Goal: Task Accomplishment & Management: Use online tool/utility

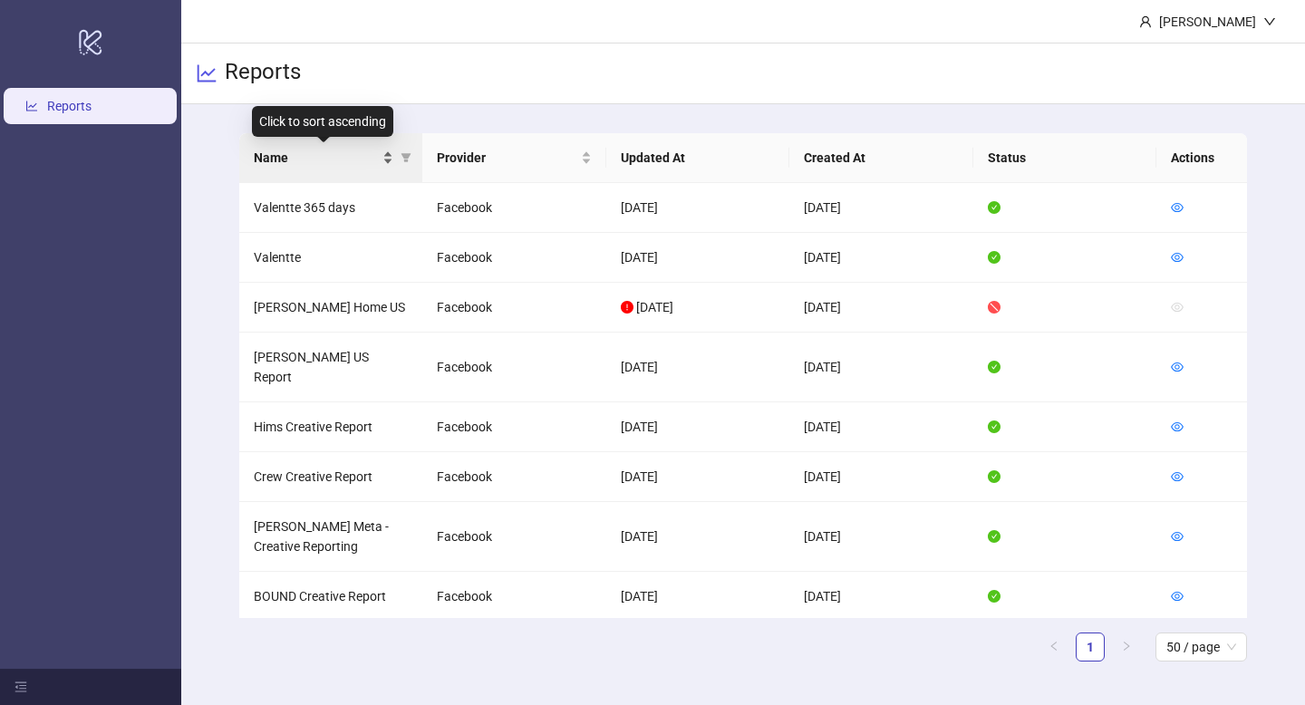
click at [383, 153] on div "Name" at bounding box center [324, 158] width 140 height 20
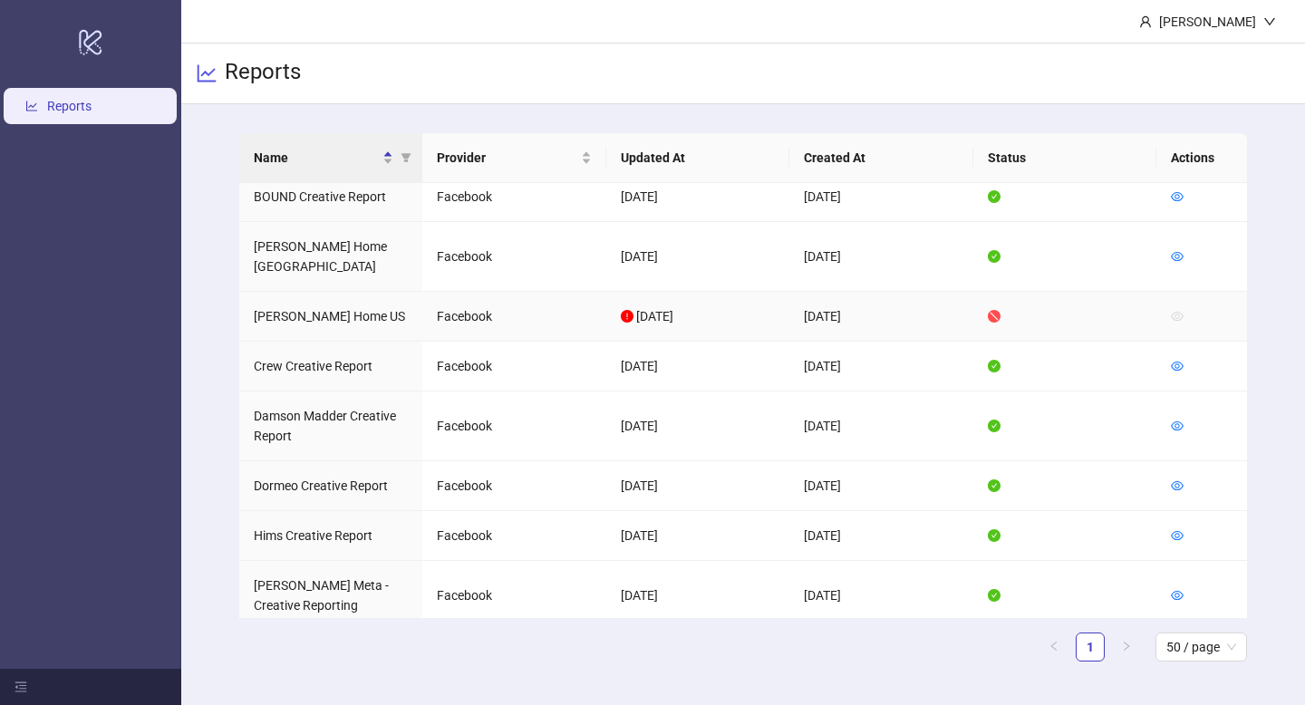
scroll to position [214, 0]
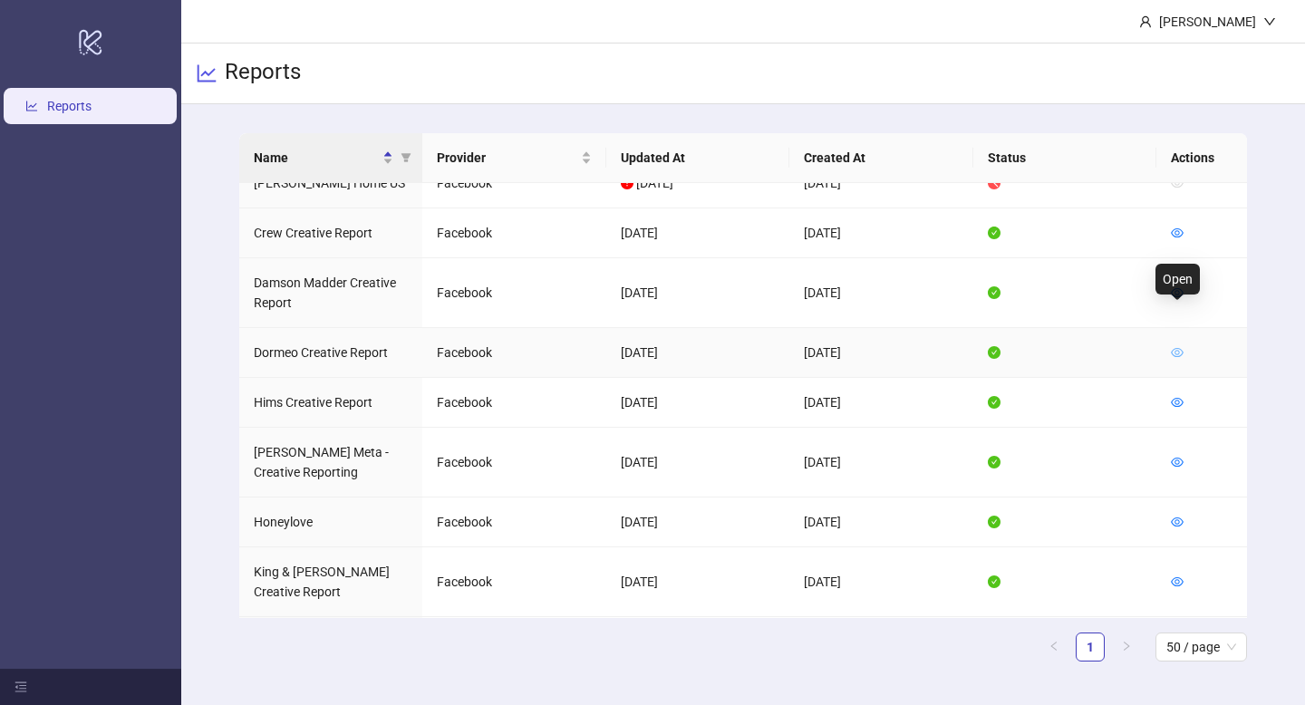
click at [1179, 346] on icon "eye" at bounding box center [1176, 352] width 13 height 13
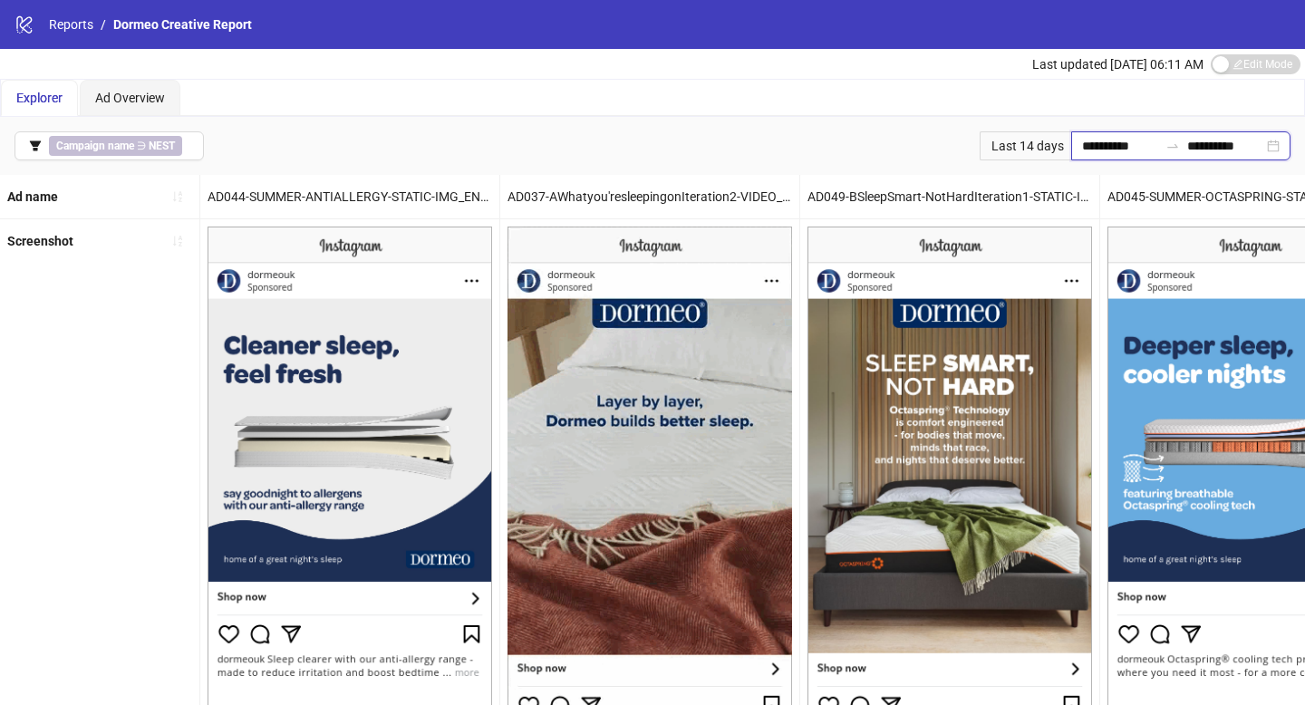
click at [1082, 145] on input "**********" at bounding box center [1120, 146] width 76 height 20
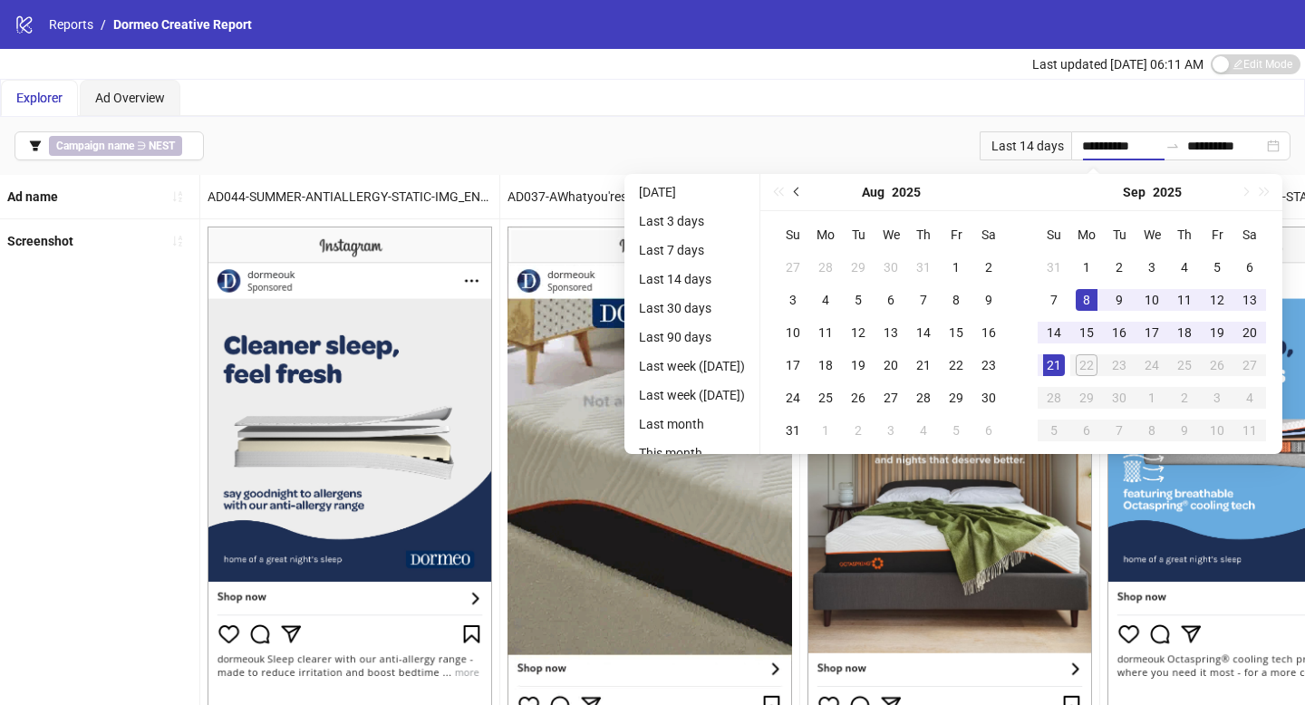
click at [807, 190] on button "Previous month (PageUp)" at bounding box center [797, 192] width 20 height 36
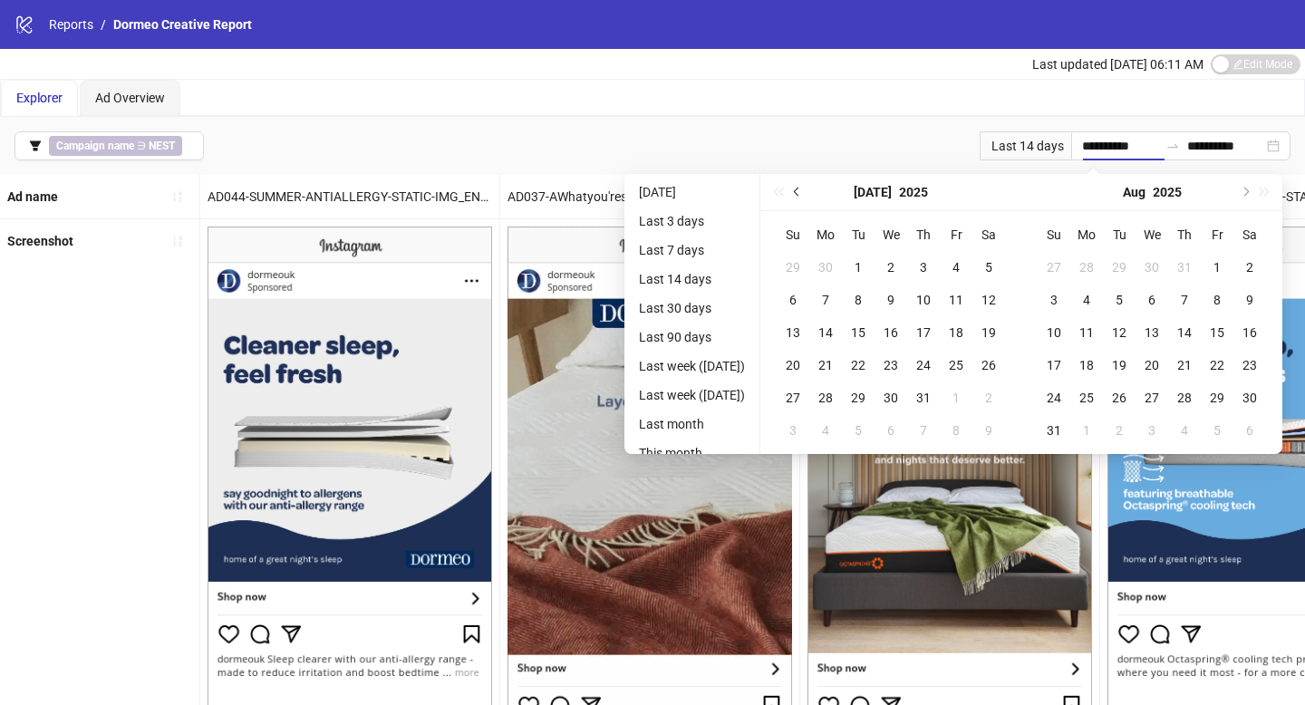
click at [807, 190] on button "Previous month (PageUp)" at bounding box center [797, 192] width 20 height 36
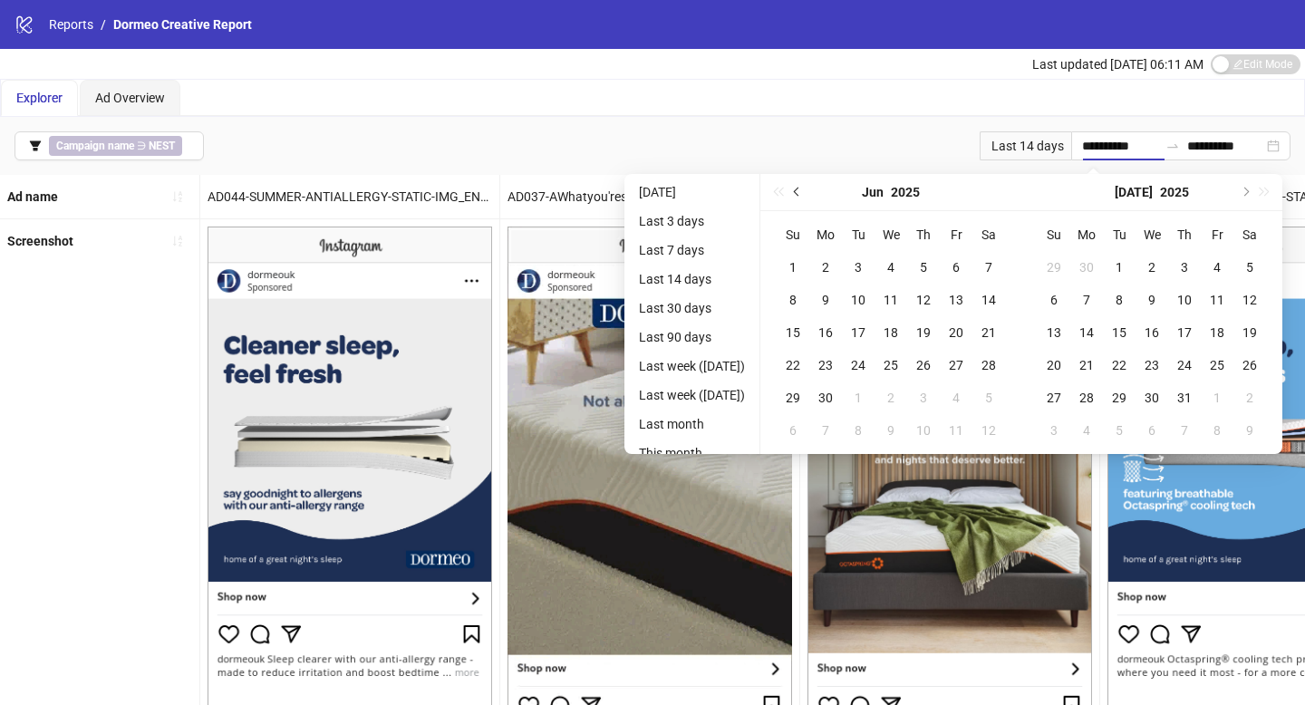
click at [807, 190] on button "Previous month (PageUp)" at bounding box center [797, 192] width 20 height 36
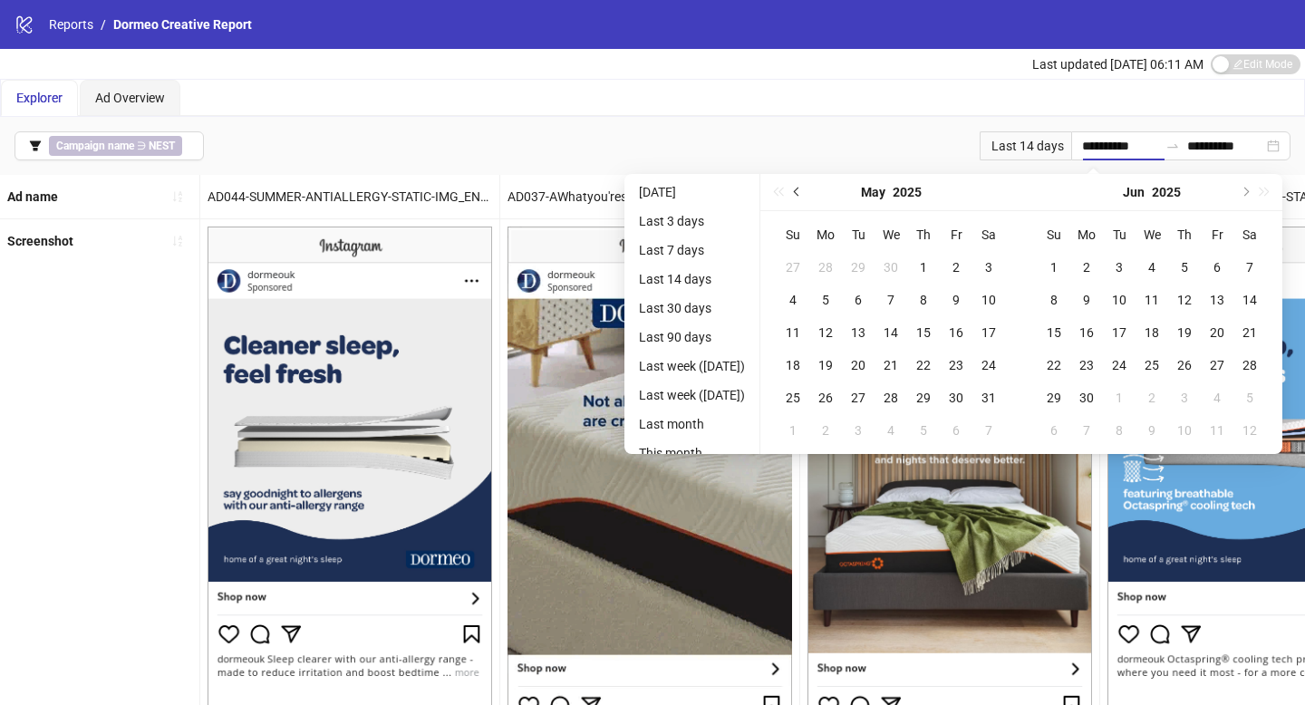
click at [807, 190] on button "Previous month (PageUp)" at bounding box center [797, 192] width 20 height 36
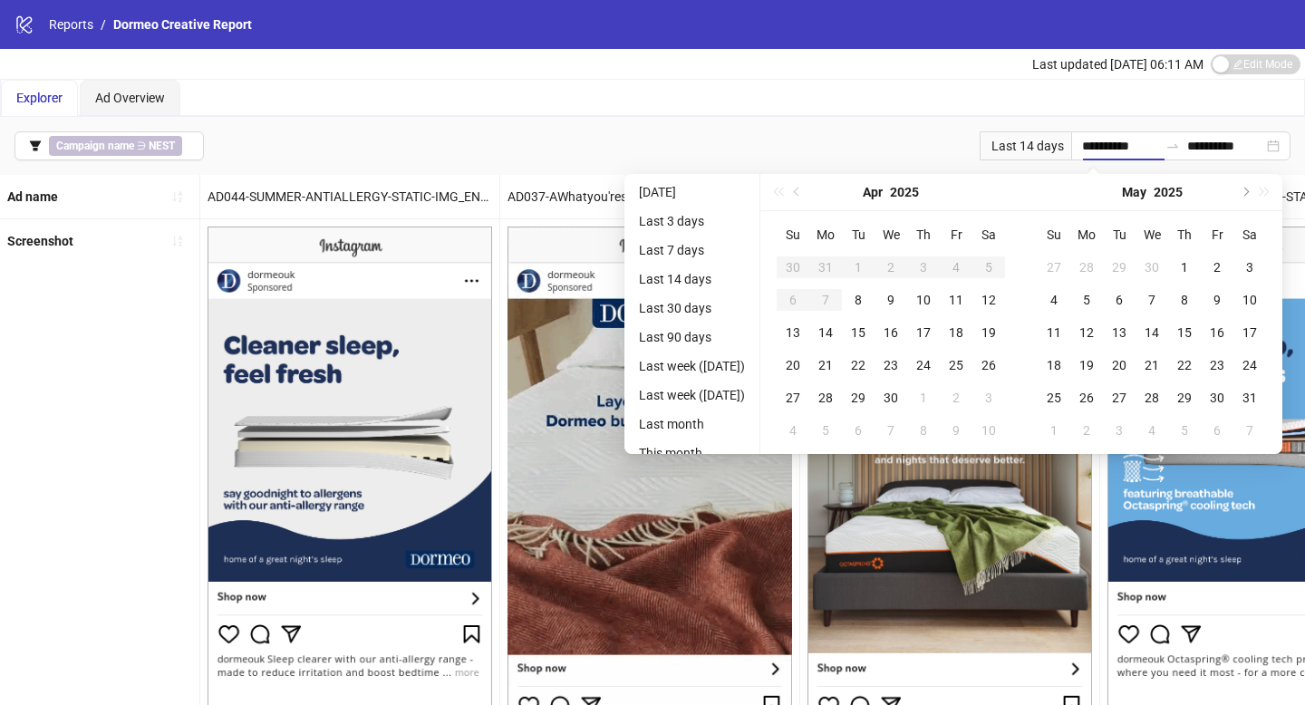
click at [812, 190] on div "[DATE]" at bounding box center [890, 192] width 261 height 37
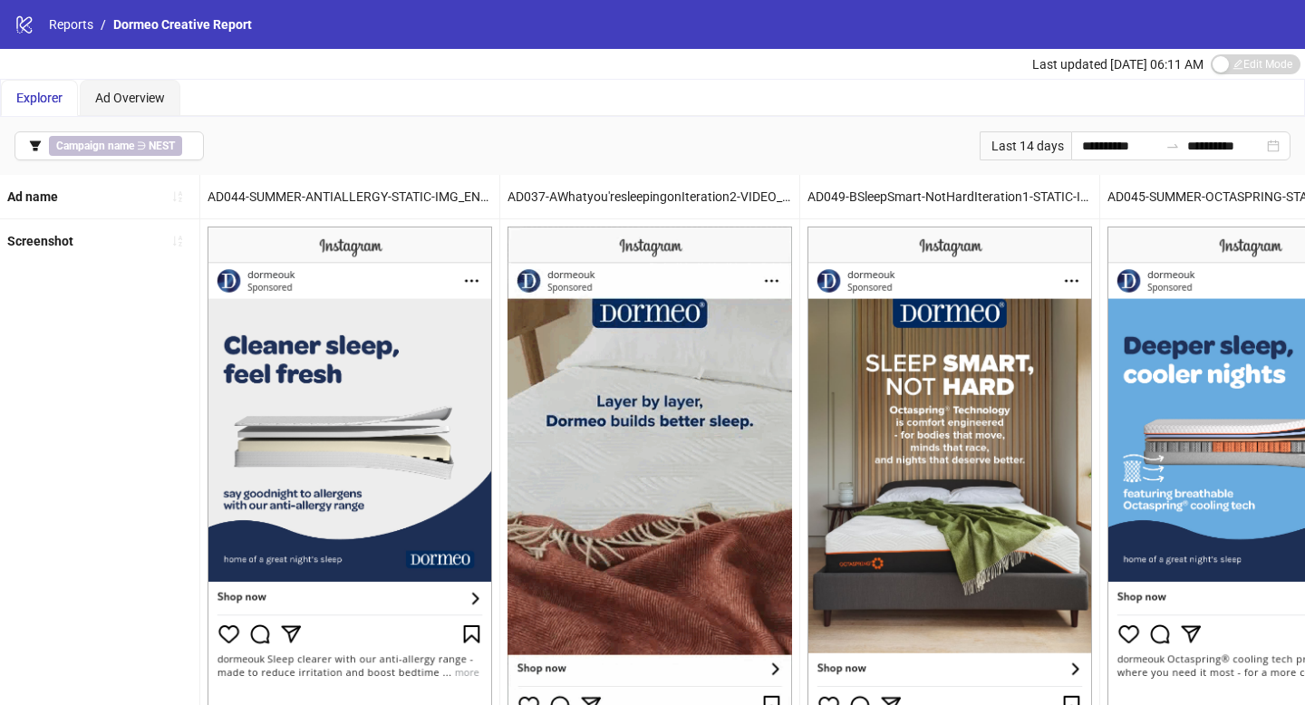
click at [333, 419] on img at bounding box center [349, 475] width 284 height 498
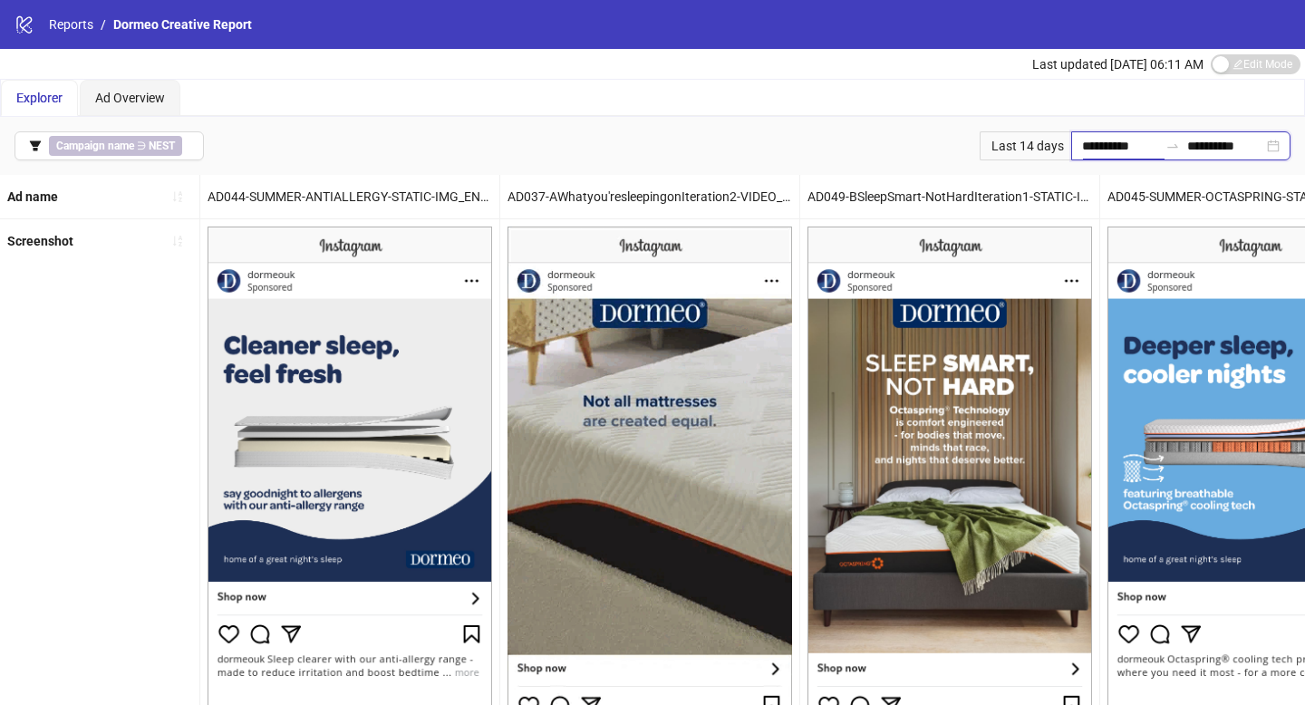
click at [1082, 146] on input "**********" at bounding box center [1120, 146] width 76 height 20
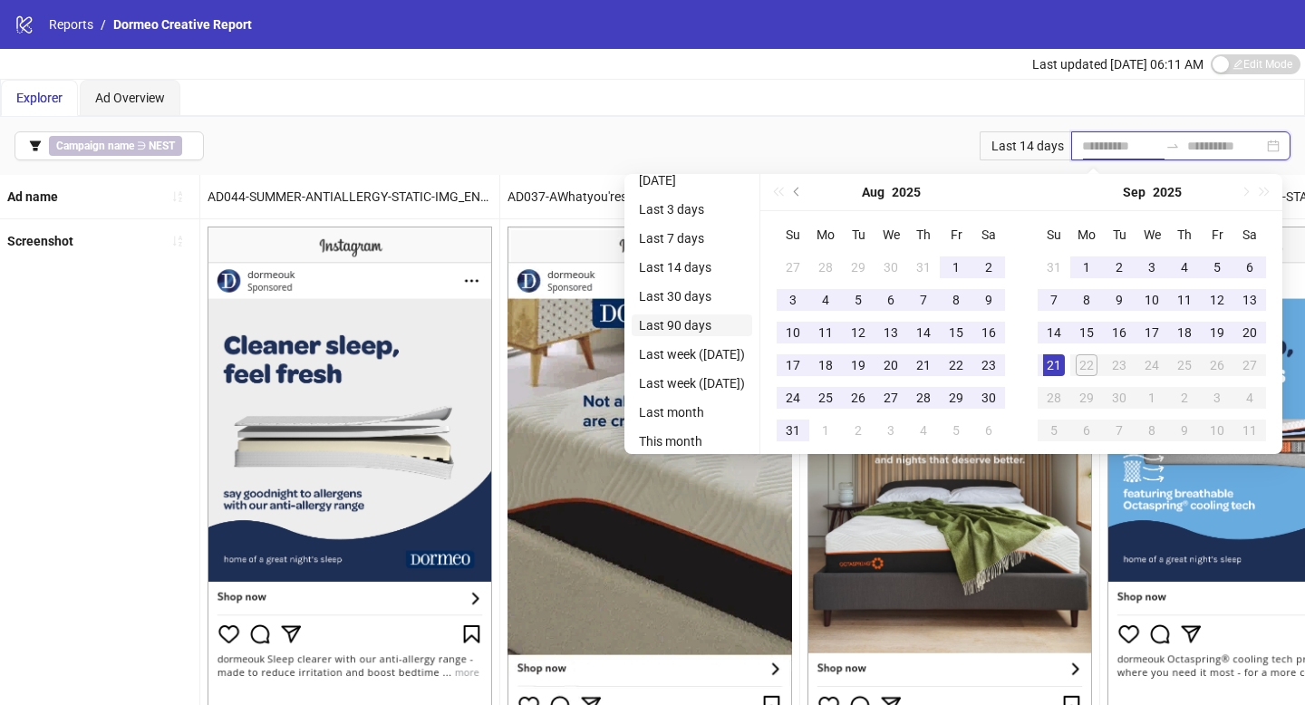
scroll to position [17, 0]
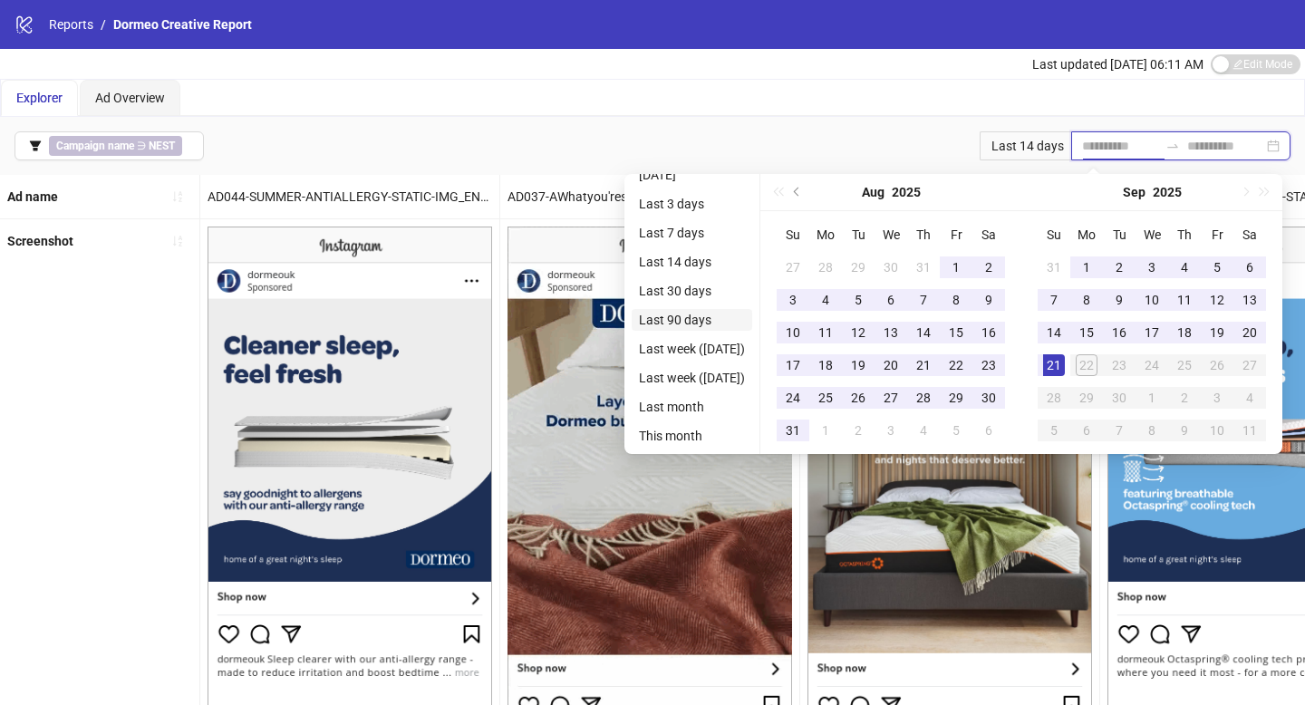
type input "**********"
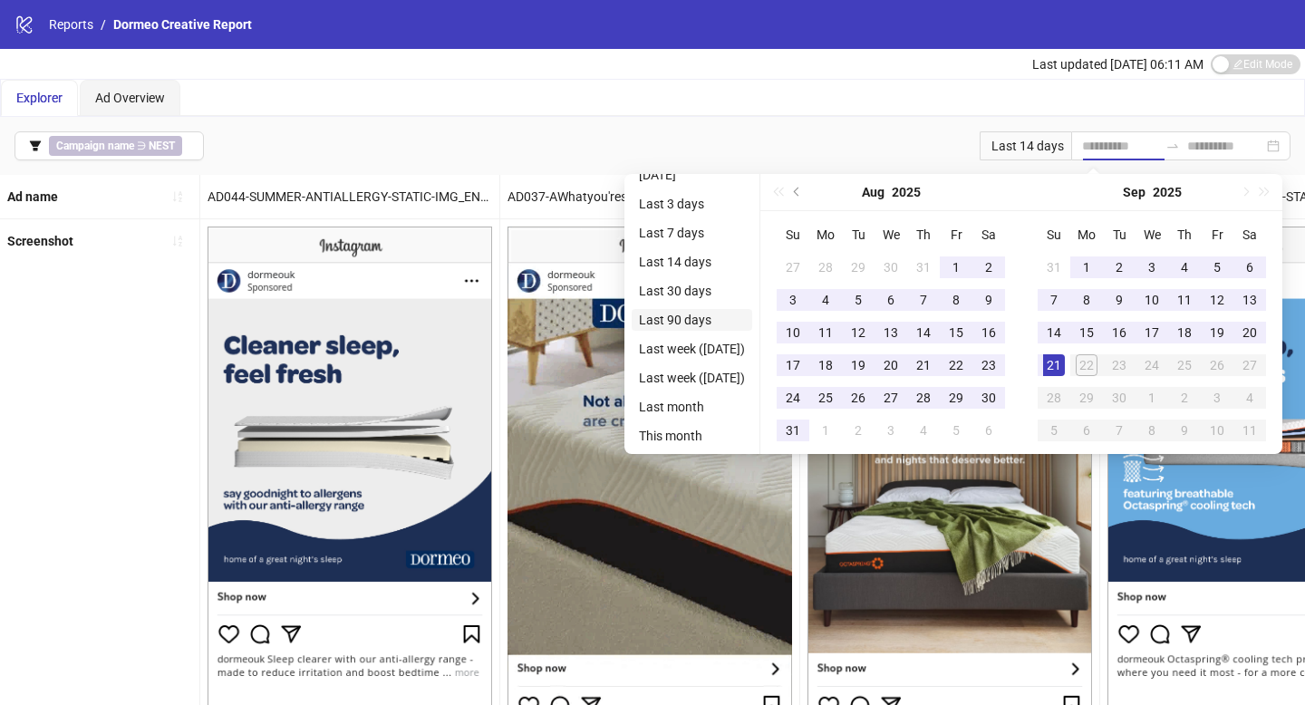
click at [679, 321] on li "Last 90 days" at bounding box center [691, 320] width 120 height 22
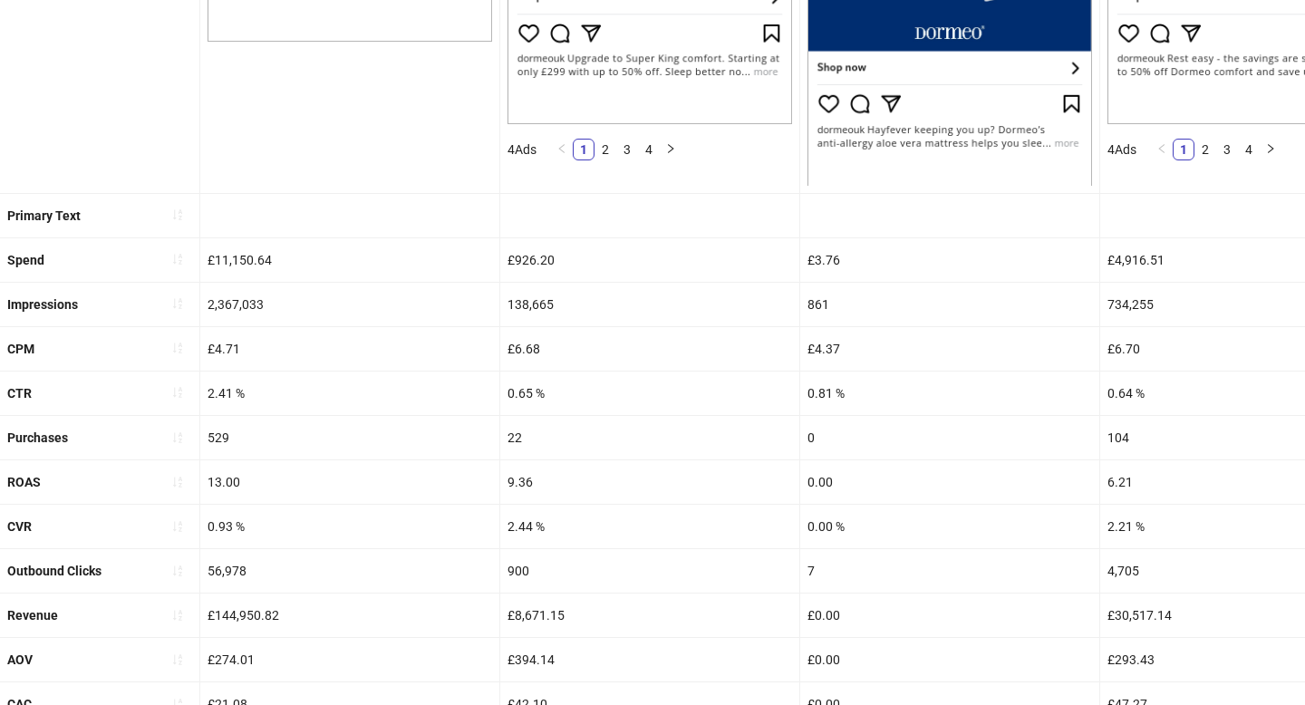
scroll to position [602, 0]
click at [178, 262] on icon "sort-ascending" at bounding box center [177, 258] width 13 height 13
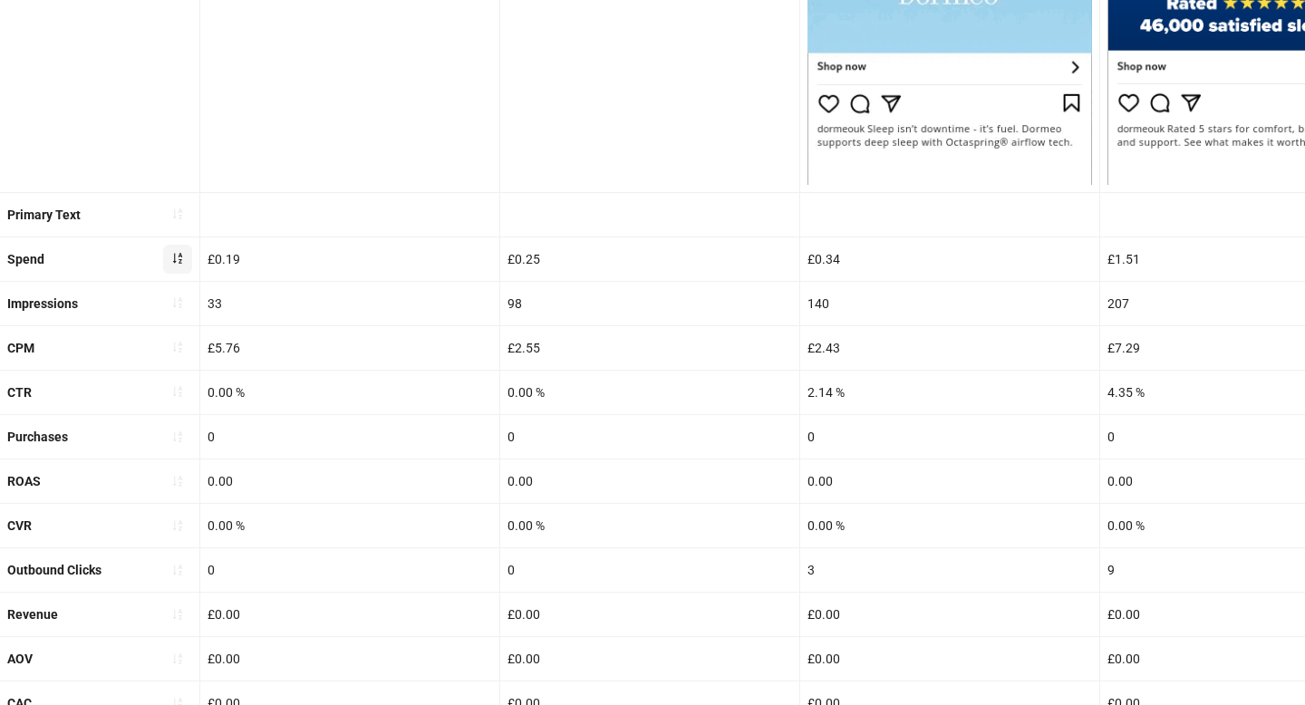
click at [180, 262] on icon "sort-ascending" at bounding box center [177, 259] width 9 height 11
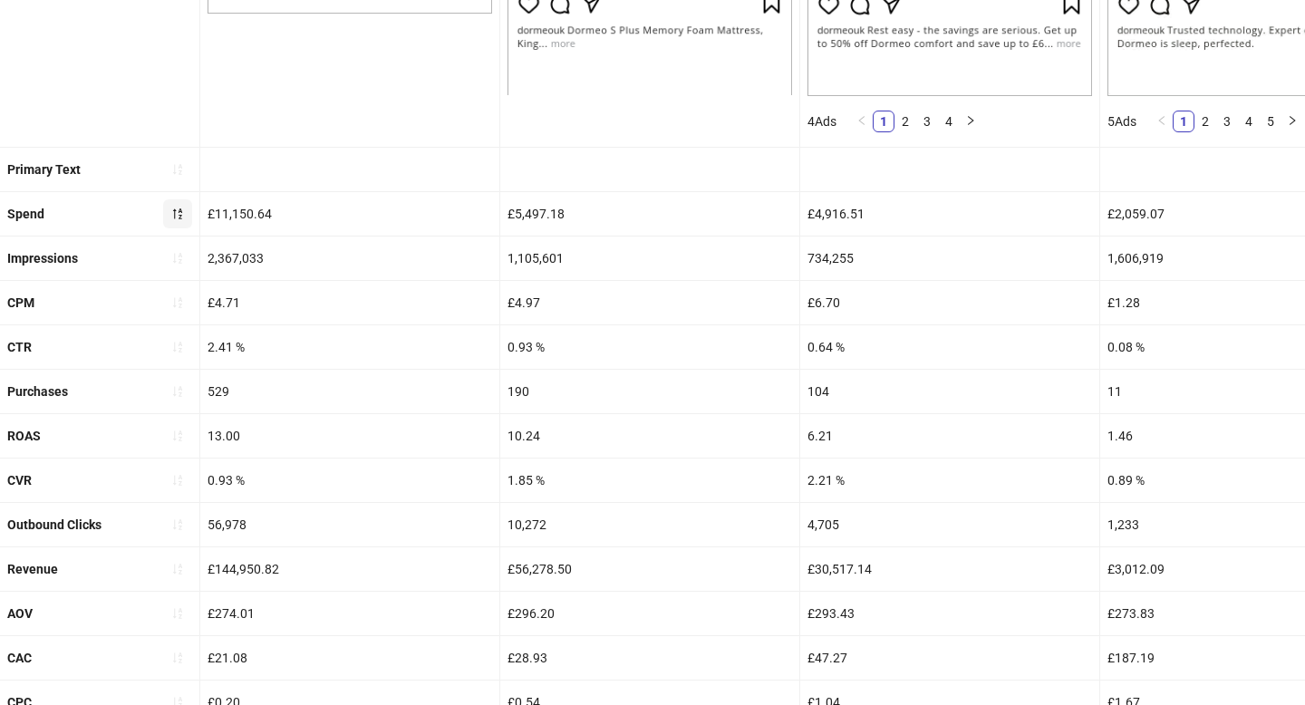
scroll to position [678, 0]
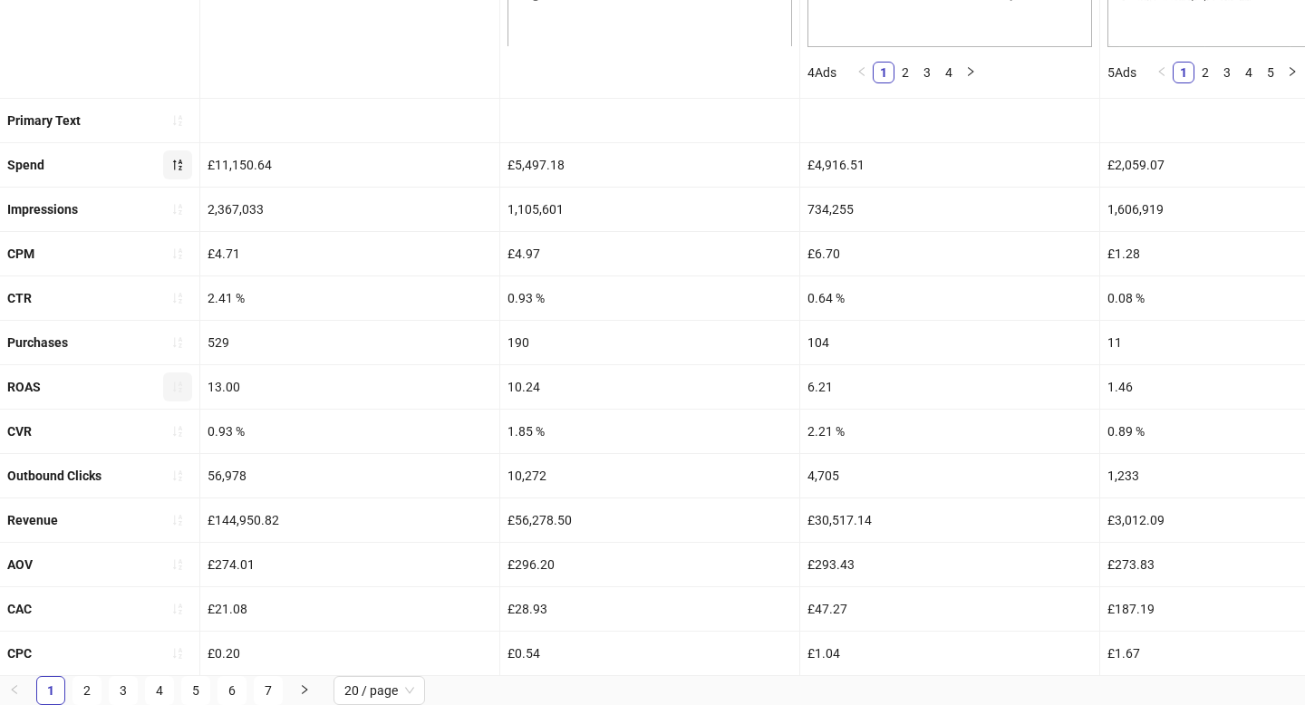
click at [171, 388] on icon "sort-ascending" at bounding box center [177, 386] width 13 height 13
click at [171, 388] on icon "loading" at bounding box center [177, 387] width 14 height 14
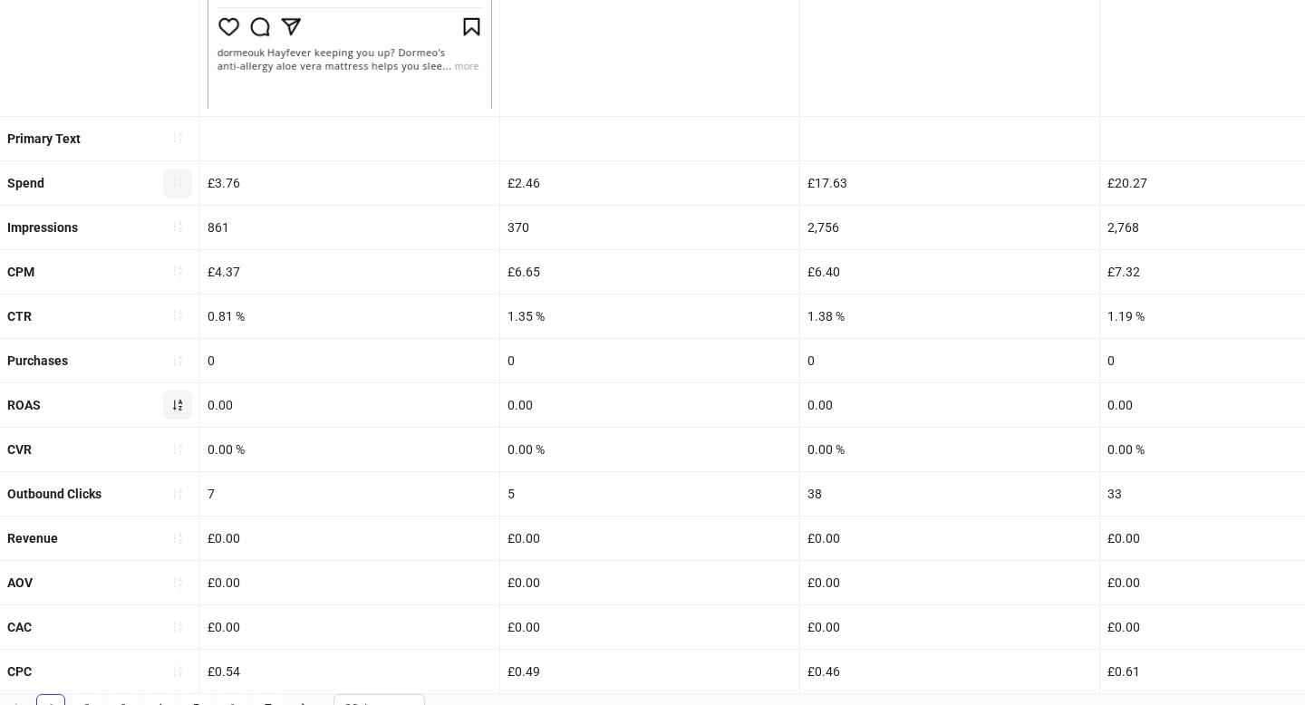
click at [178, 399] on icon "sort-ascending" at bounding box center [177, 405] width 13 height 13
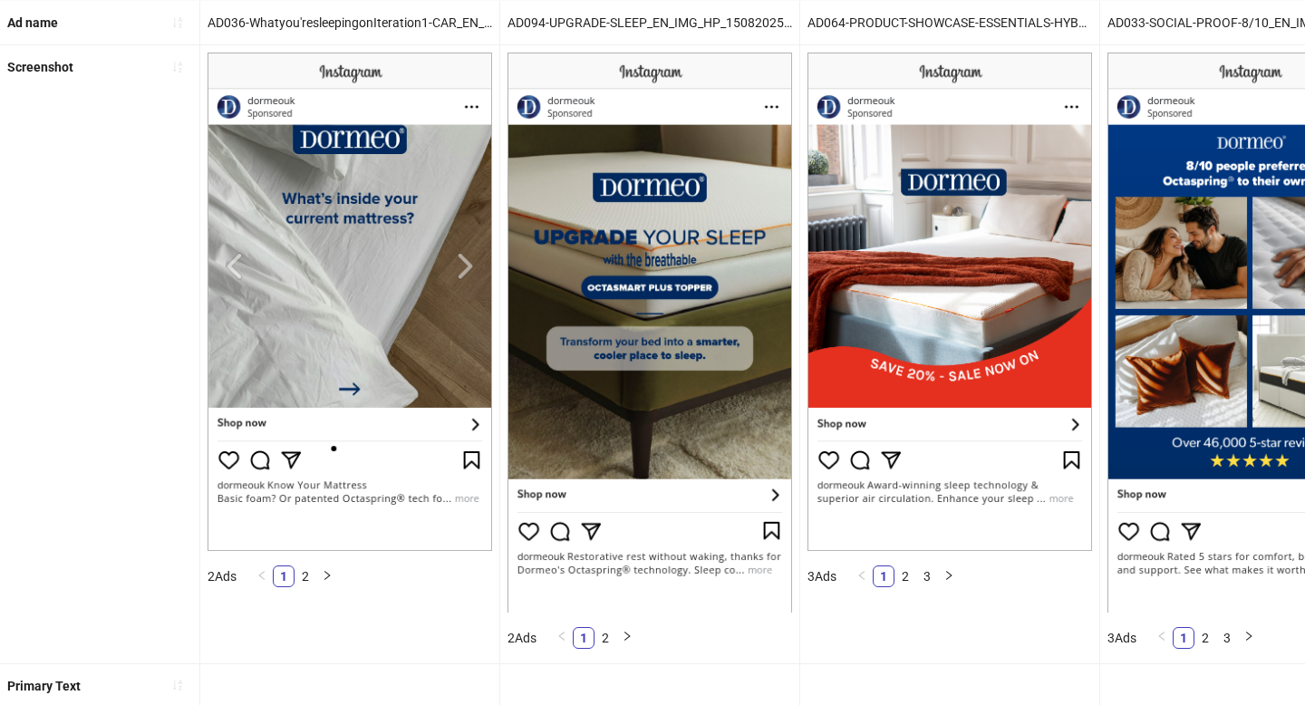
scroll to position [0, 0]
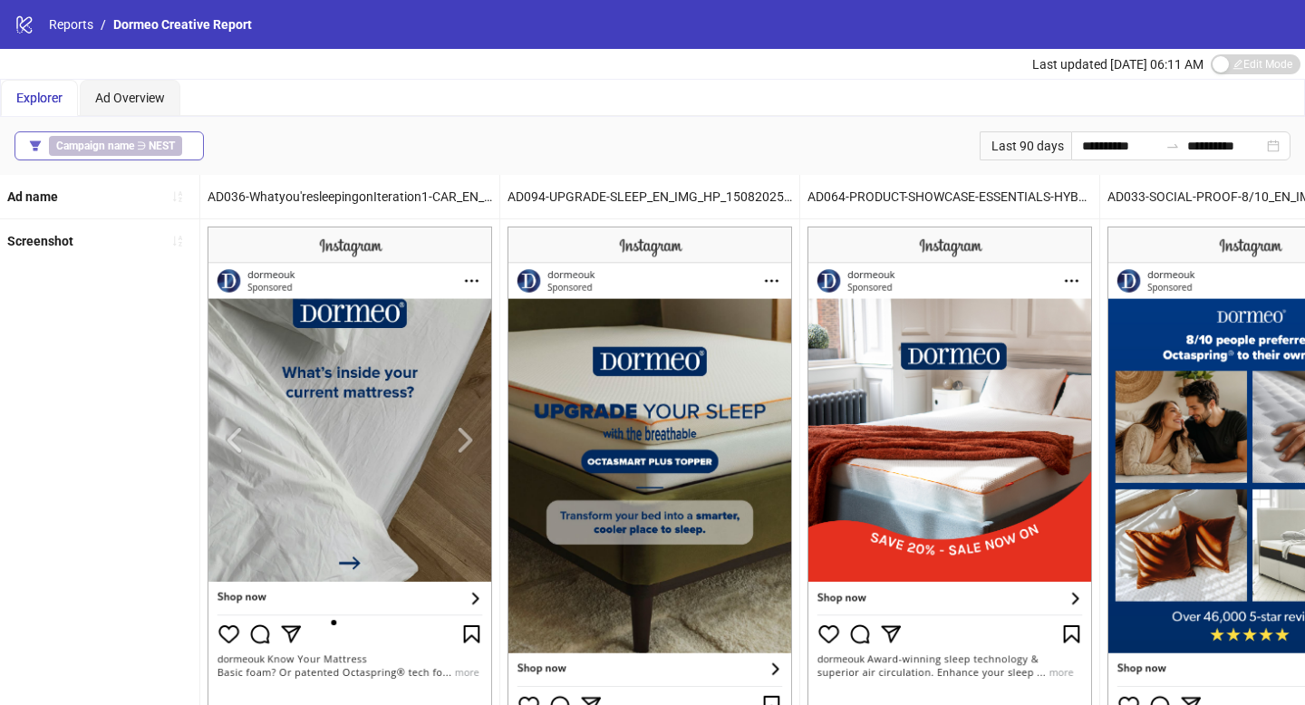
click at [190, 149] on button "Campaign name ∋ NEST" at bounding box center [108, 145] width 189 height 29
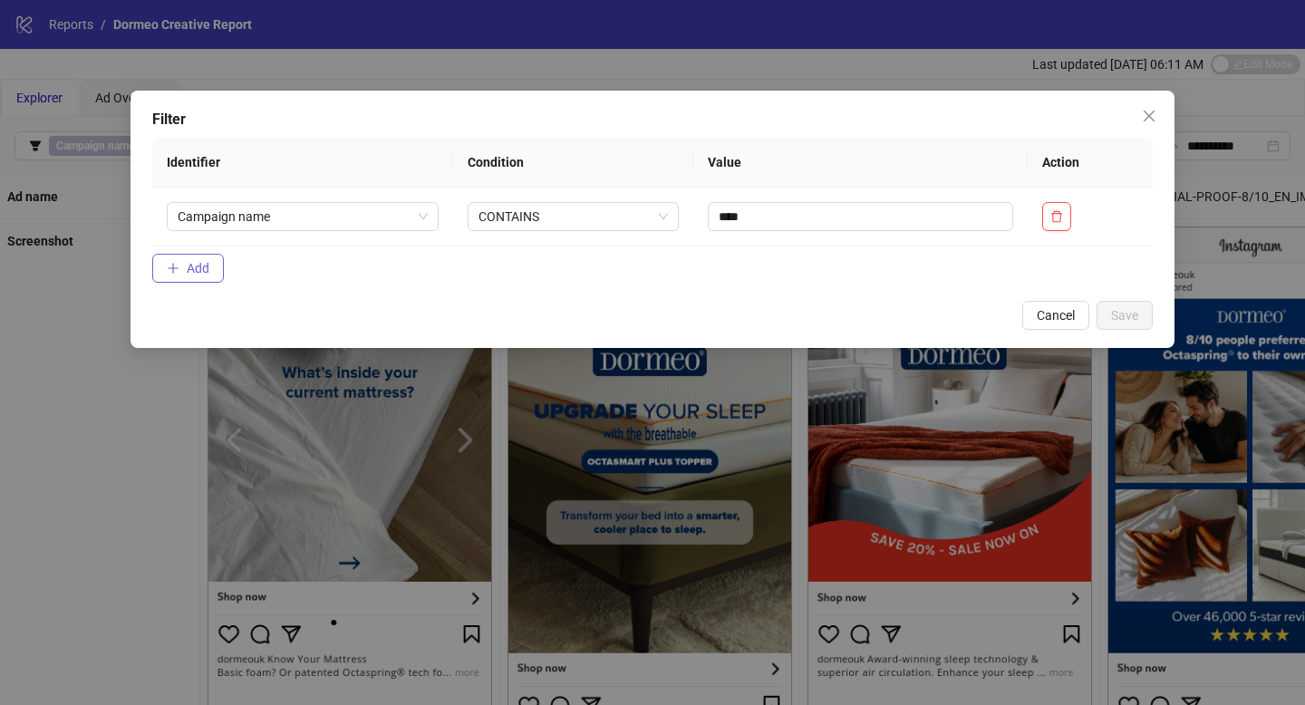
click at [207, 261] on span "Add" at bounding box center [198, 268] width 23 height 14
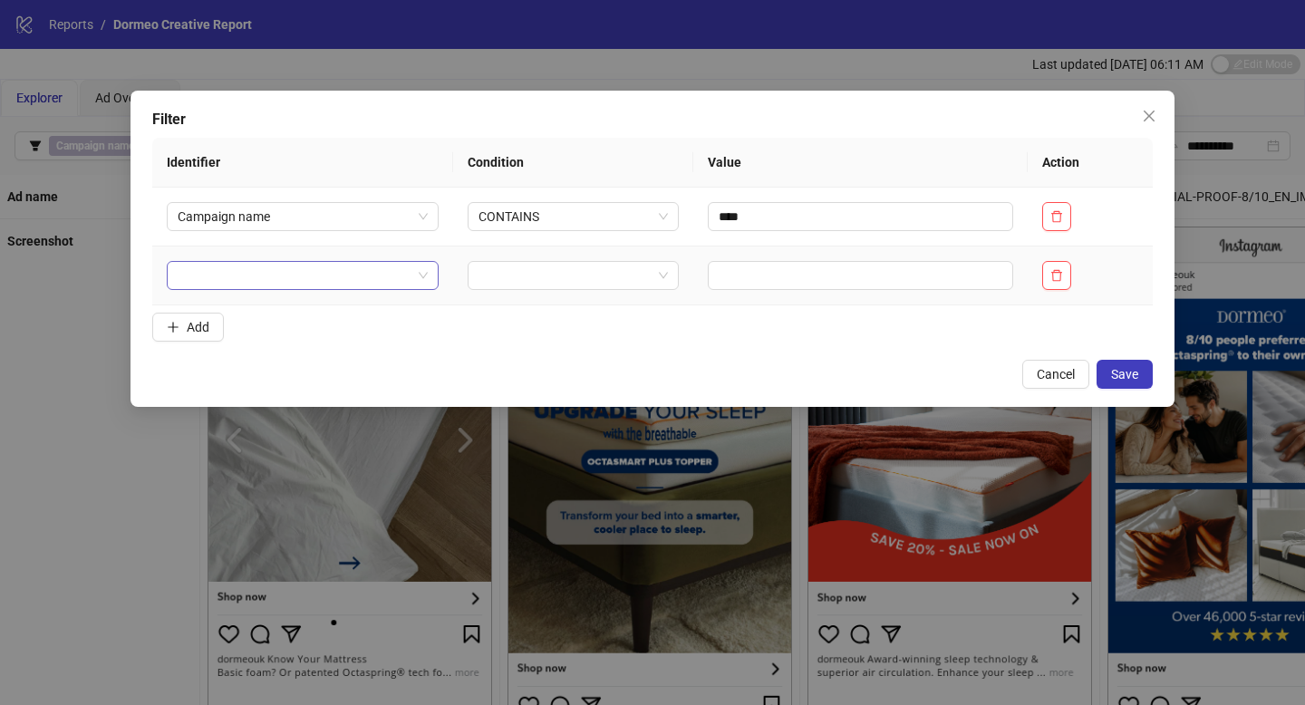
click at [236, 279] on input "search" at bounding box center [295, 275] width 234 height 27
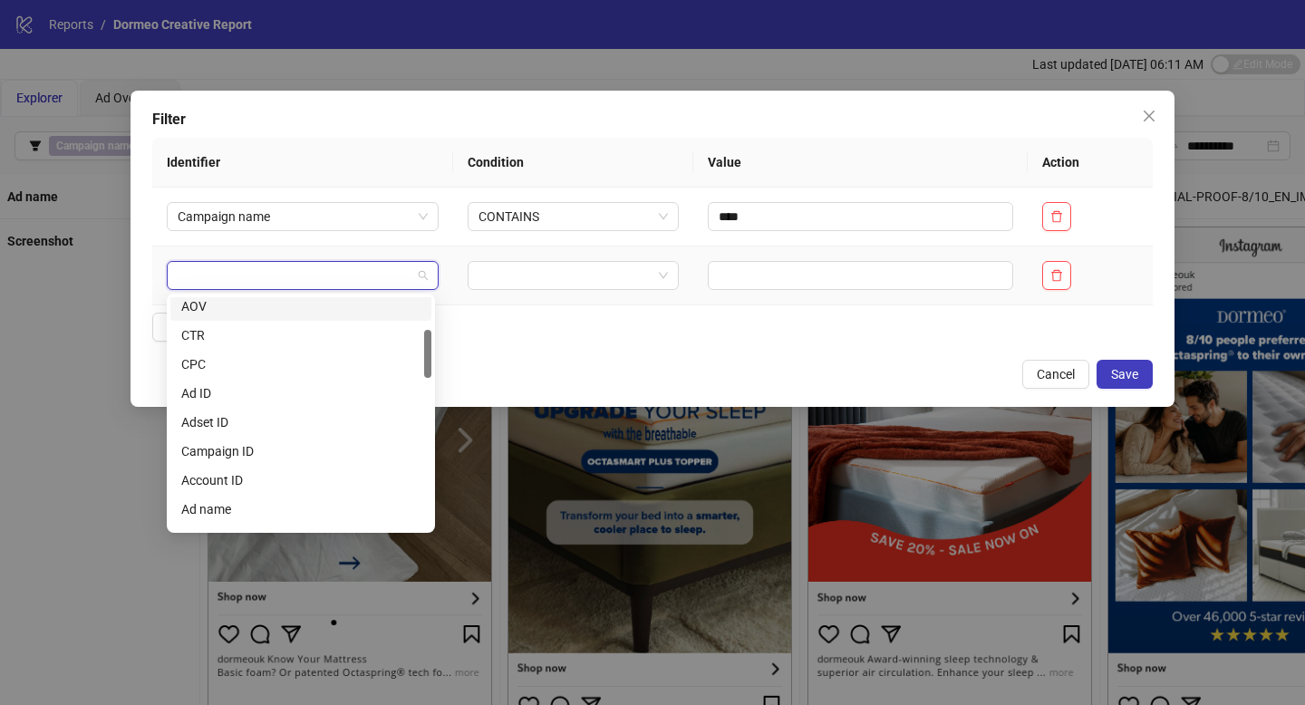
scroll to position [168, 0]
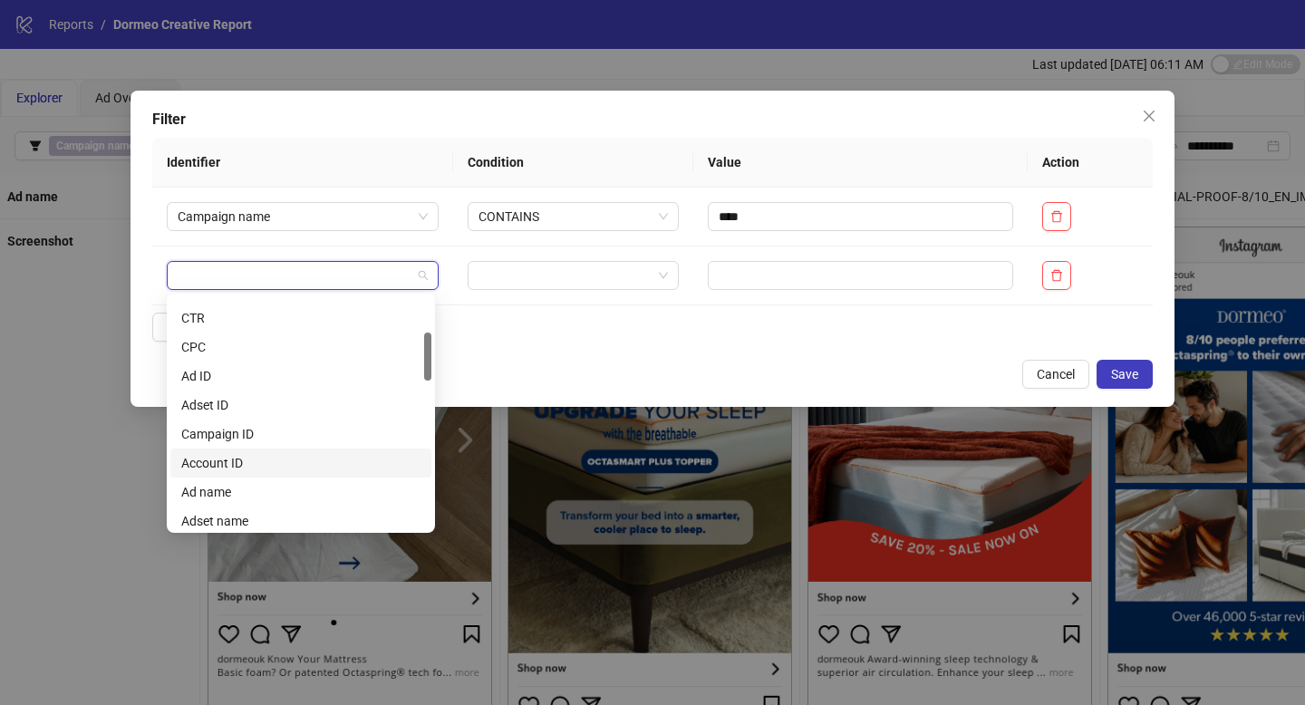
click at [91, 540] on div "Filter Identifier Condition Value Action Campaign name CONTAINS **** Add Cancel…" at bounding box center [652, 352] width 1305 height 705
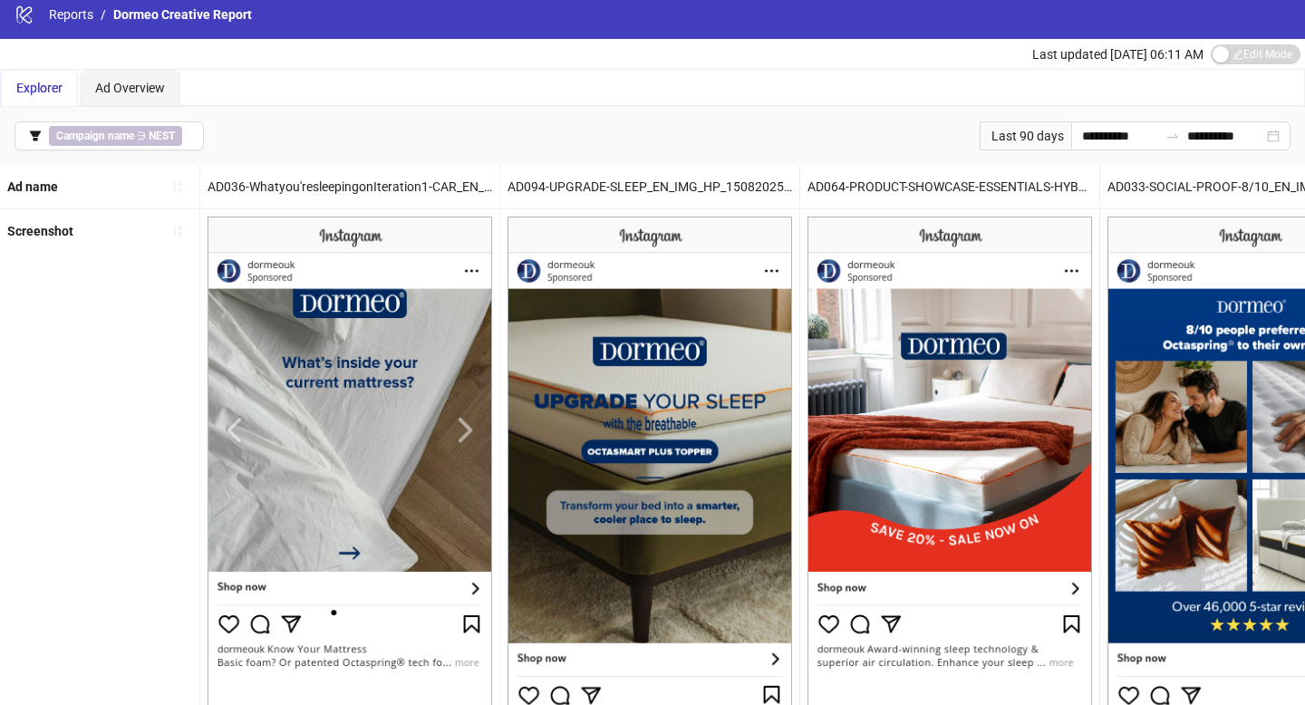
scroll to position [0, 0]
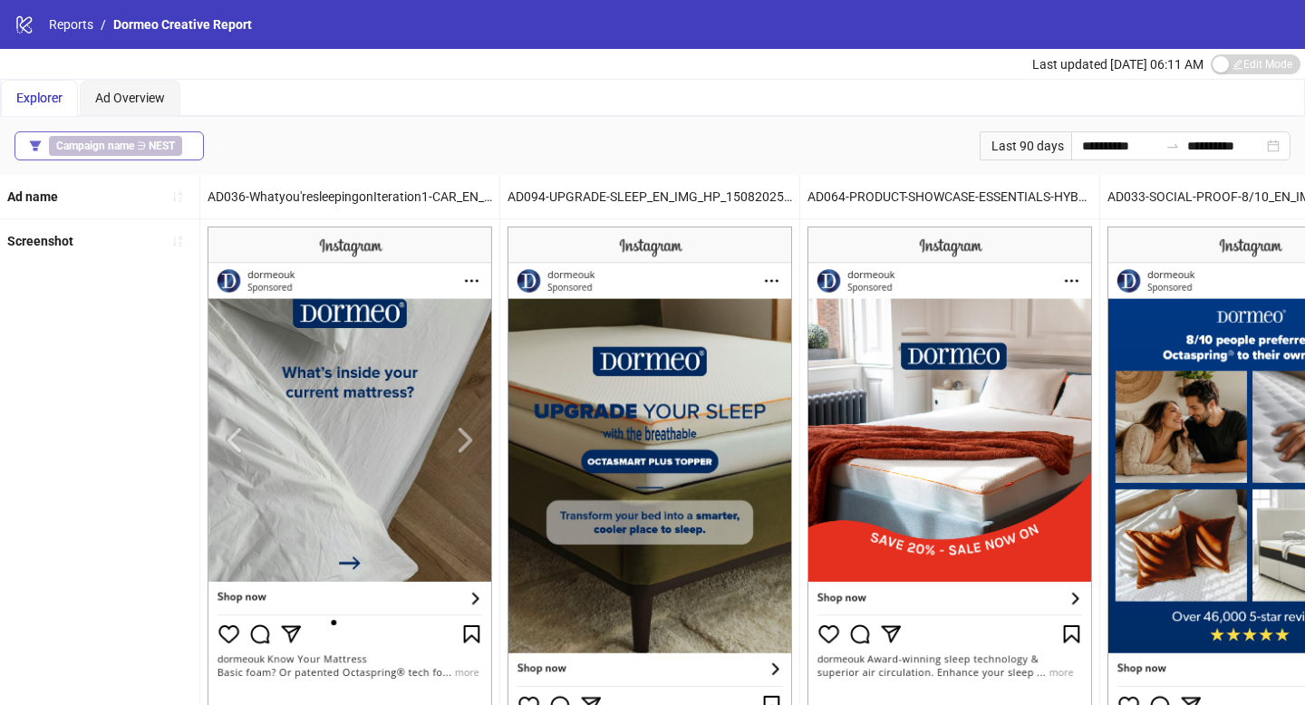
click at [188, 137] on div "Campaign name ∋ NEST" at bounding box center [119, 146] width 140 height 20
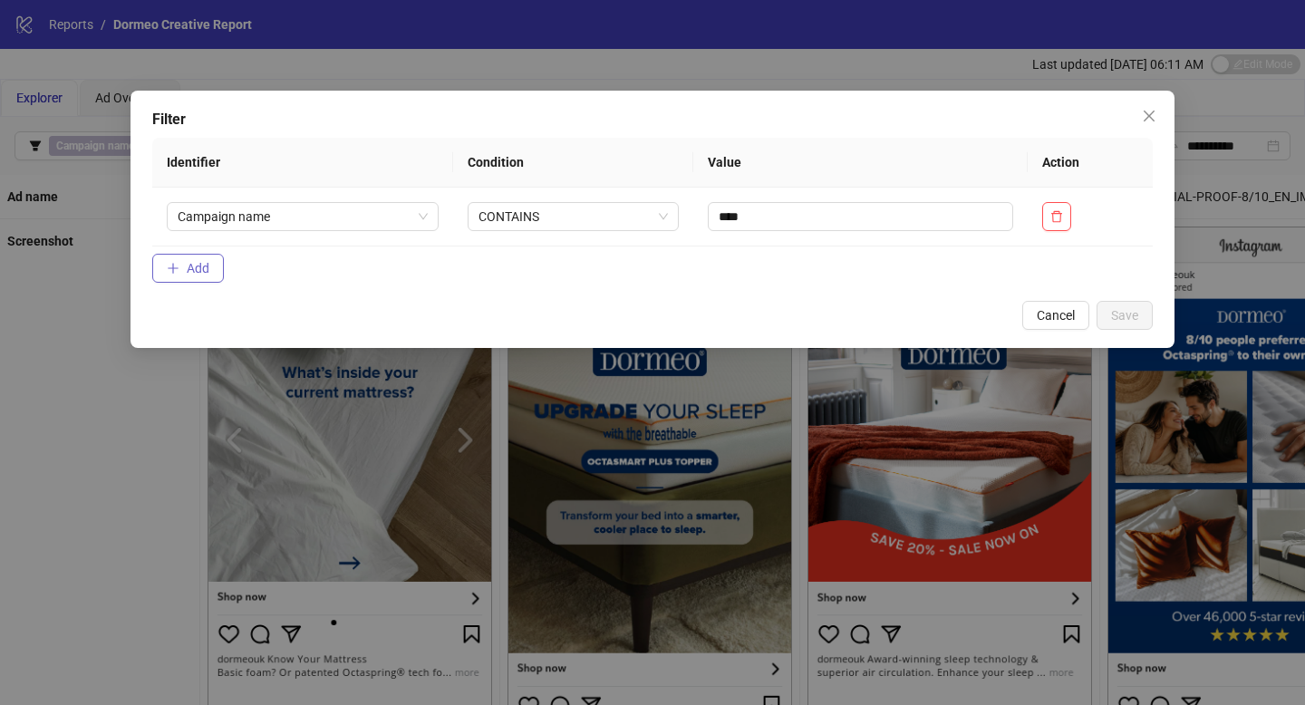
click at [211, 264] on button "Add" at bounding box center [188, 268] width 72 height 29
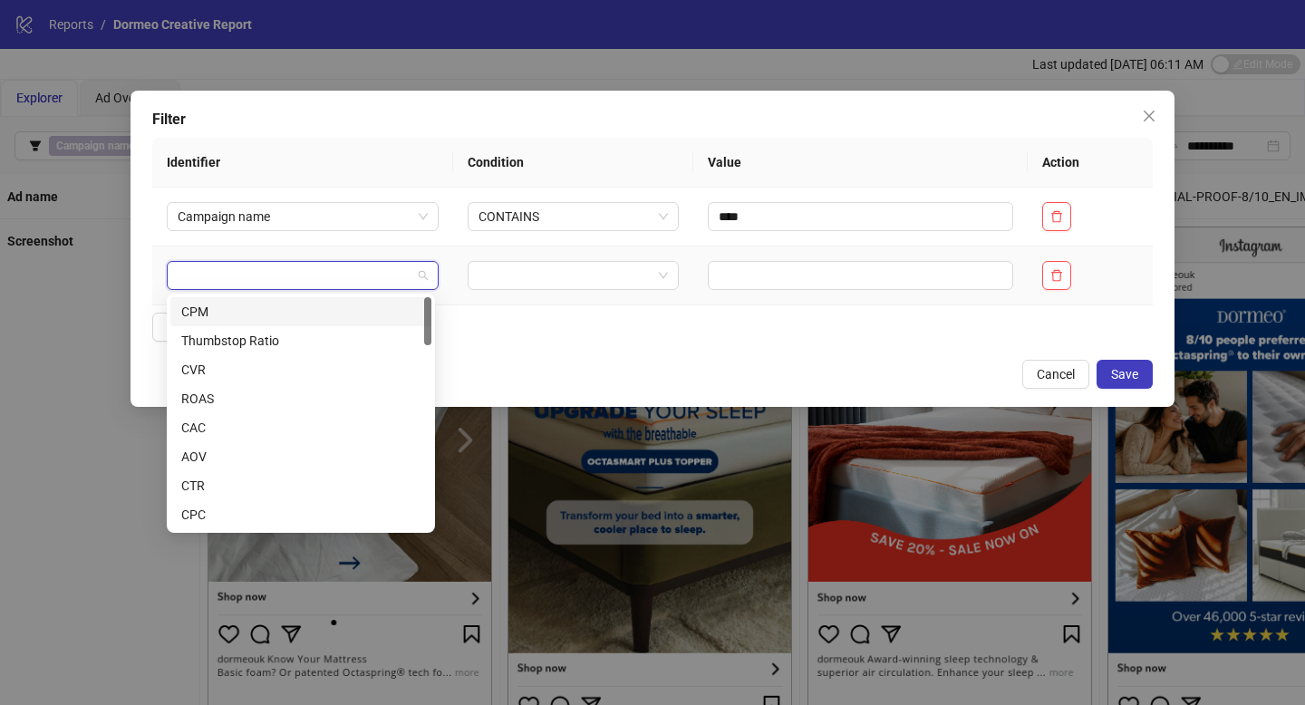
click at [217, 271] on input "search" at bounding box center [295, 275] width 234 height 27
type input "*"
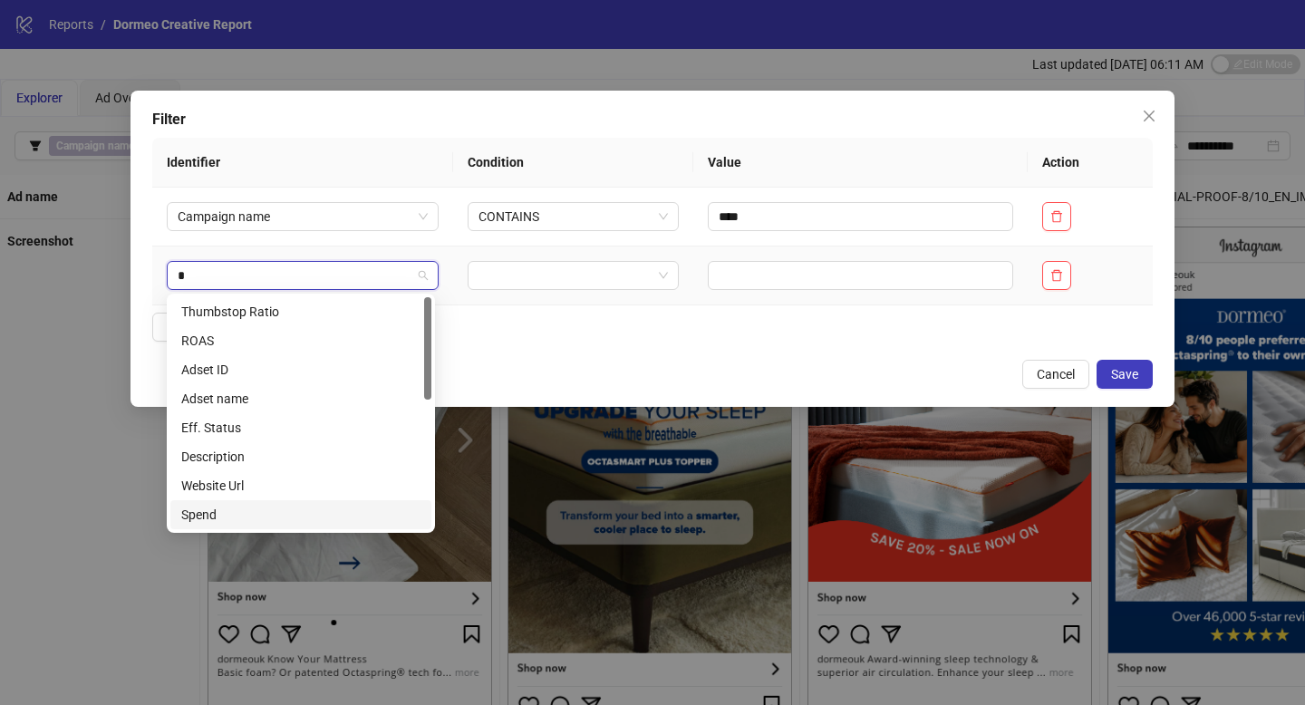
click at [236, 516] on div "Spend" at bounding box center [300, 515] width 239 height 20
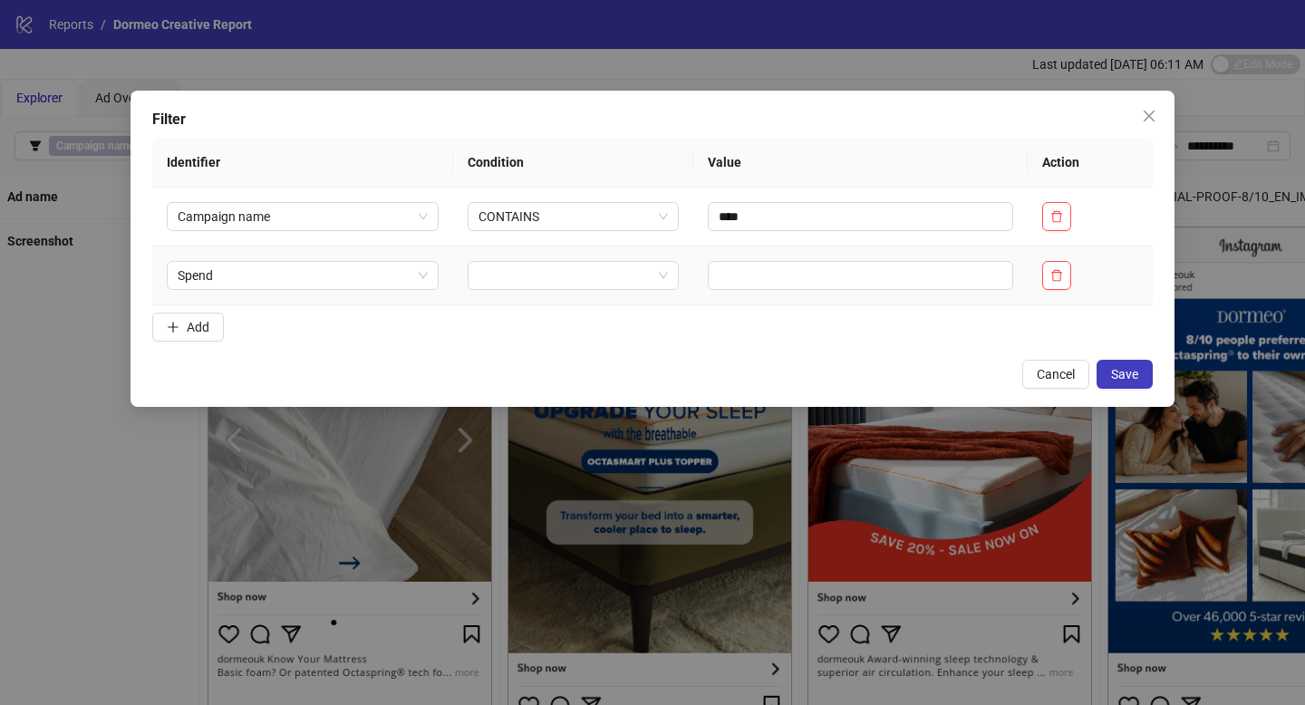
click at [525, 258] on td at bounding box center [573, 275] width 241 height 59
click at [525, 266] on input "search" at bounding box center [565, 275] width 174 height 27
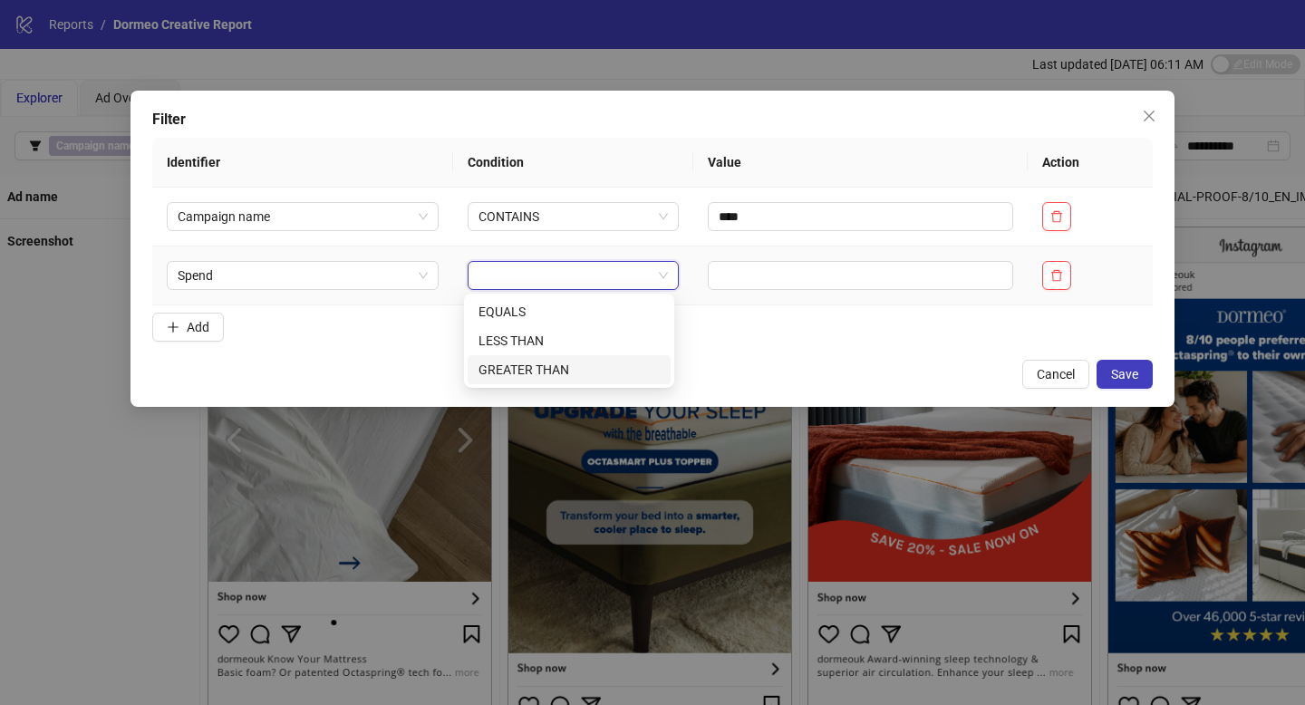
click at [534, 376] on div "GREATER THAN" at bounding box center [568, 370] width 181 height 20
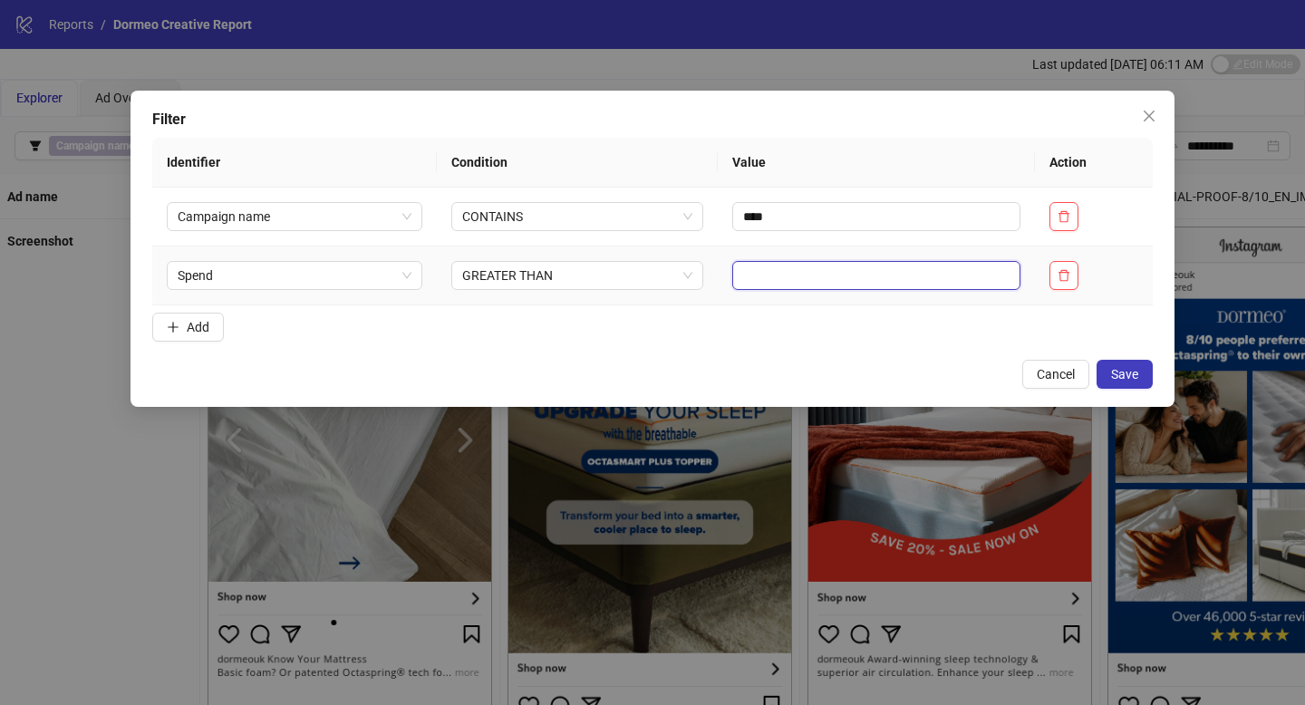
click at [756, 282] on input "text" at bounding box center [876, 275] width 288 height 29
type input "***"
click at [1123, 364] on button "Save" at bounding box center [1124, 374] width 56 height 29
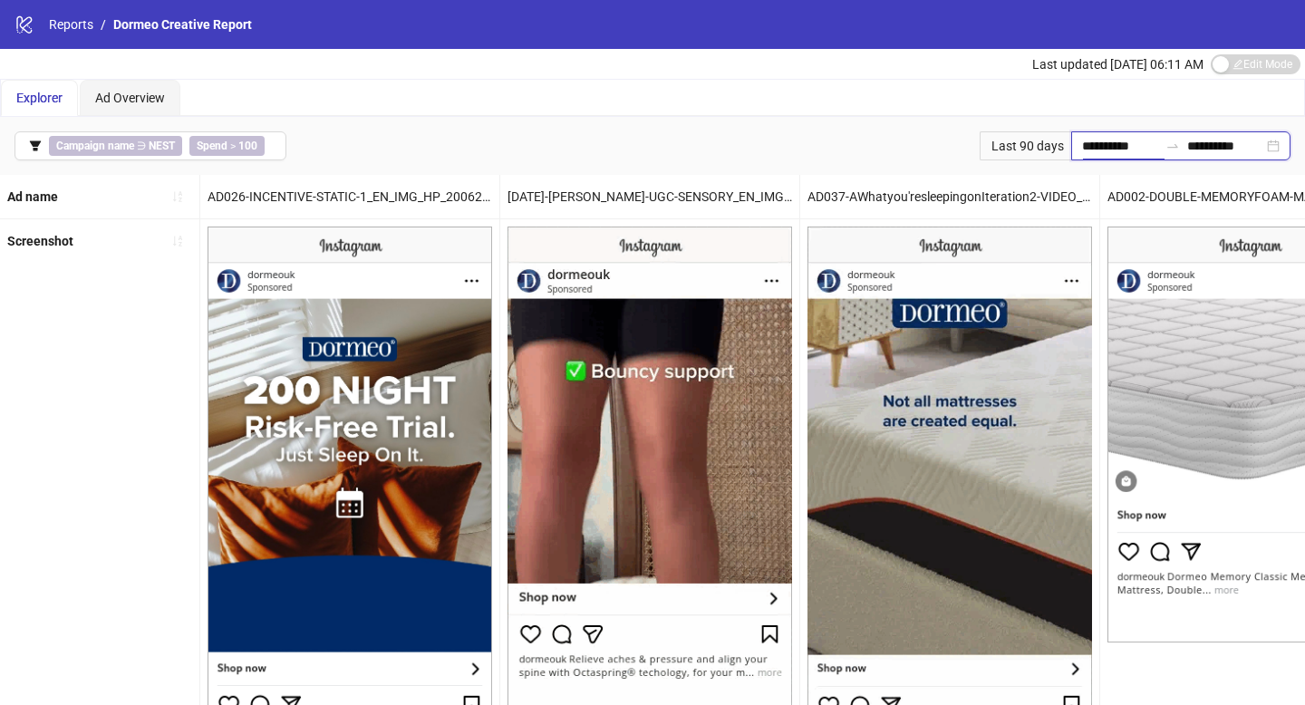
click at [1096, 140] on input "**********" at bounding box center [1120, 146] width 76 height 20
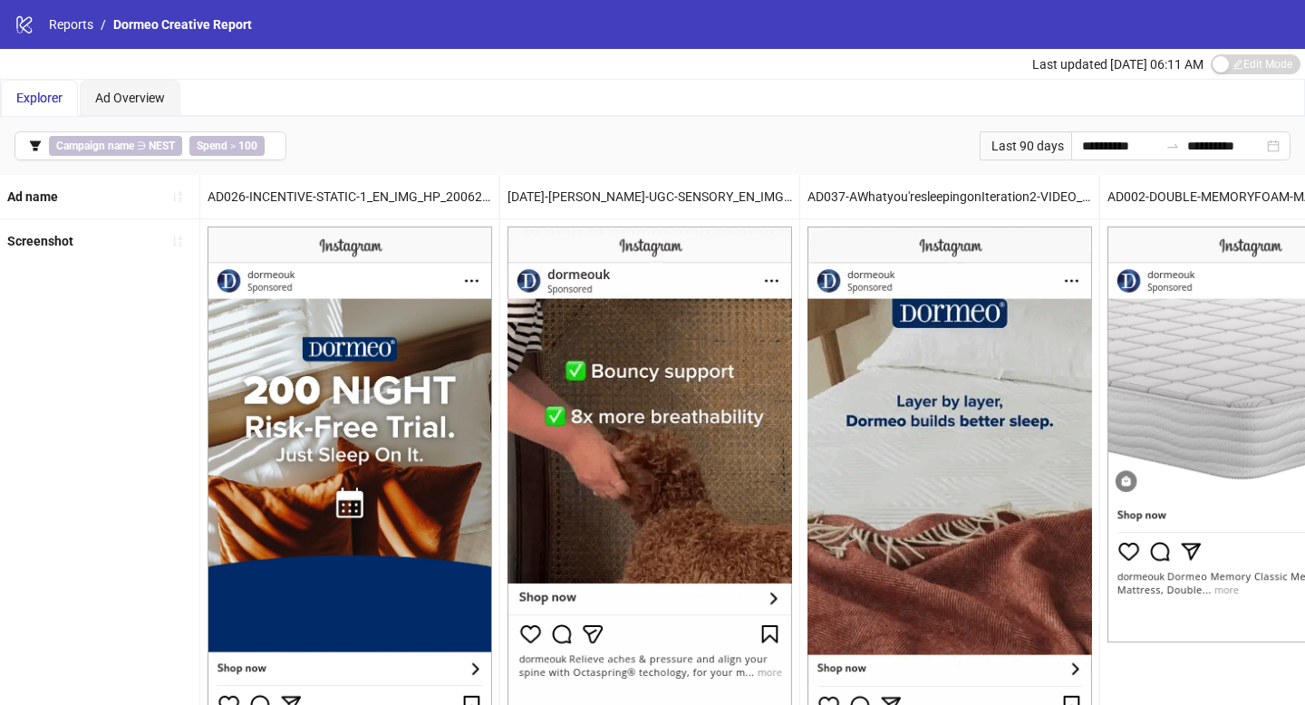
click at [882, 146] on div "**********" at bounding box center [652, 146] width 1305 height 58
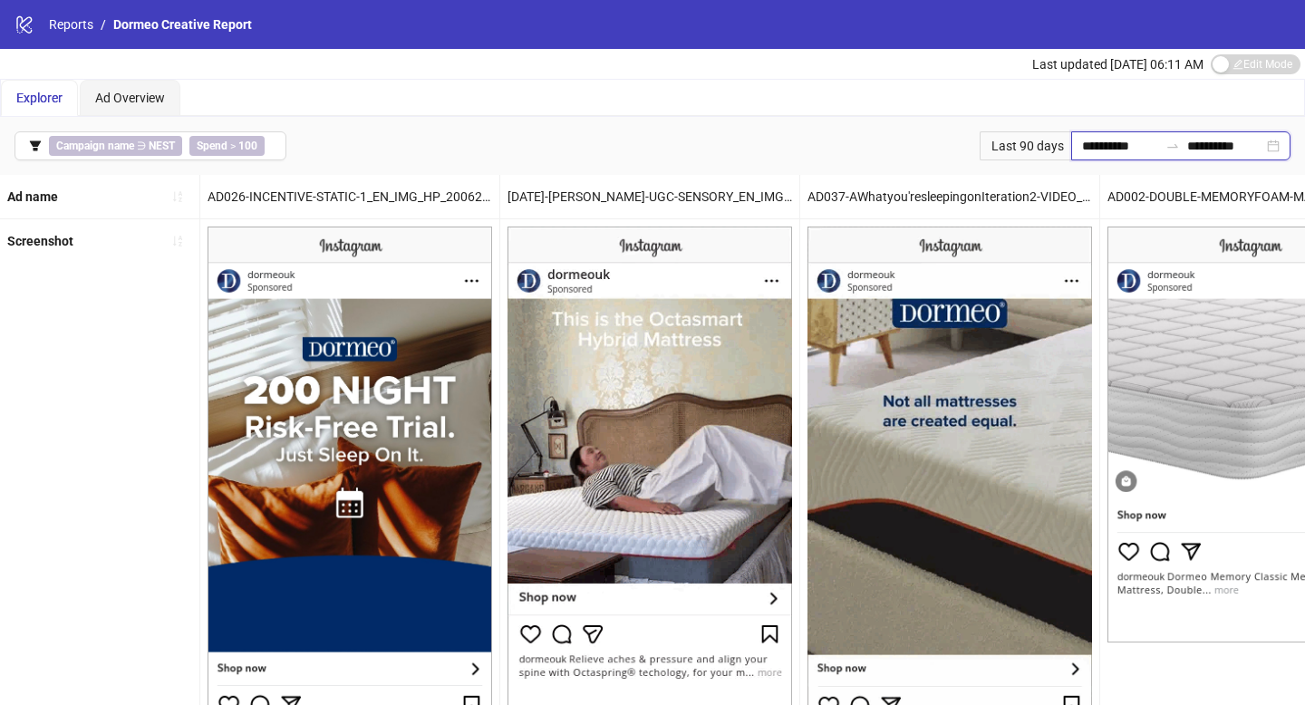
click at [1130, 152] on input "**********" at bounding box center [1120, 146] width 76 height 20
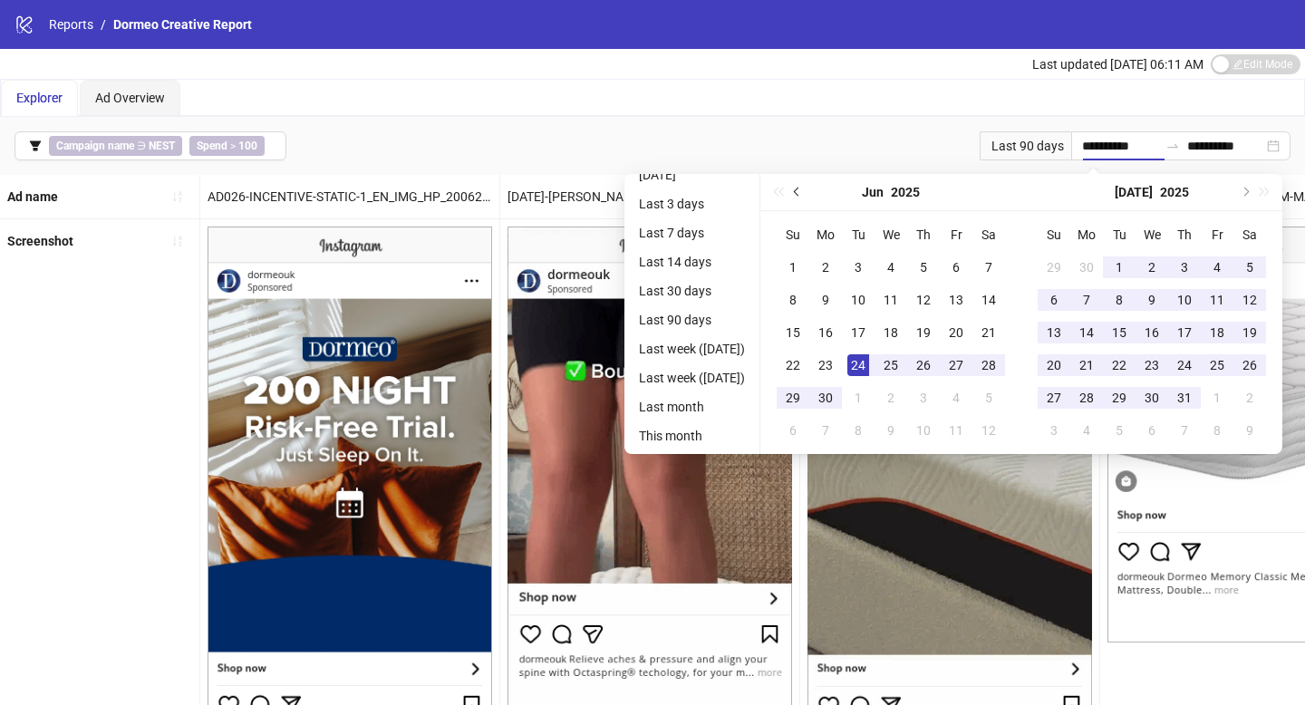
click at [803, 194] on span "Previous month (PageUp)" at bounding box center [798, 192] width 9 height 9
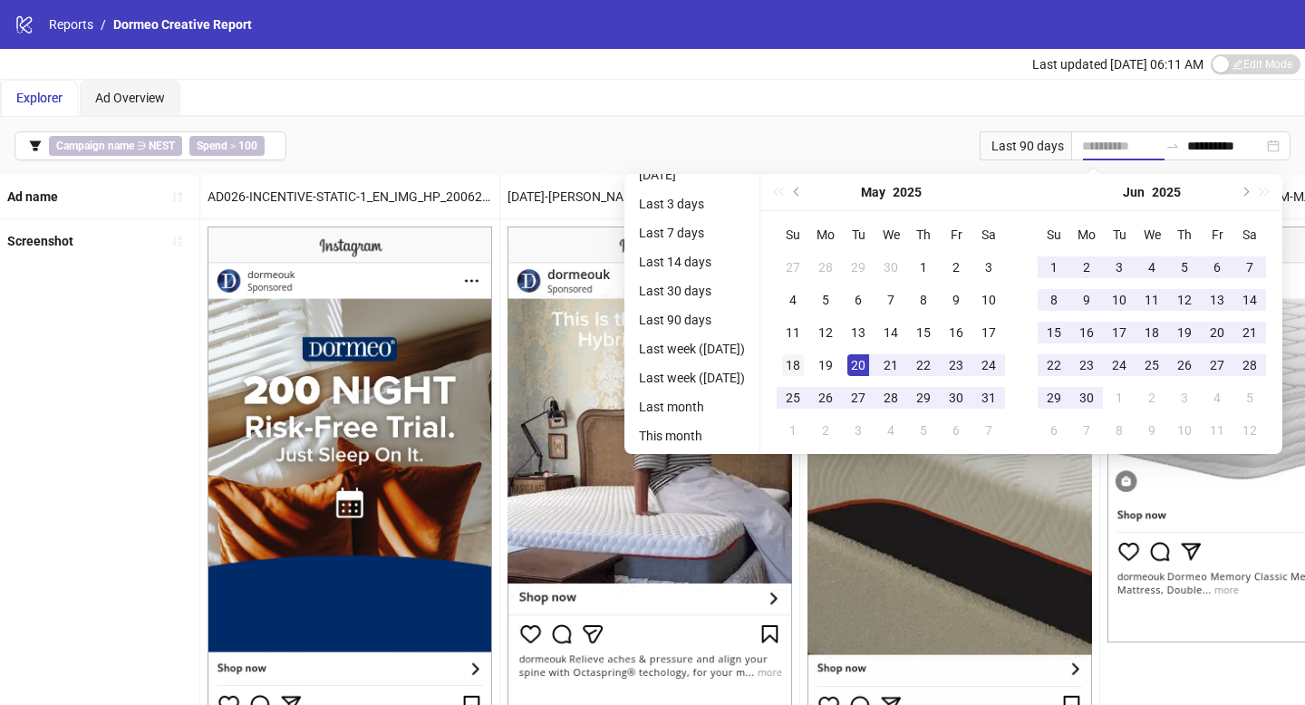
type input "**********"
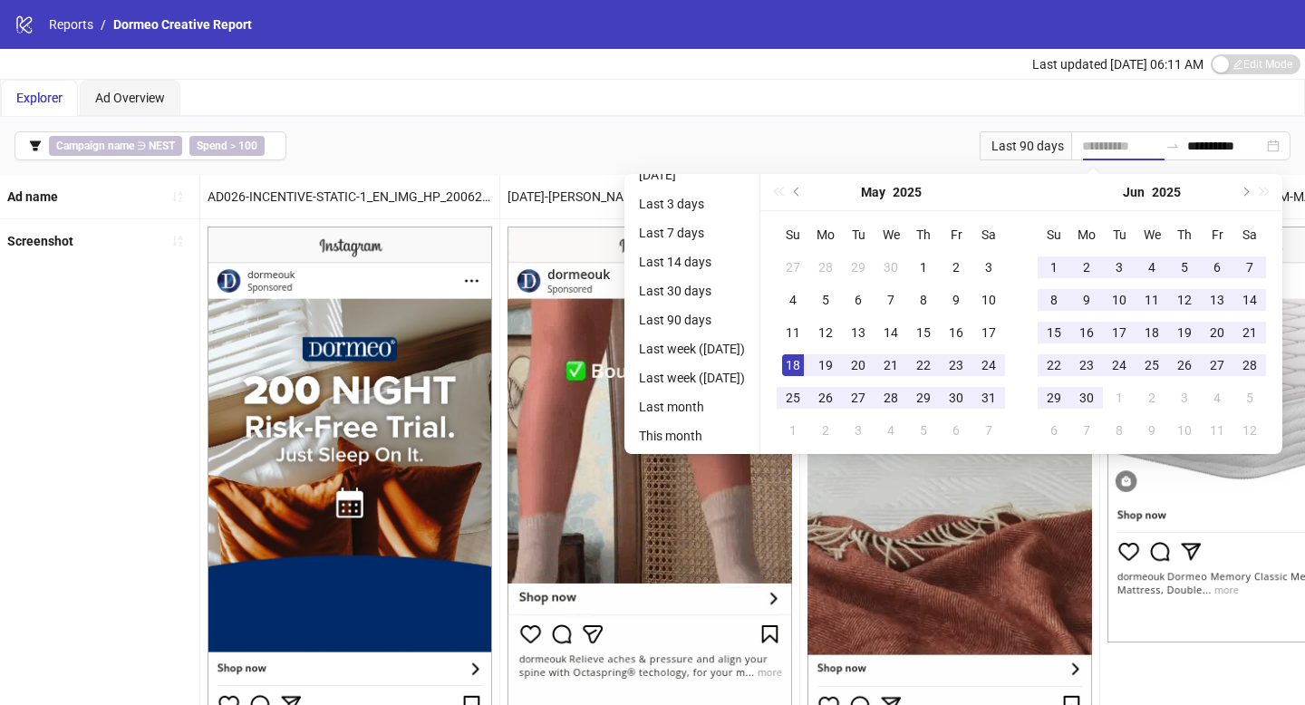
click at [801, 365] on div "18" at bounding box center [793, 365] width 22 height 22
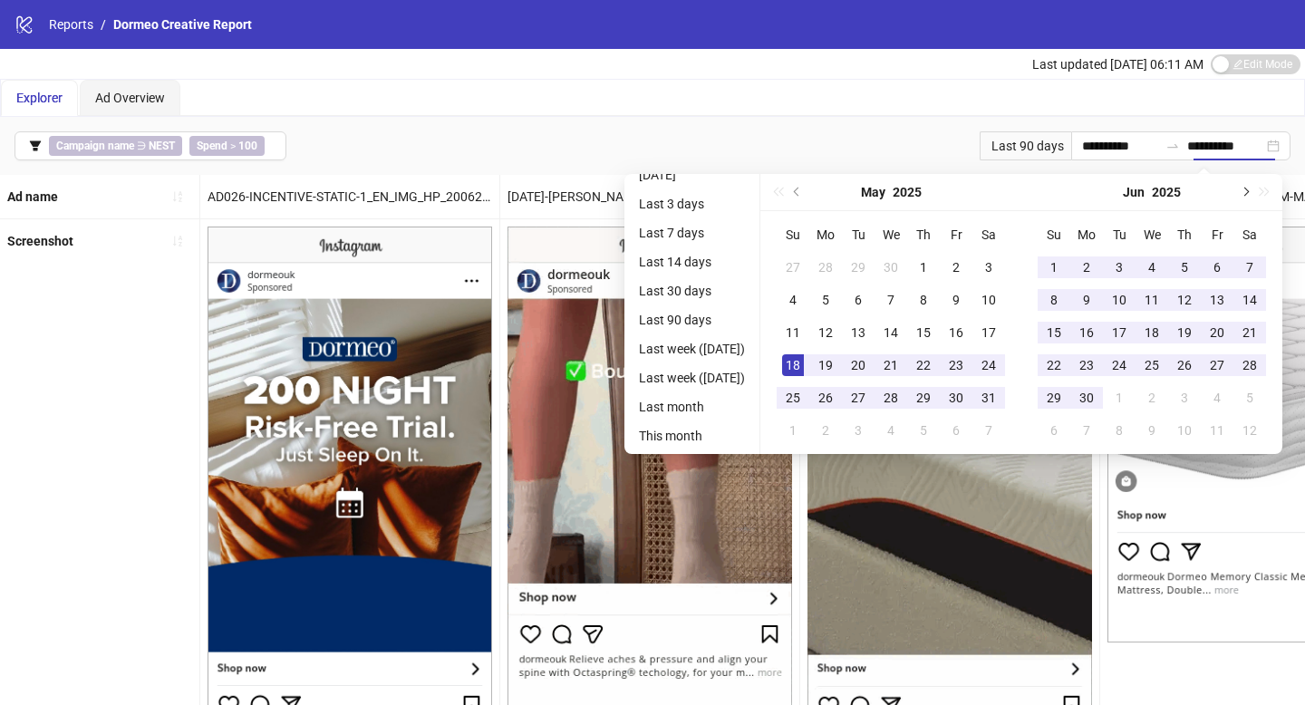
click at [1248, 192] on span "Next month (PageDown)" at bounding box center [1243, 192] width 9 height 9
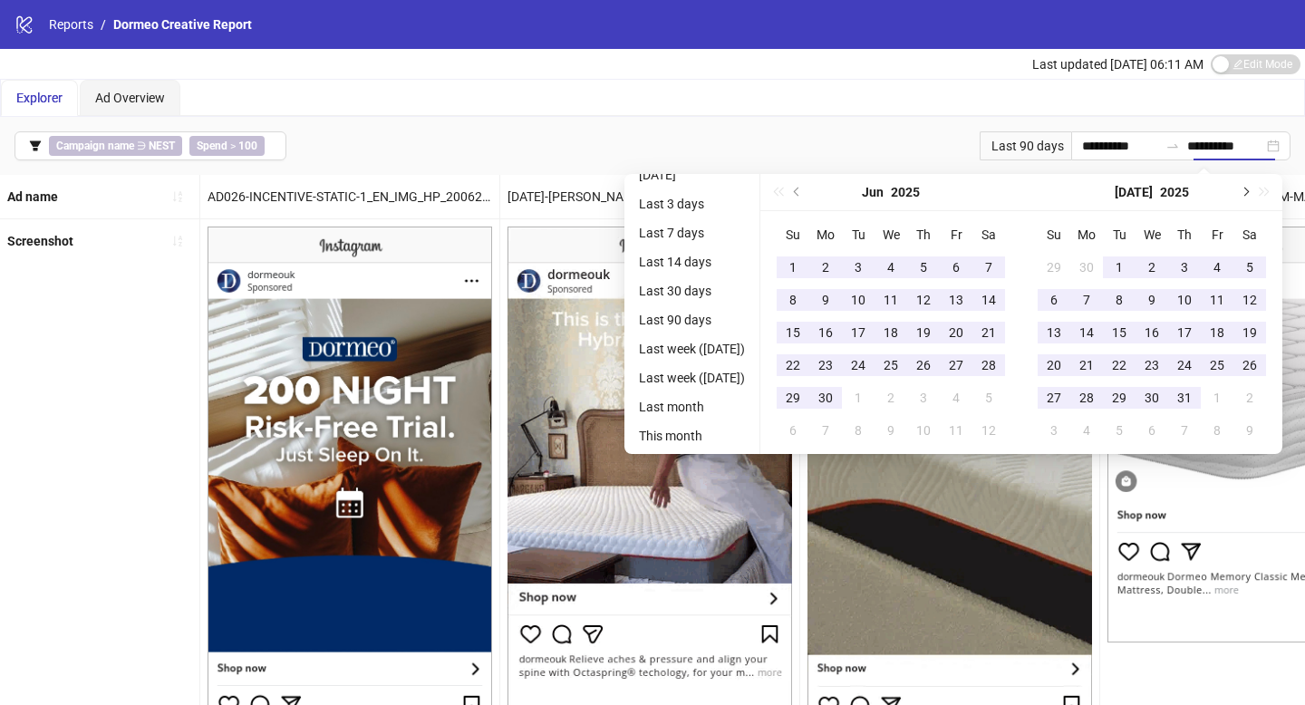
click at [1248, 192] on span "Next month (PageDown)" at bounding box center [1243, 192] width 9 height 9
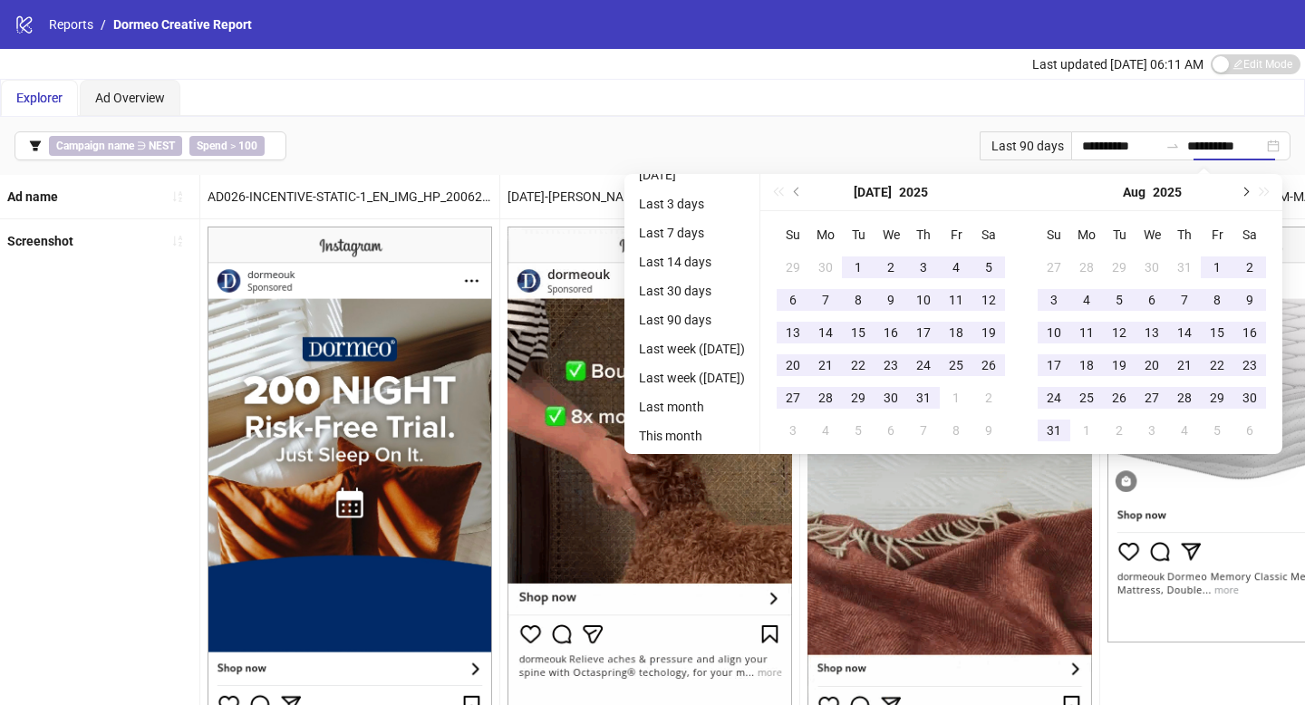
click at [1248, 192] on span "Next month (PageDown)" at bounding box center [1243, 192] width 9 height 9
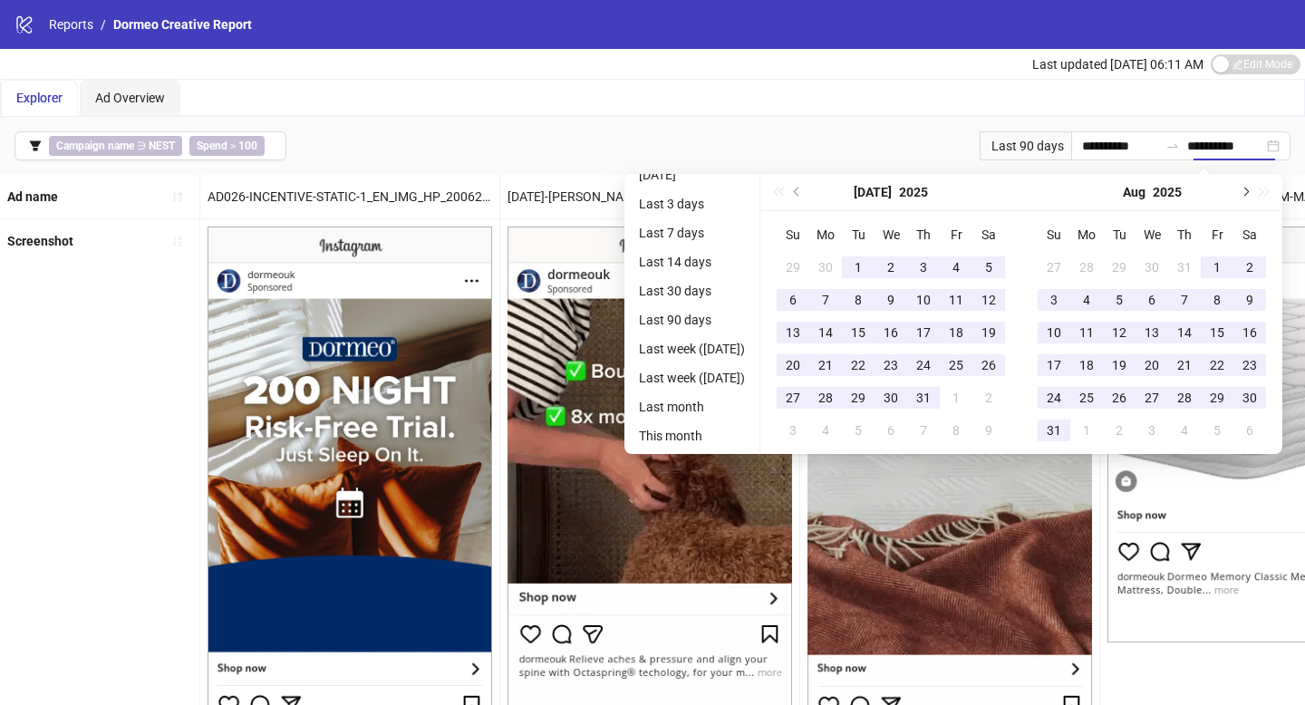
click at [1251, 192] on div "[DATE]" at bounding box center [1151, 192] width 261 height 37
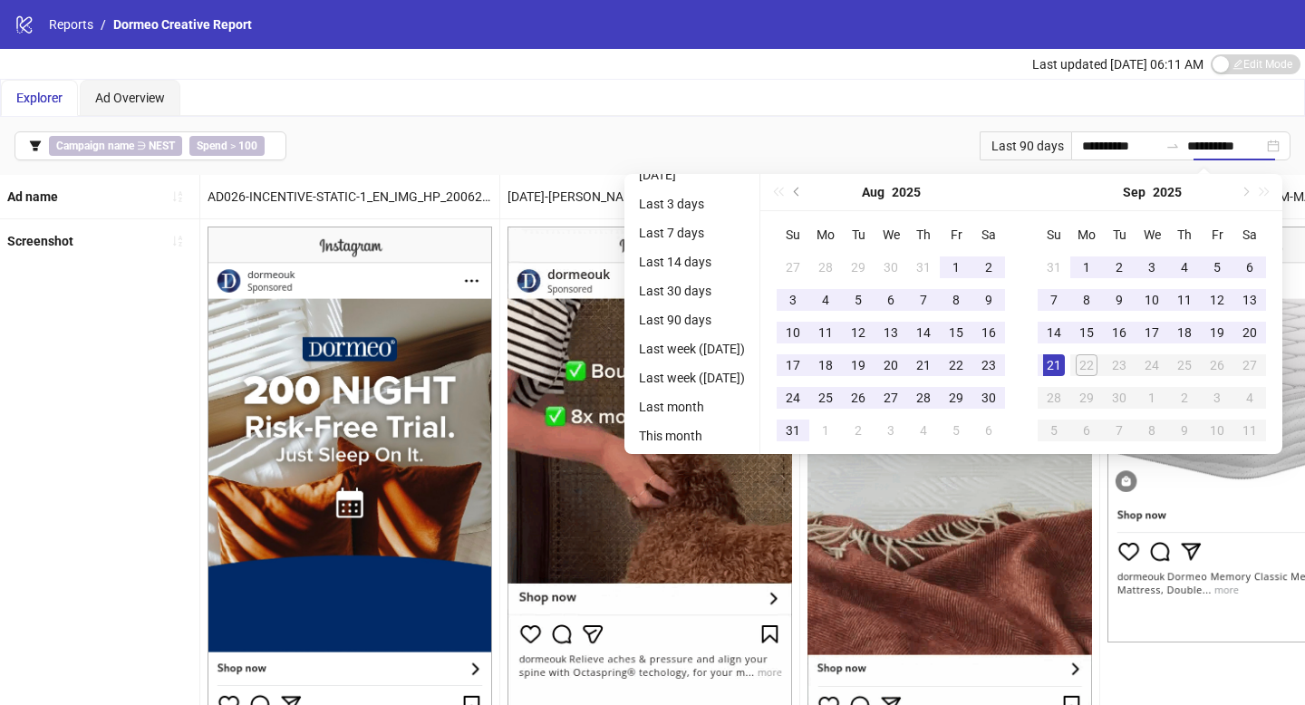
click at [1251, 192] on div "[DATE]" at bounding box center [1151, 192] width 261 height 37
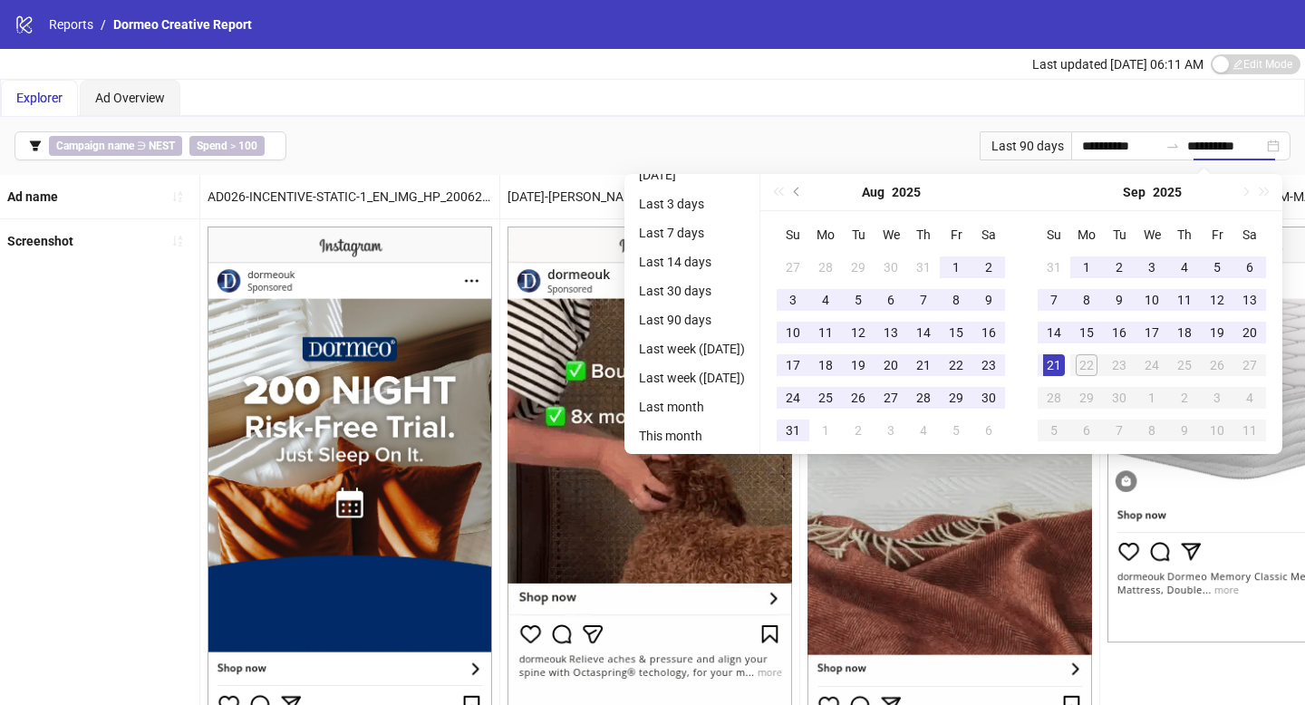
type input "**********"
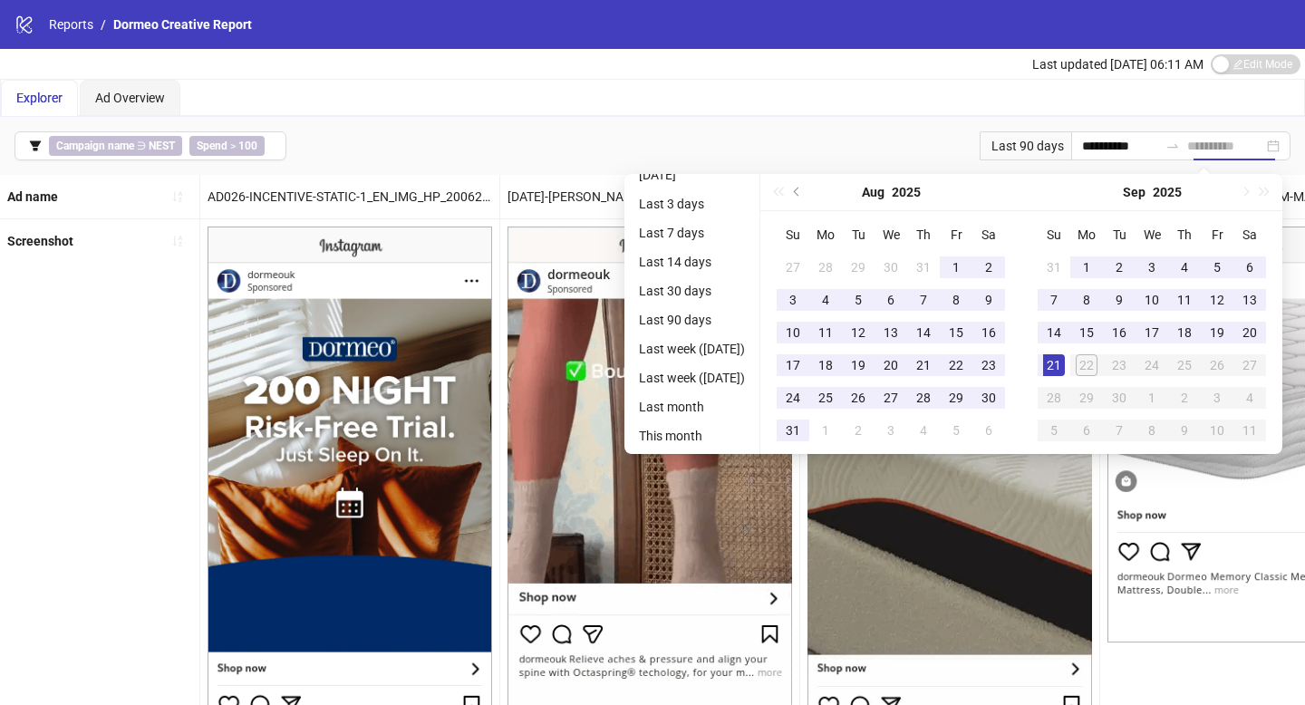
click at [1054, 370] on div "21" at bounding box center [1054, 365] width 22 height 22
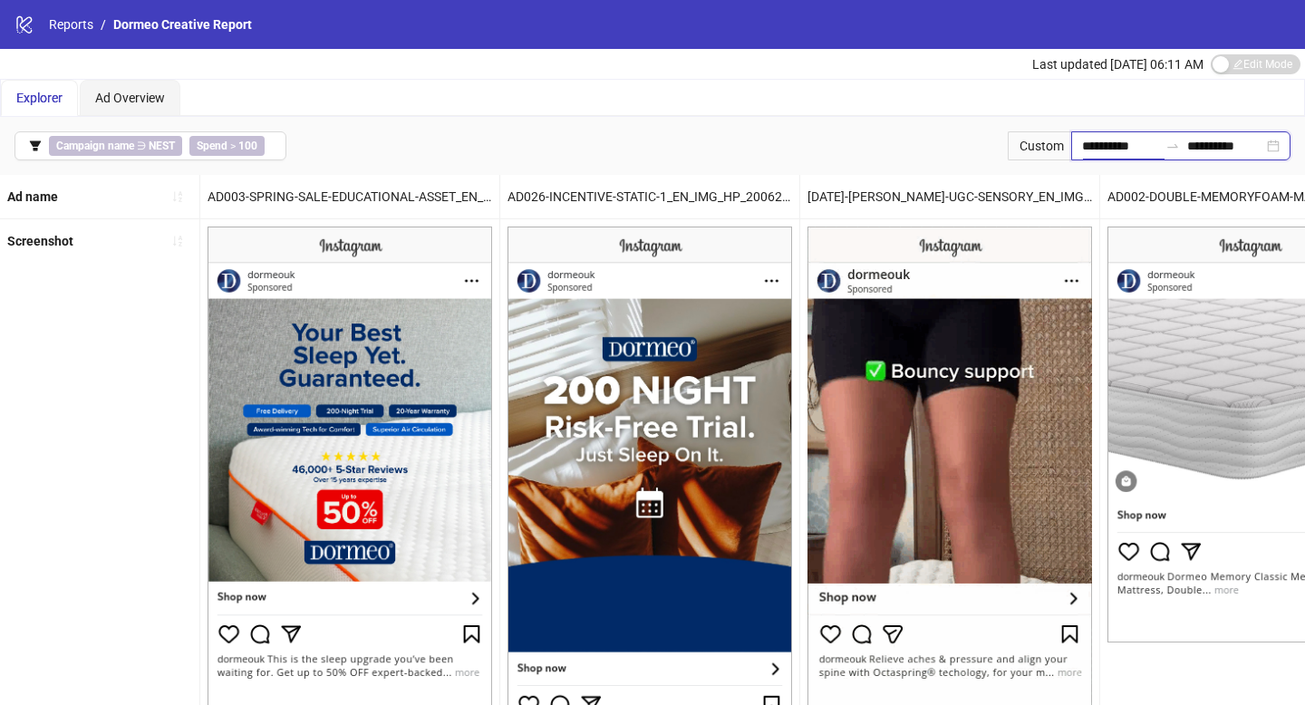
click at [1087, 149] on input "**********" at bounding box center [1120, 146] width 76 height 20
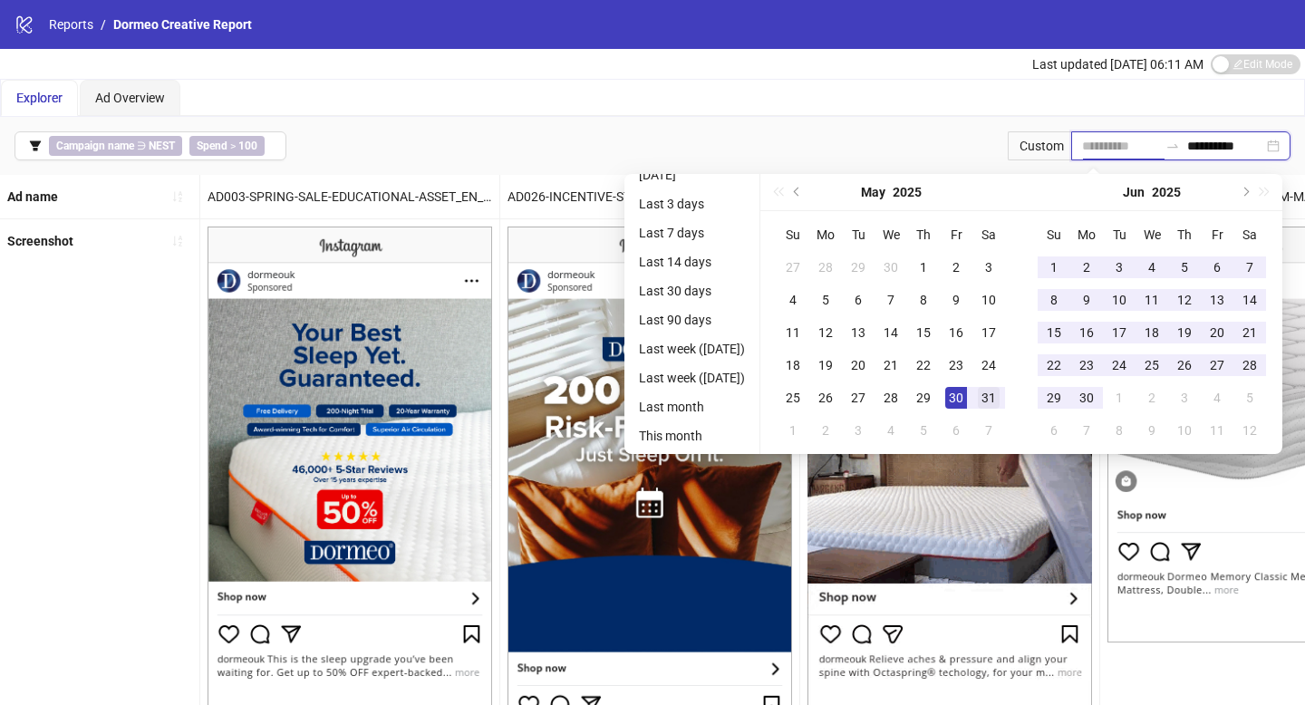
type input "**********"
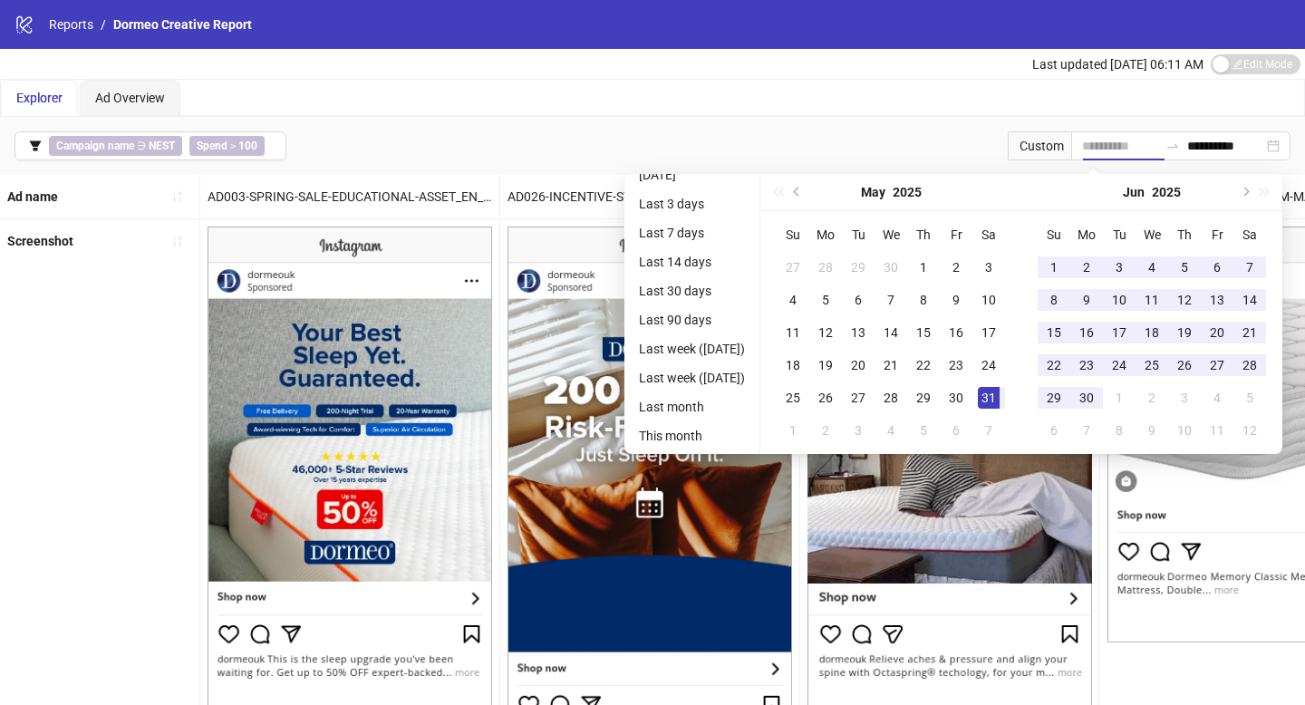
click at [987, 395] on div "31" at bounding box center [988, 398] width 22 height 22
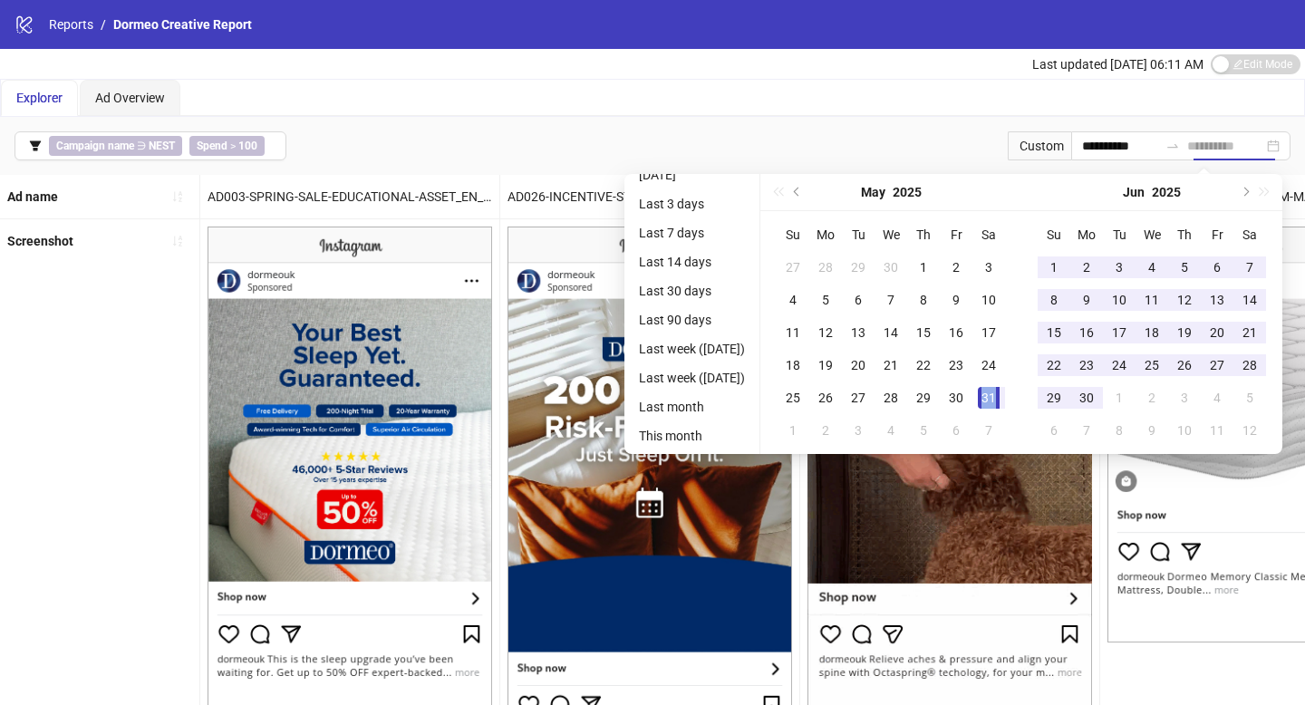
click at [987, 395] on div "31" at bounding box center [988, 398] width 22 height 22
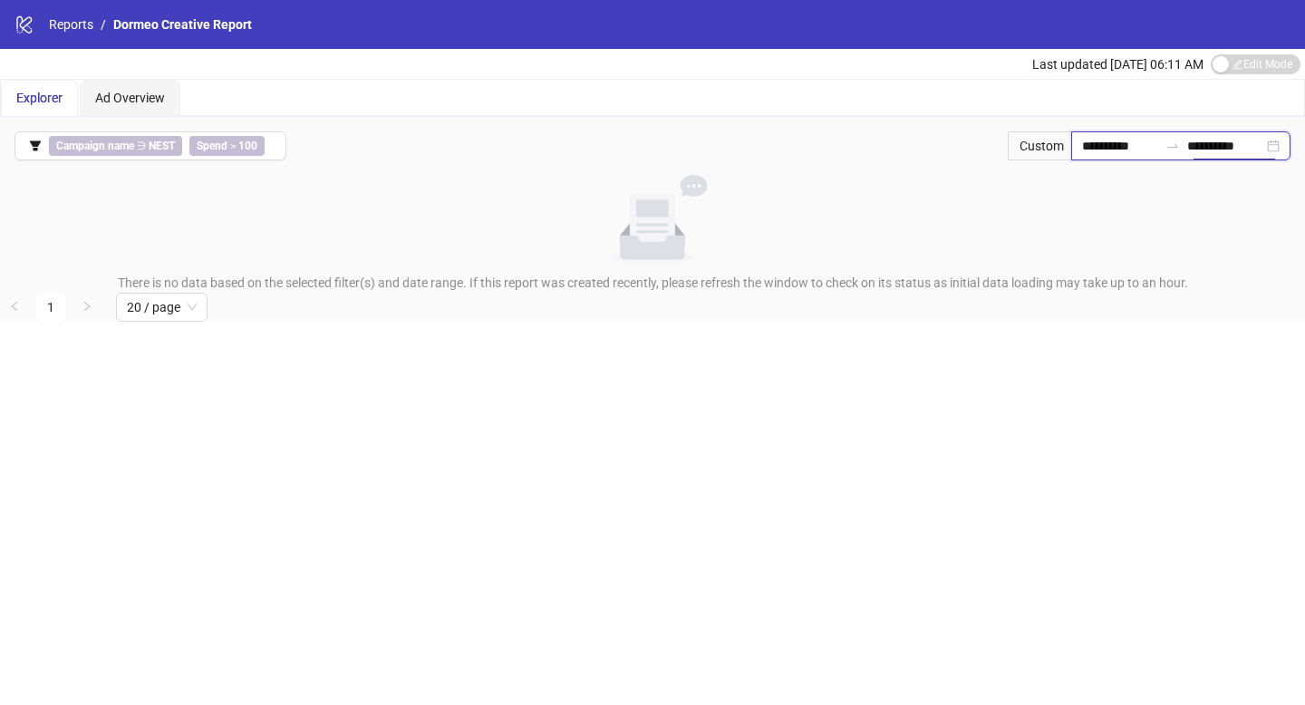
click at [1236, 151] on input "**********" at bounding box center [1225, 146] width 76 height 20
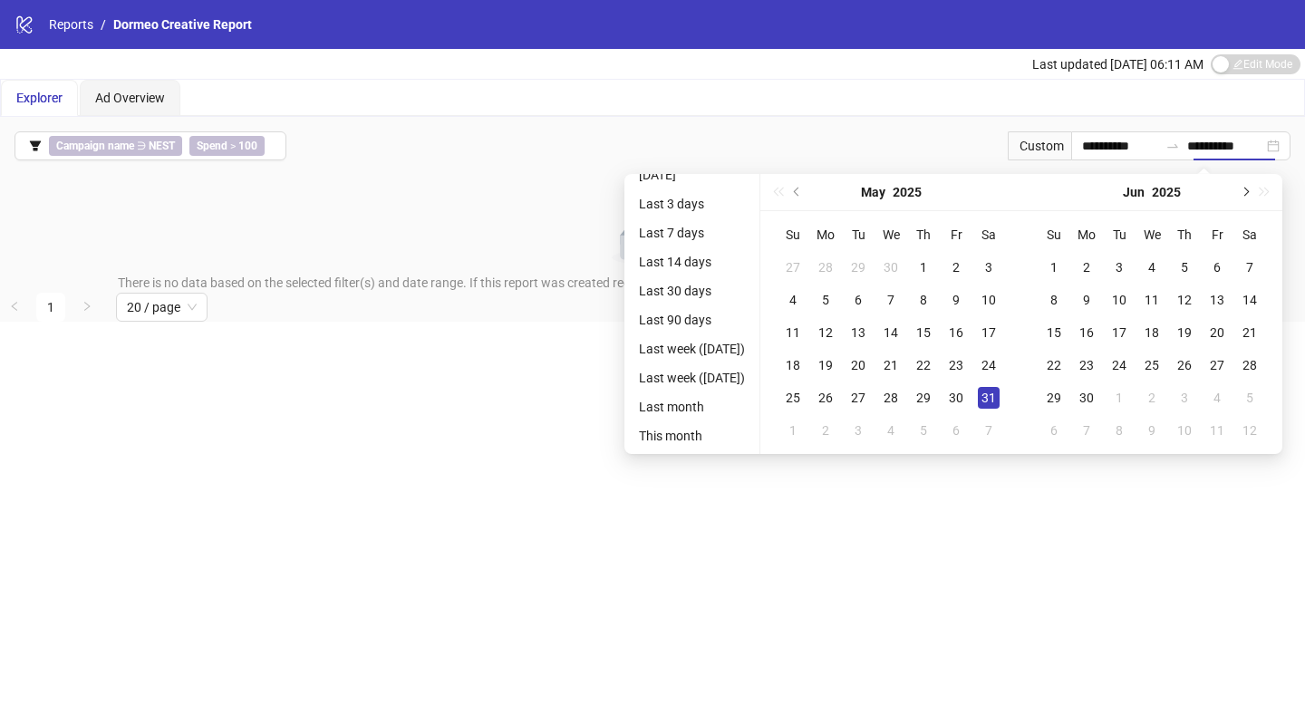
click at [1248, 196] on button "Next month (PageDown)" at bounding box center [1244, 192] width 20 height 36
click at [1248, 196] on div "[DATE]" at bounding box center [1151, 192] width 261 height 37
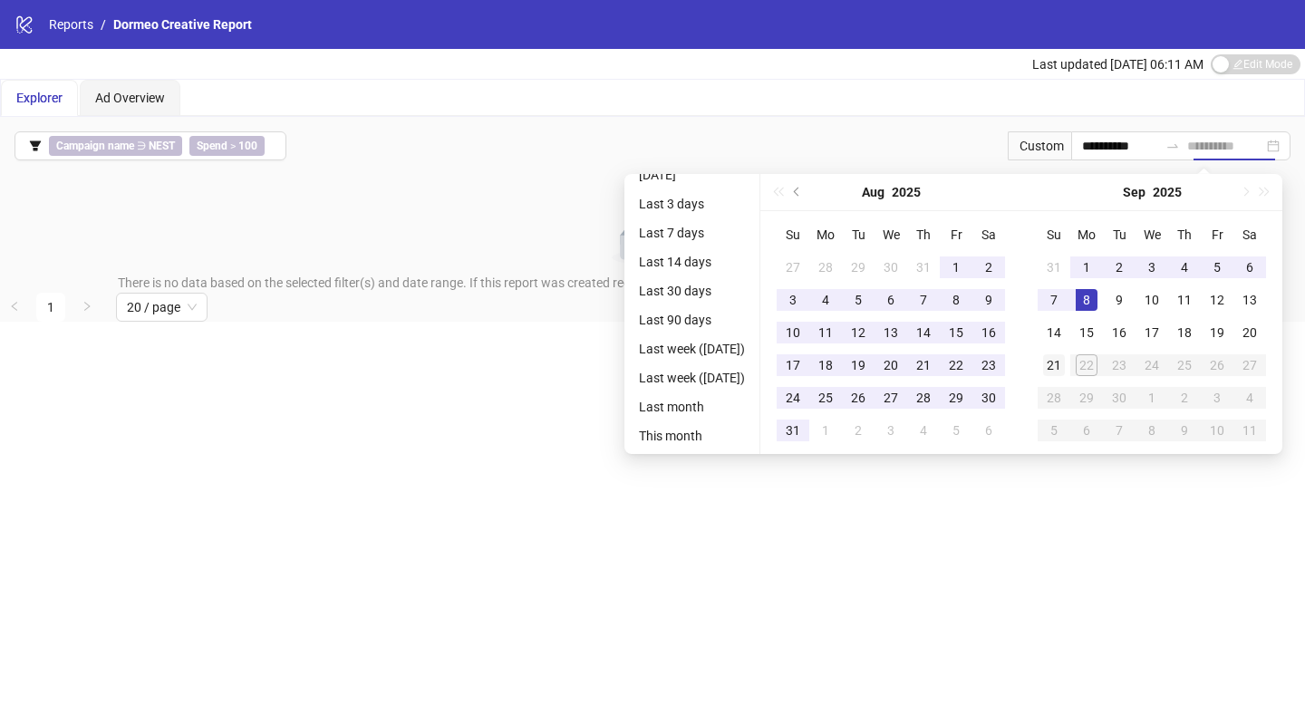
type input "**********"
click at [1050, 369] on div "21" at bounding box center [1054, 365] width 22 height 22
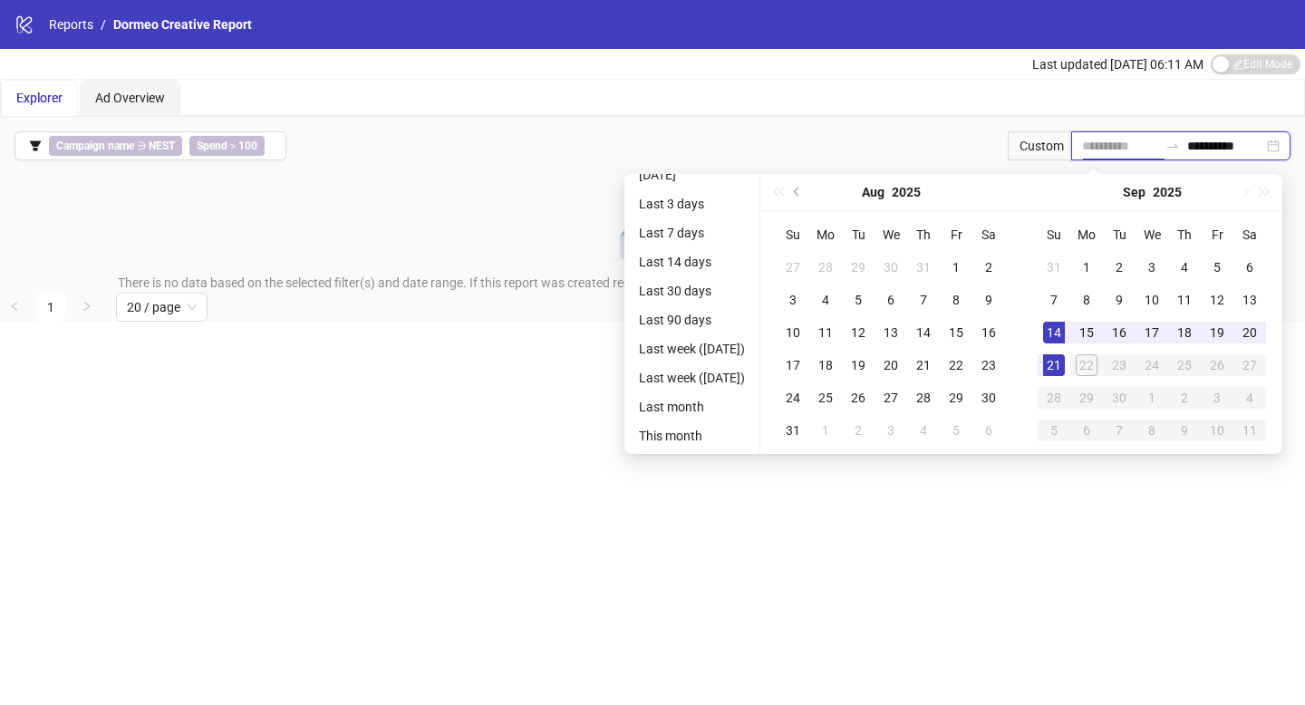
type input "**********"
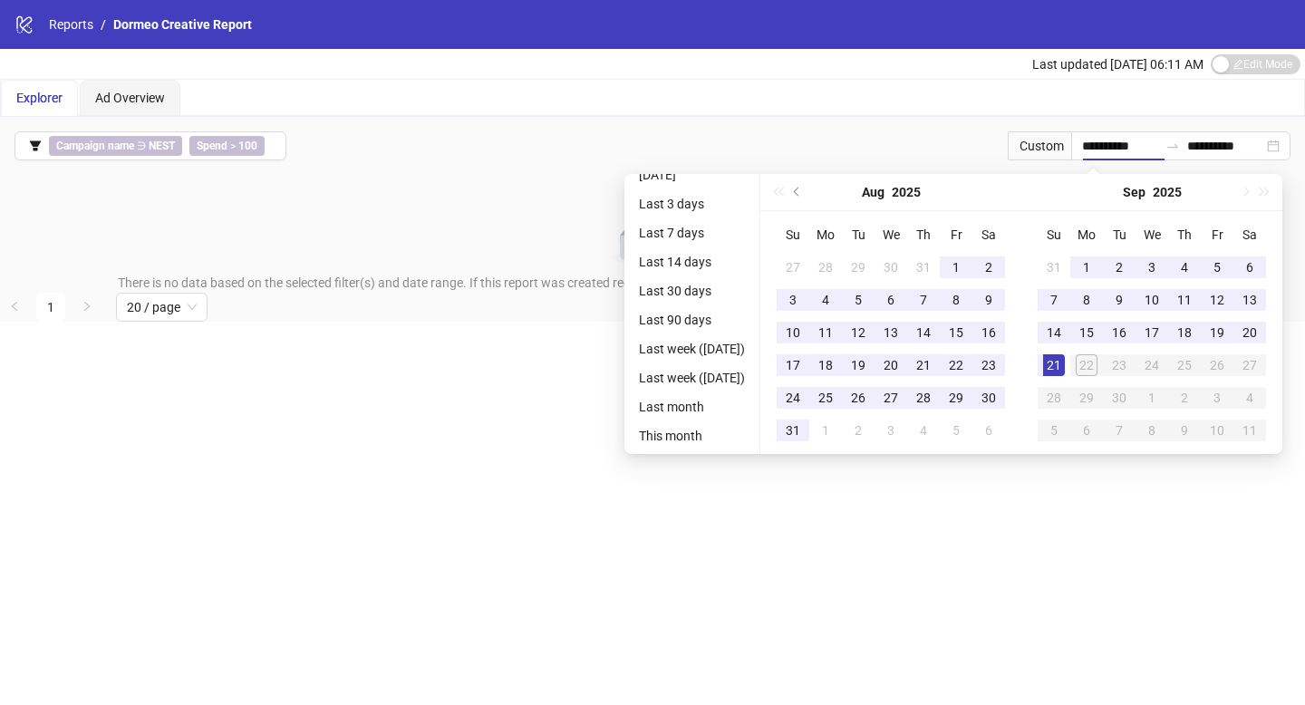
click at [906, 105] on div "Explorer Ad Overview" at bounding box center [652, 98] width 1303 height 36
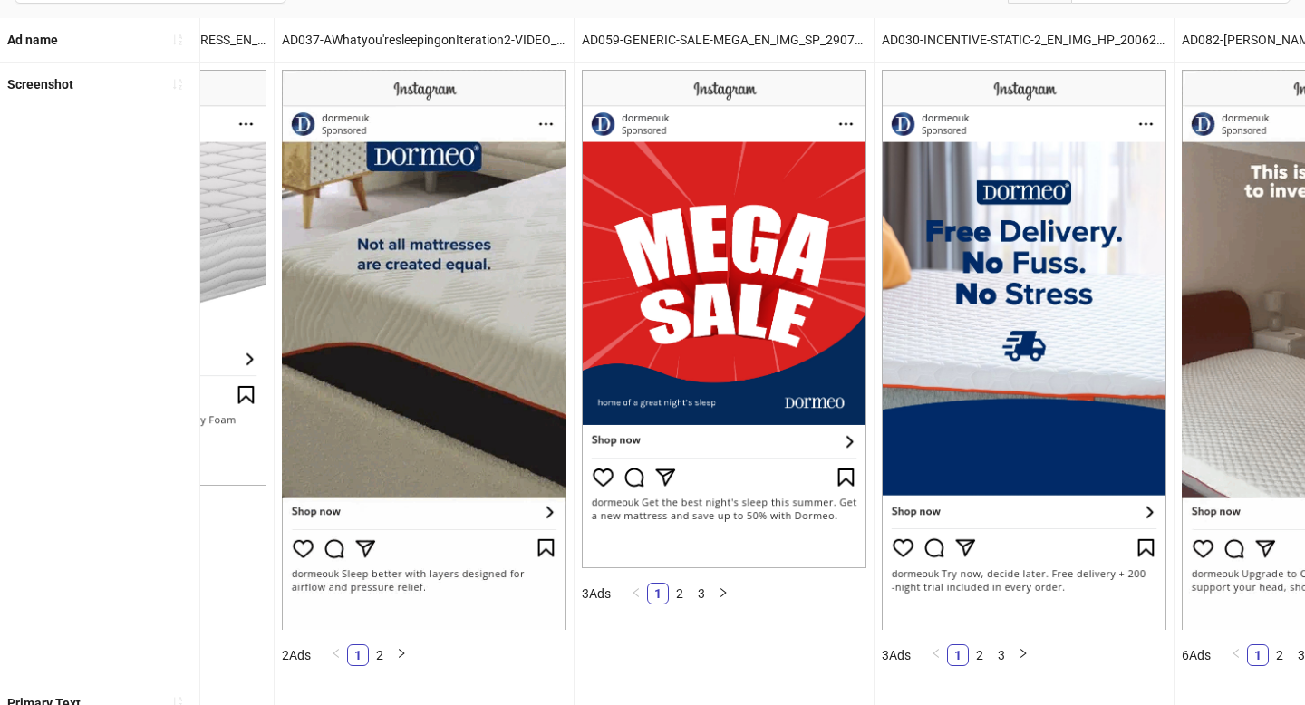
scroll to position [0, 827]
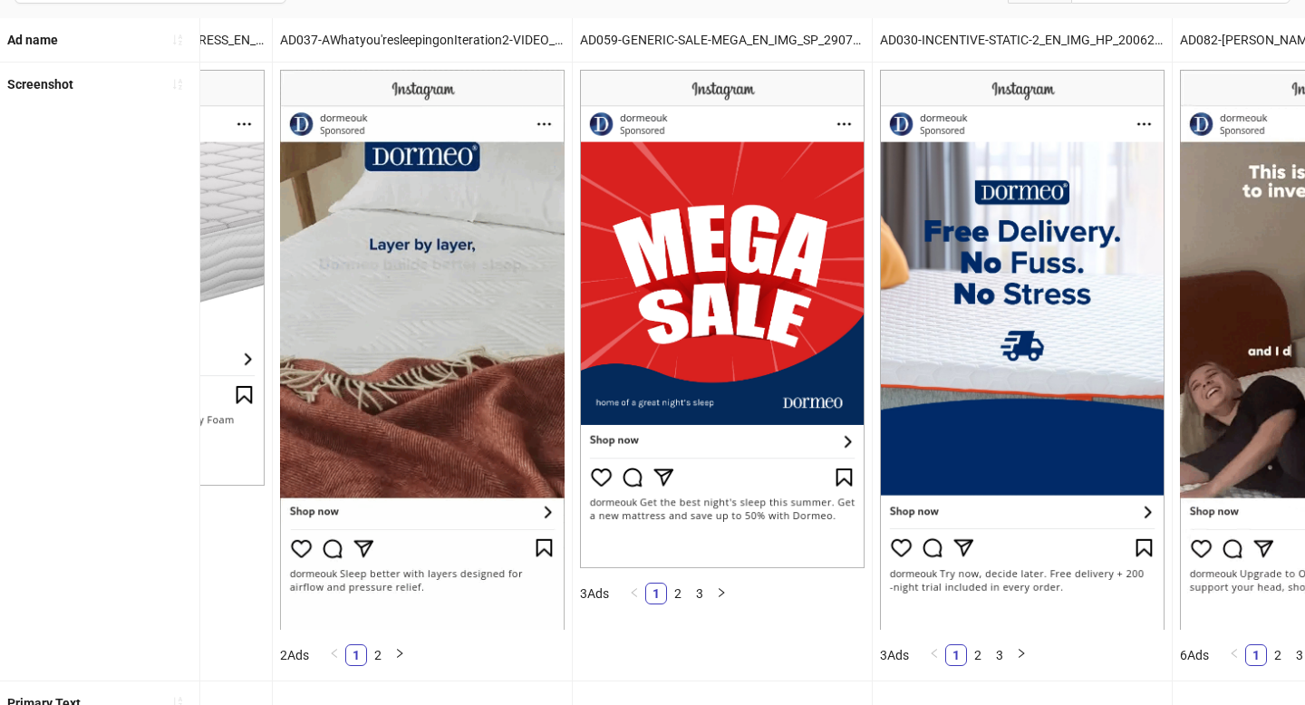
drag, startPoint x: 842, startPoint y: 311, endPoint x: 708, endPoint y: 3, distance: 335.9
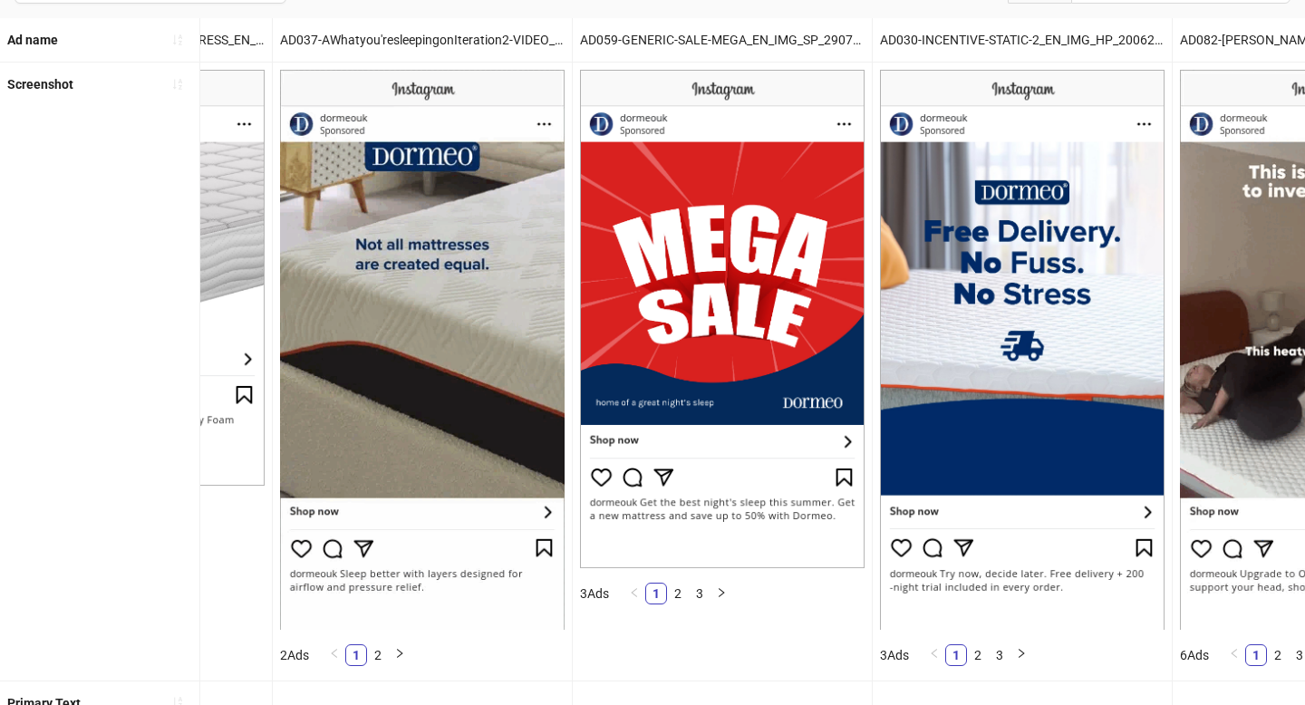
click at [0, 0] on div "**********" at bounding box center [652, 623] width 1305 height 1327
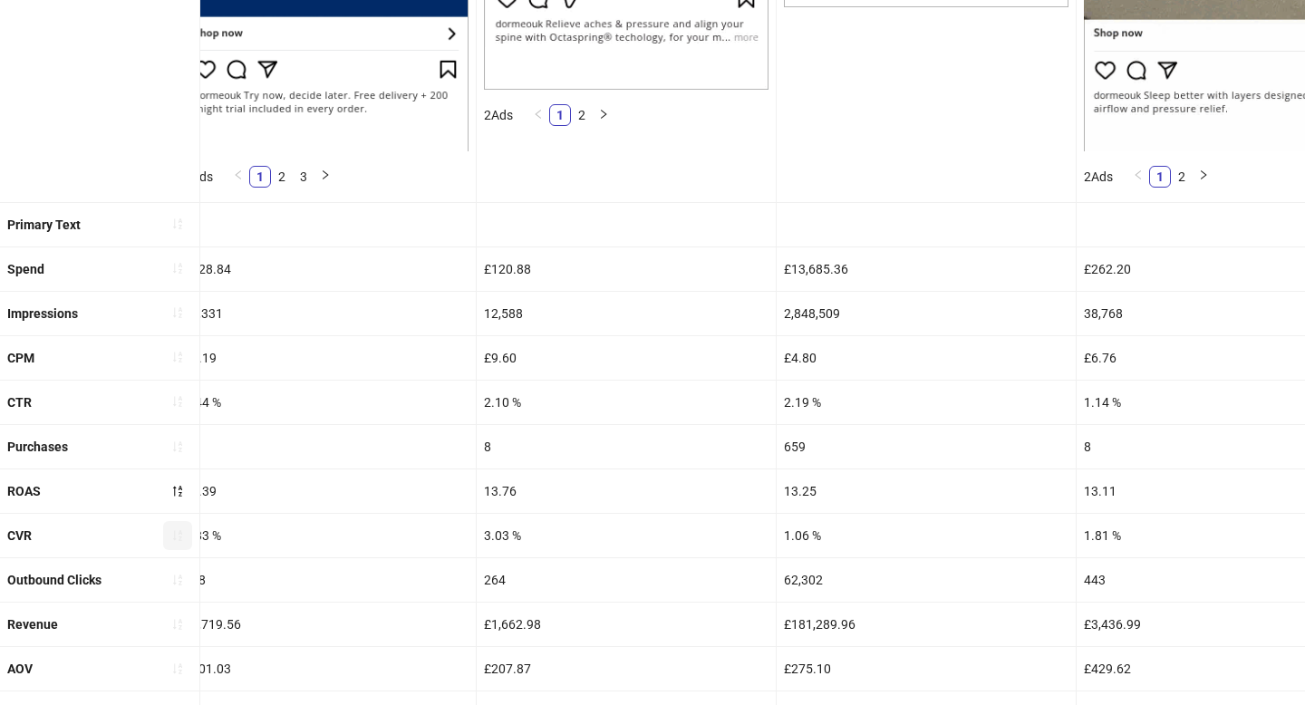
scroll to position [637, 0]
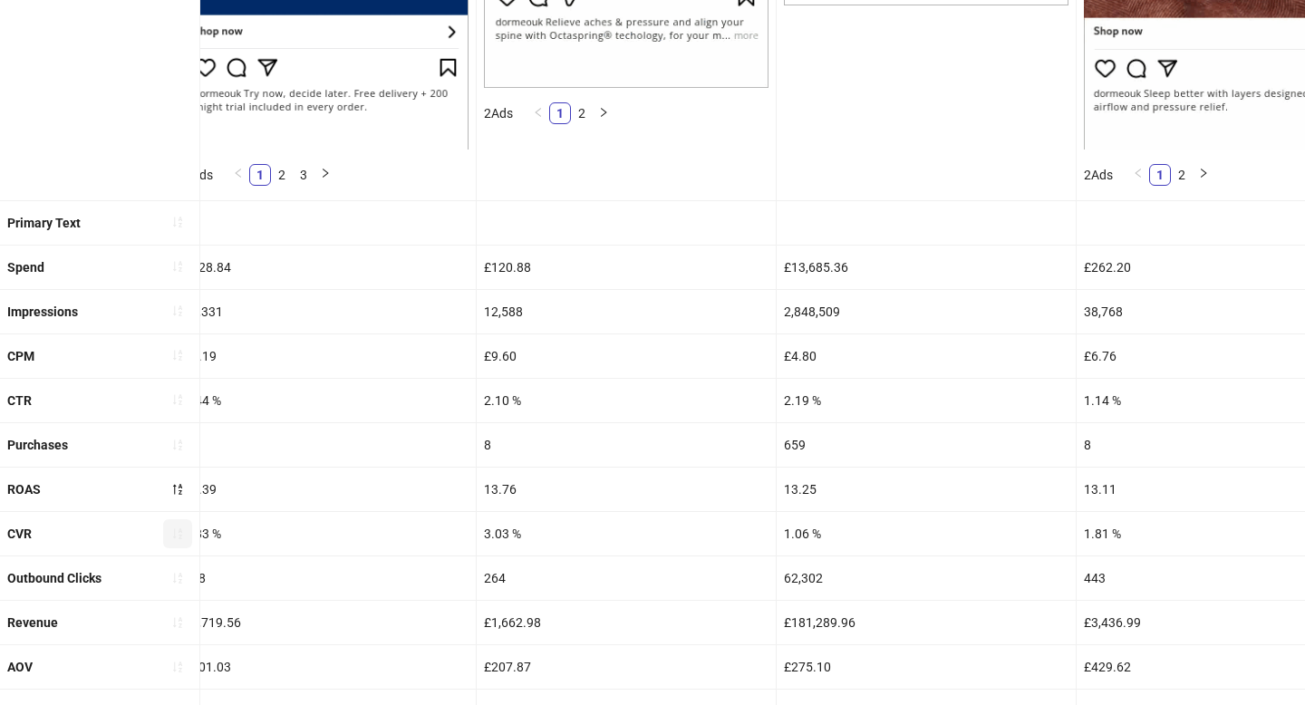
click at [178, 534] on icon "sort-ascending" at bounding box center [177, 533] width 13 height 13
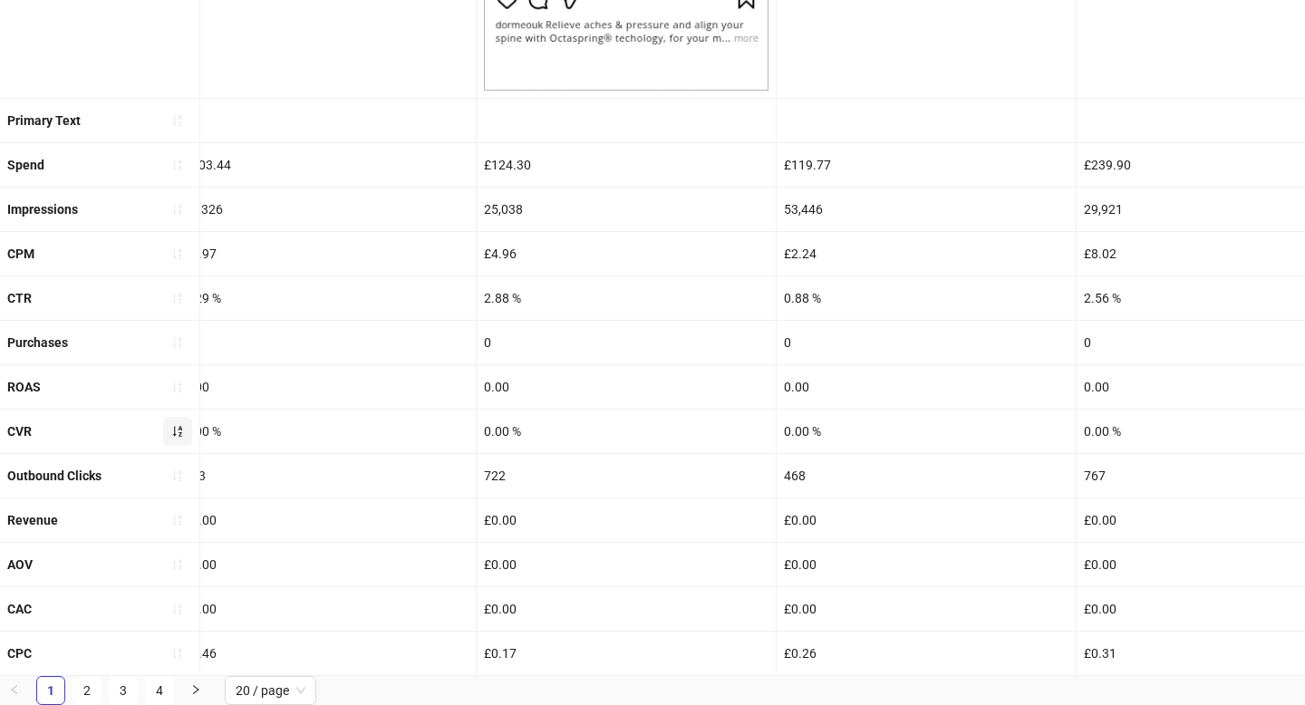
scroll to position [0, 0]
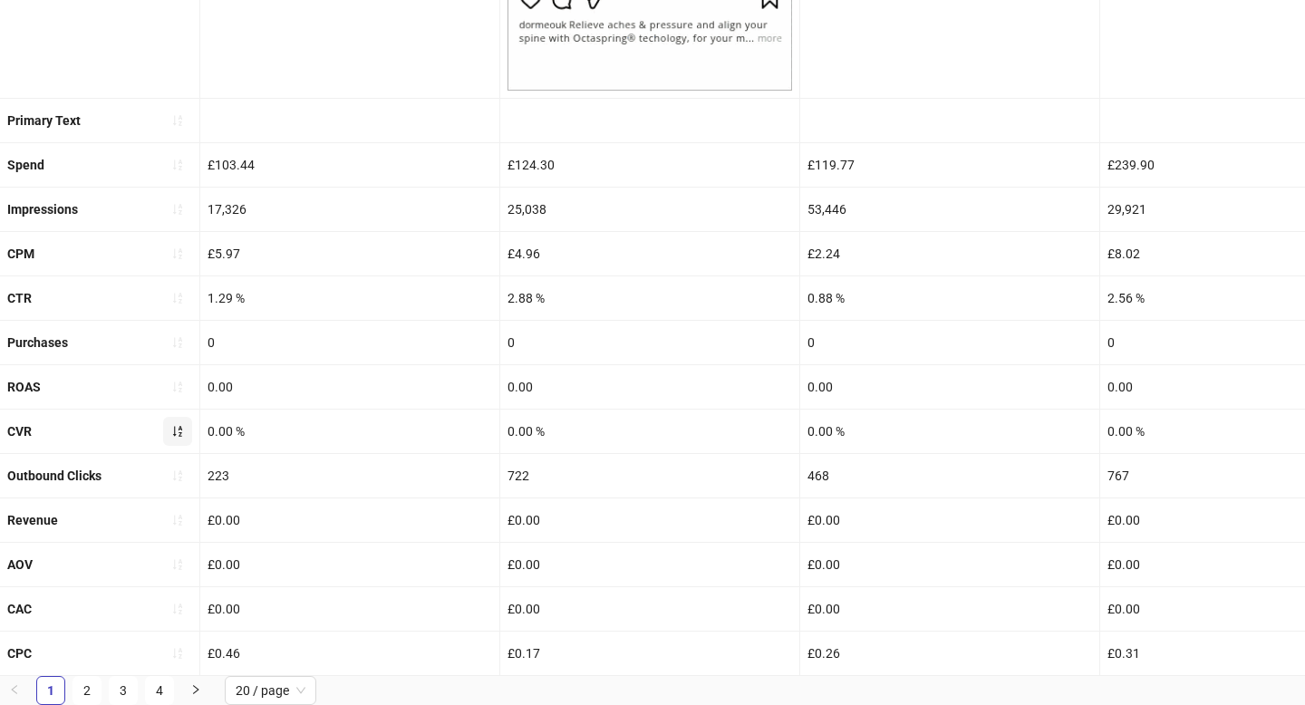
click at [186, 427] on button "button" at bounding box center [177, 431] width 29 height 29
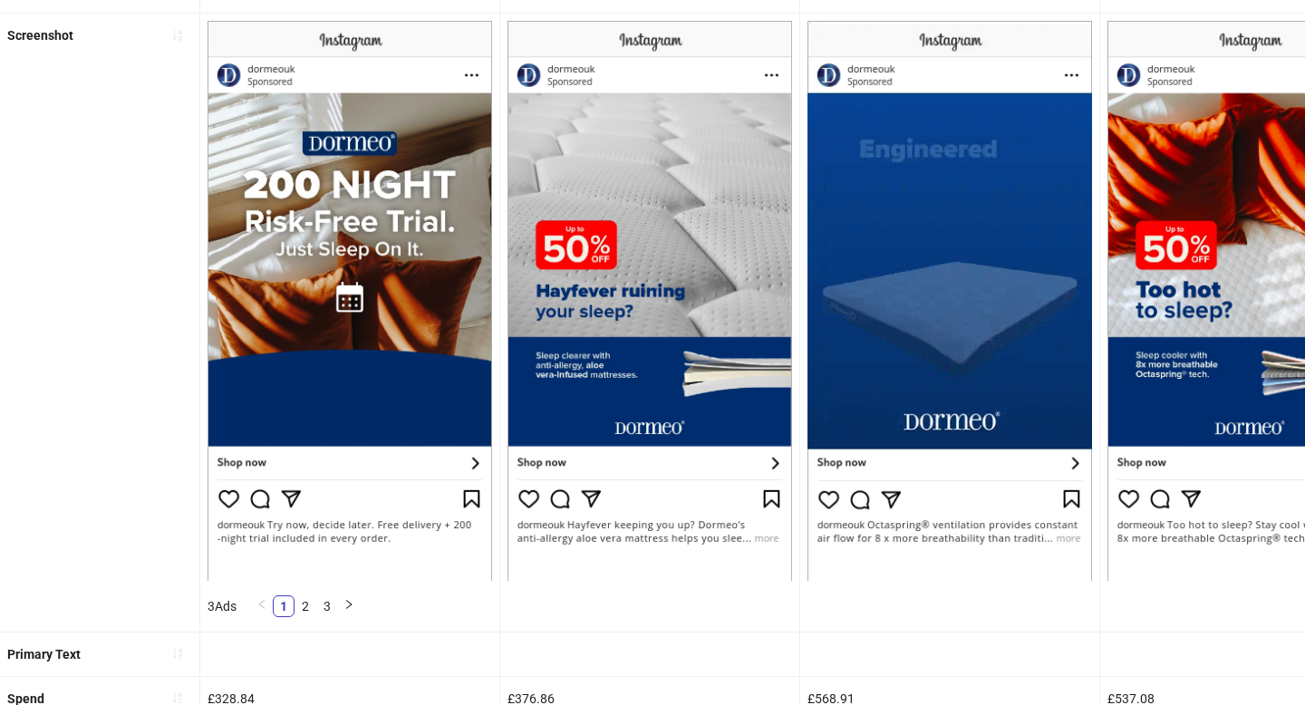
scroll to position [207, 0]
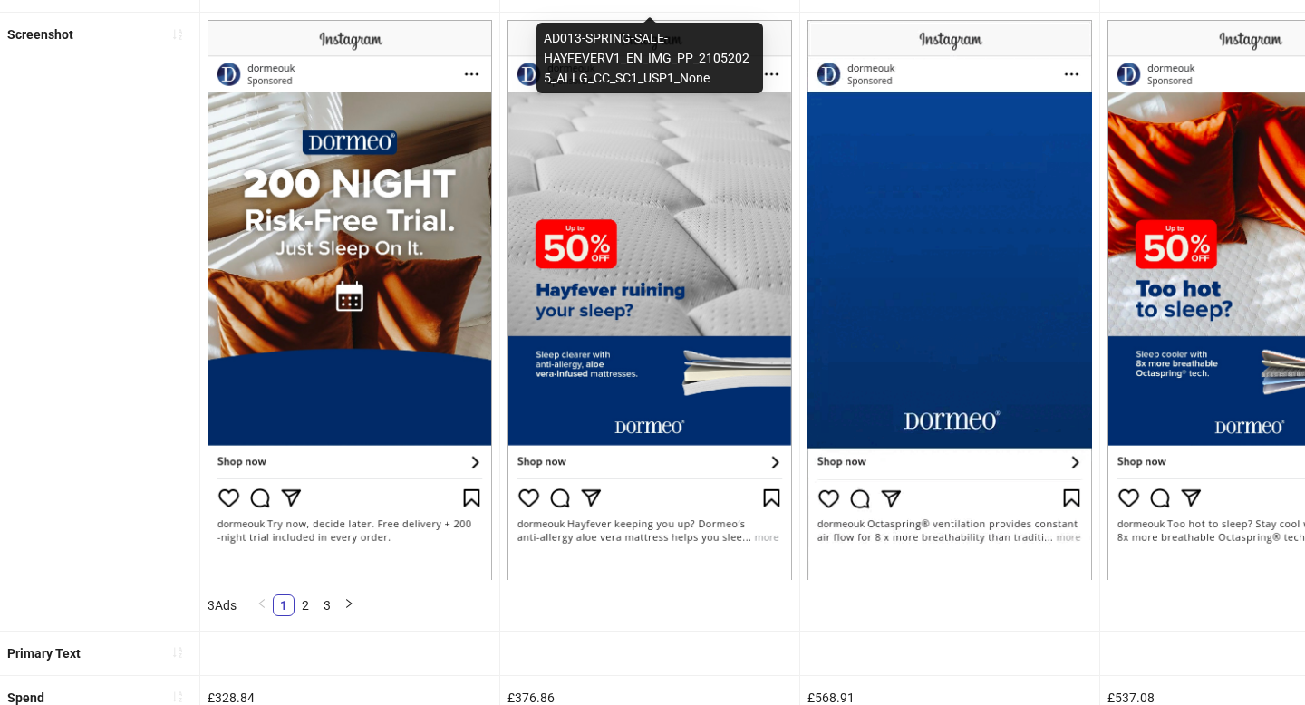
drag, startPoint x: 595, startPoint y: 335, endPoint x: 564, endPoint y: 1, distance: 335.7
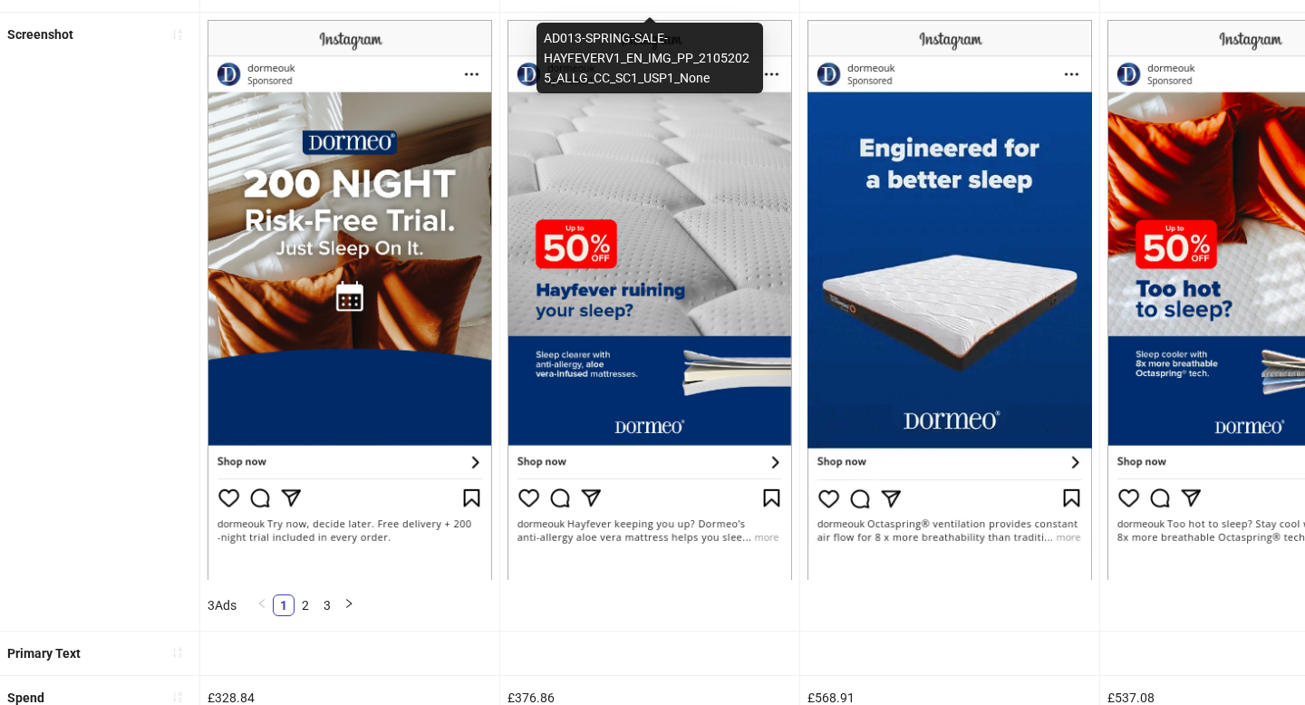
click at [0, 0] on ul "Ad name AD026-INCENTIVE-STATIC-1_EN_IMG_HP_20062025_ALLG_CC_SC1_None_CONVERSION…" at bounding box center [652, 588] width 1305 height 1240
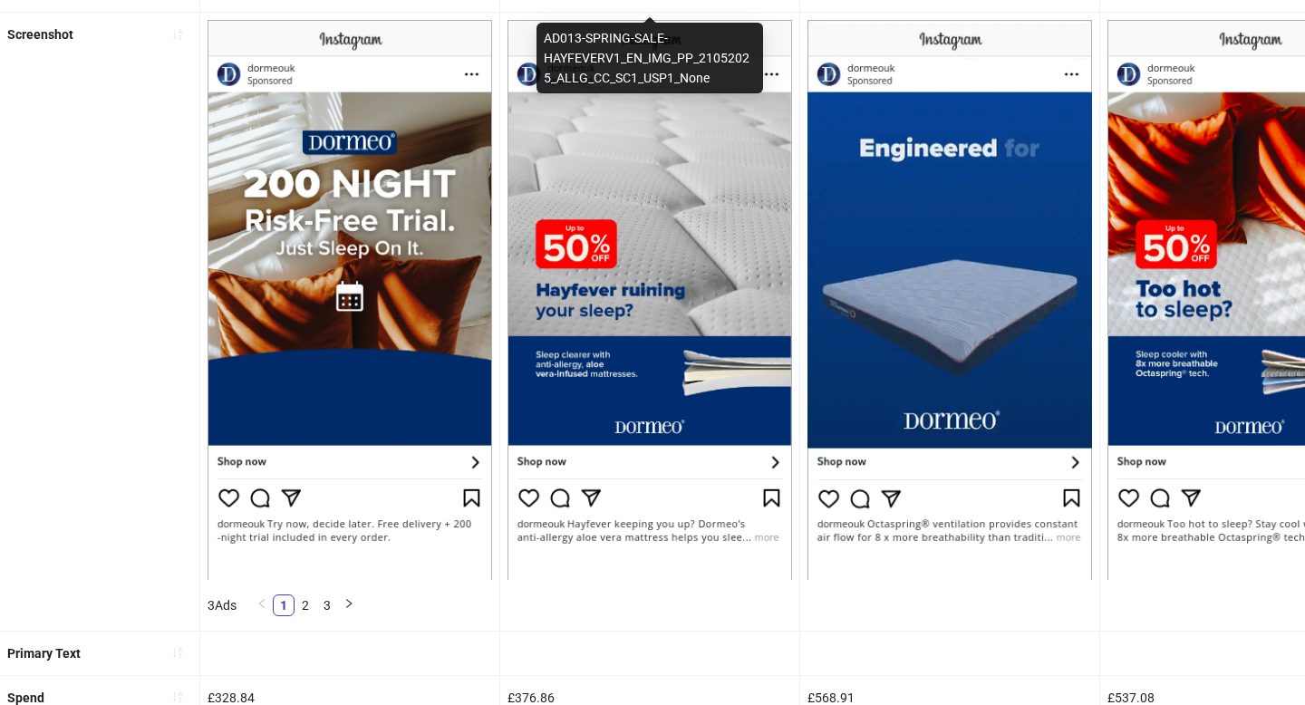
drag, startPoint x: 938, startPoint y: 393, endPoint x: 628, endPoint y: 11, distance: 492.1
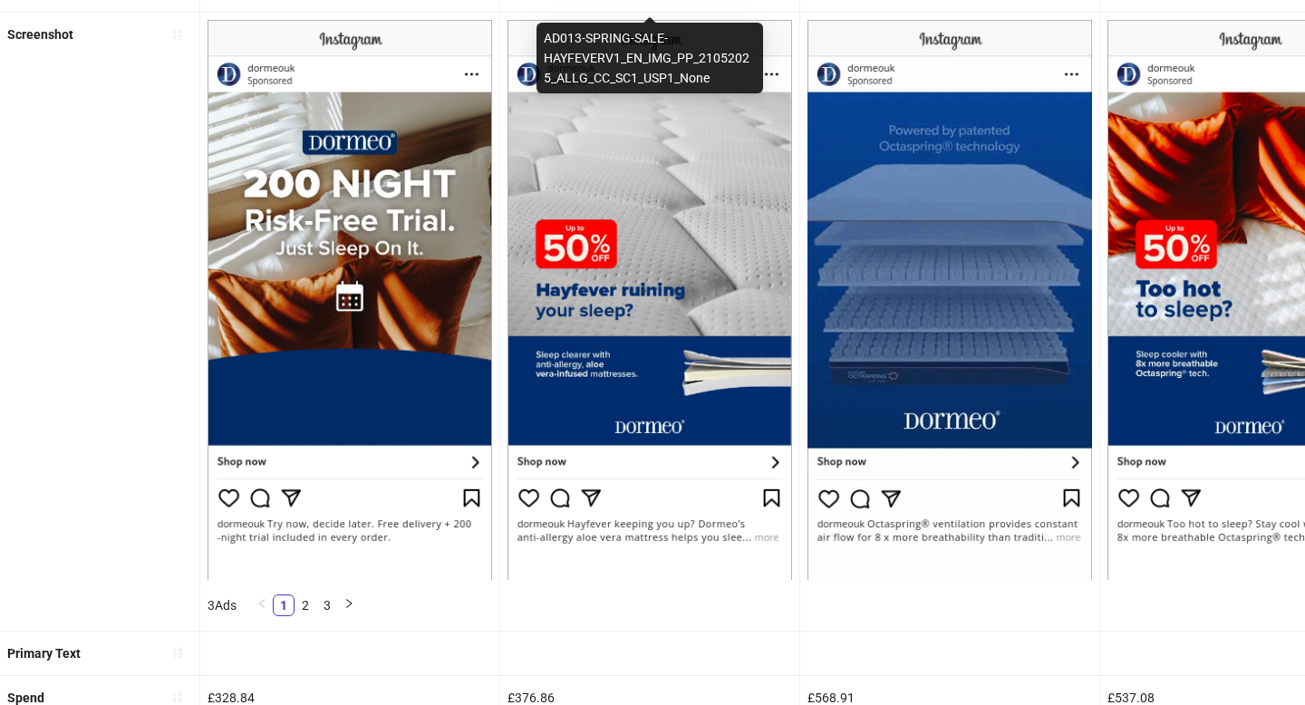
click at [0, 0] on ul "Ad name AD026-INCENTIVE-STATIC-1_EN_IMG_HP_20062025_ALLG_CC_SC1_None_CONVERSION…" at bounding box center [652, 588] width 1305 height 1240
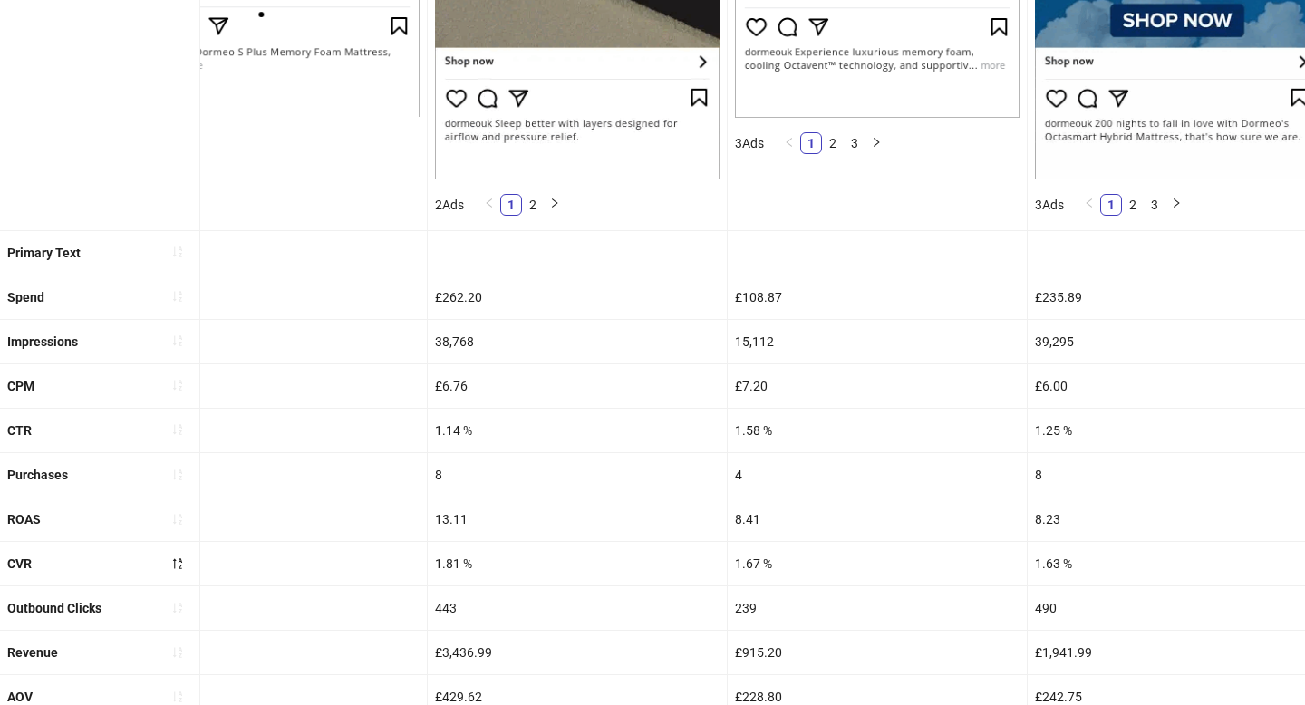
scroll to position [738, 0]
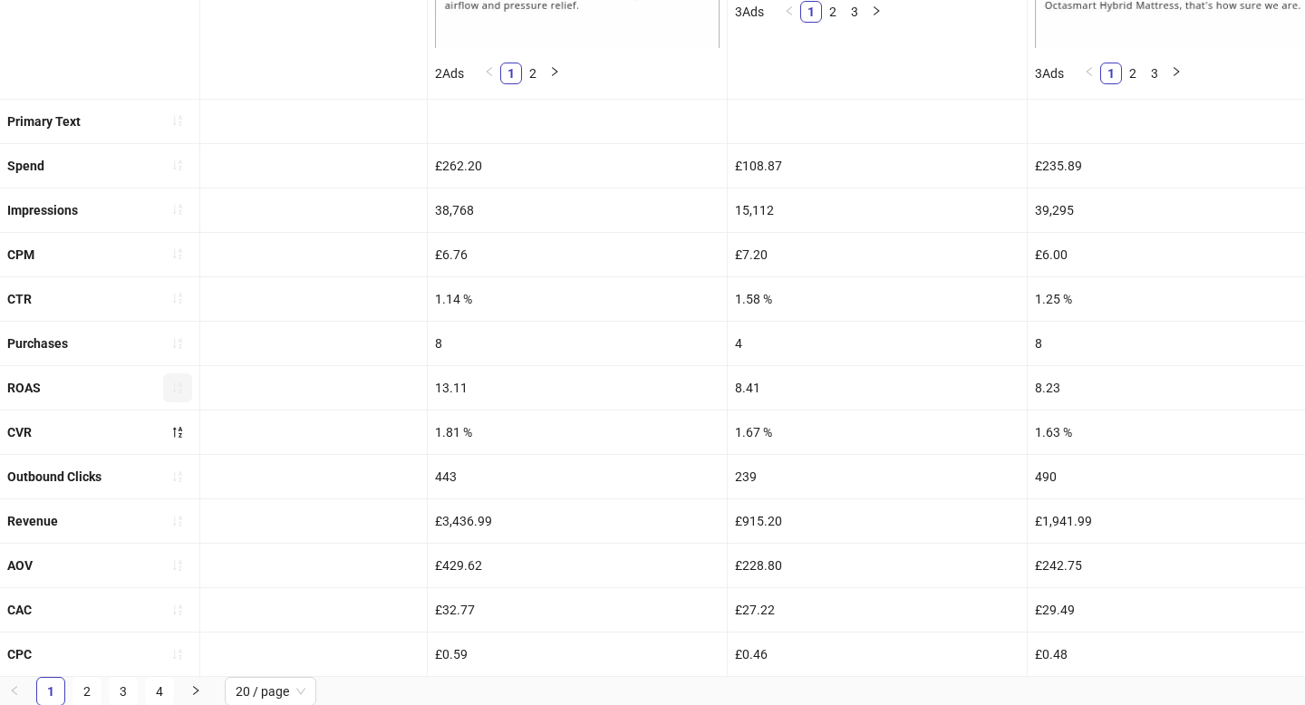
click at [171, 389] on icon "sort-ascending" at bounding box center [177, 387] width 13 height 13
click at [171, 389] on span "button" at bounding box center [177, 387] width 13 height 14
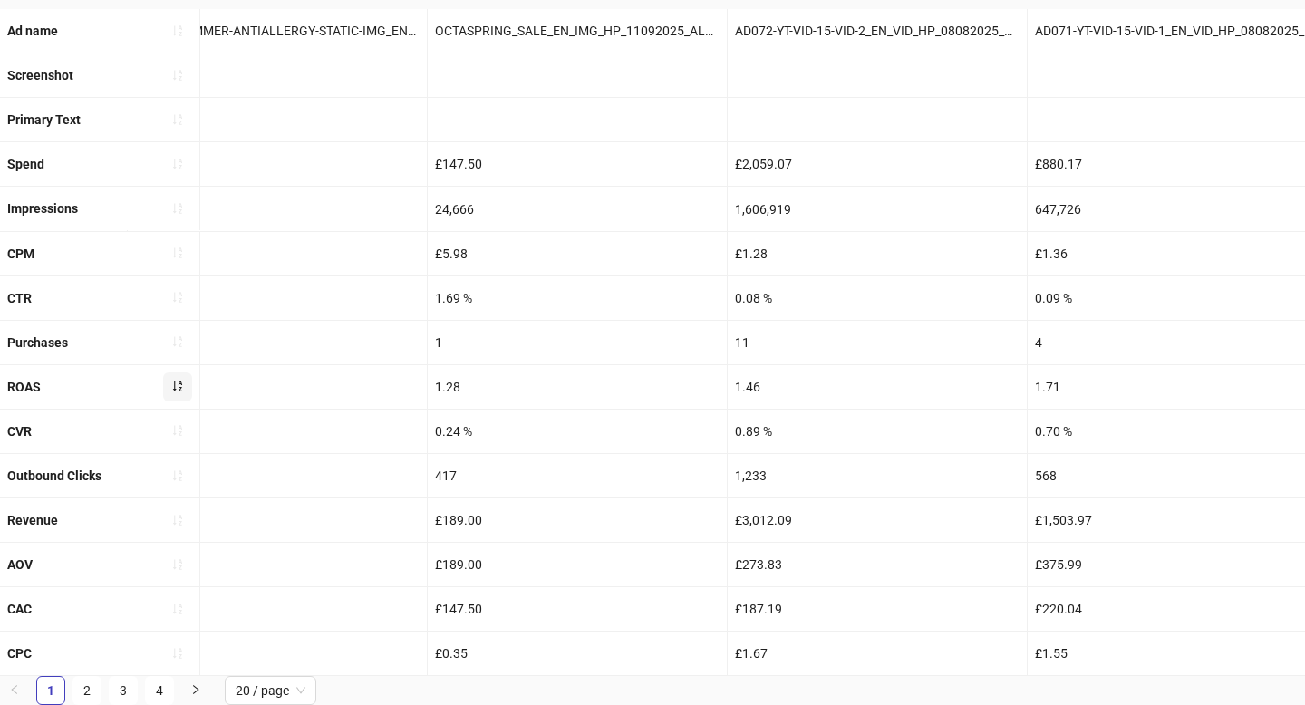
scroll to position [678, 0]
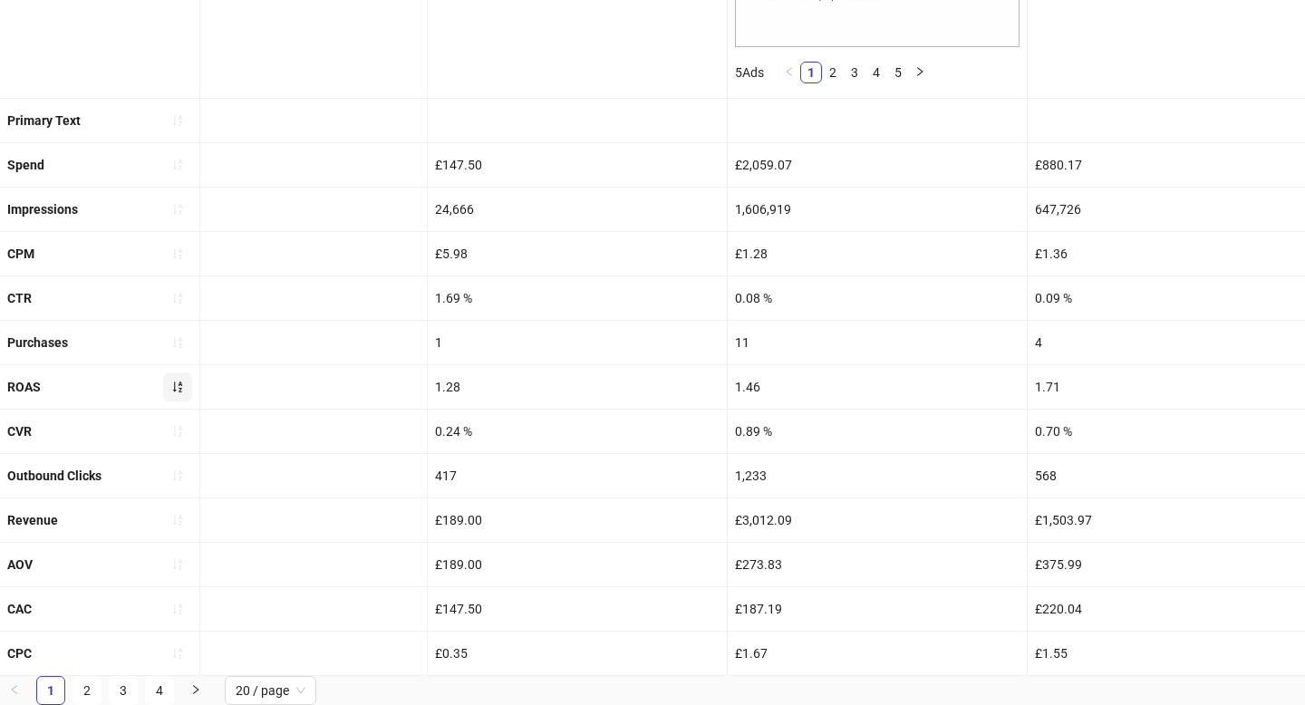
click at [182, 389] on icon "sort-ascending" at bounding box center [177, 386] width 13 height 13
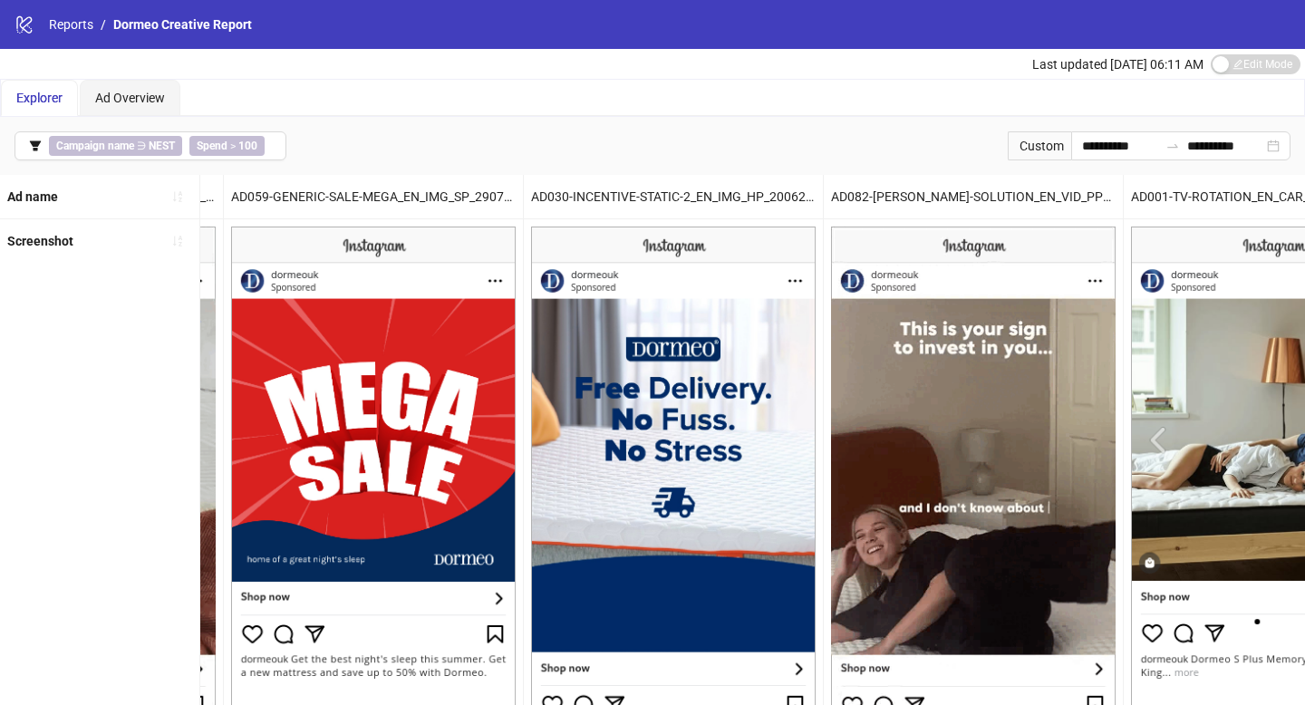
scroll to position [0, 1230]
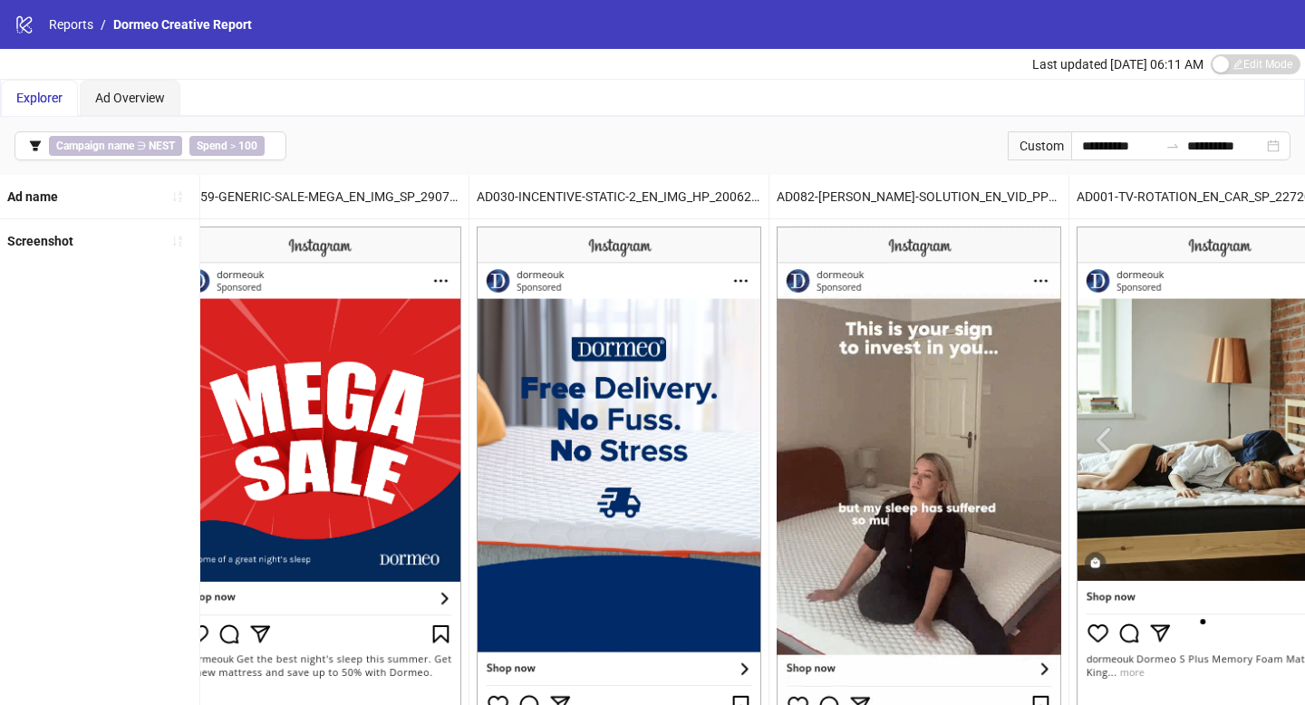
drag, startPoint x: 968, startPoint y: 424, endPoint x: 539, endPoint y: 1, distance: 602.8
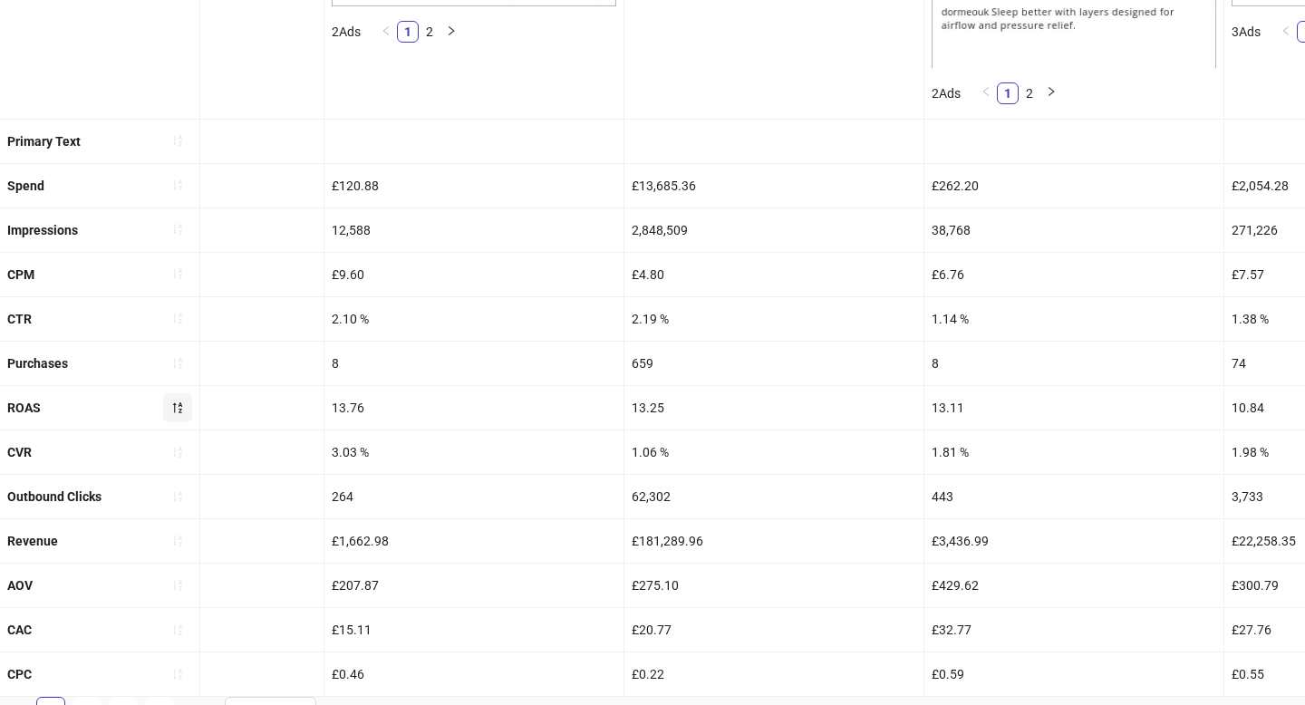
scroll to position [738, 0]
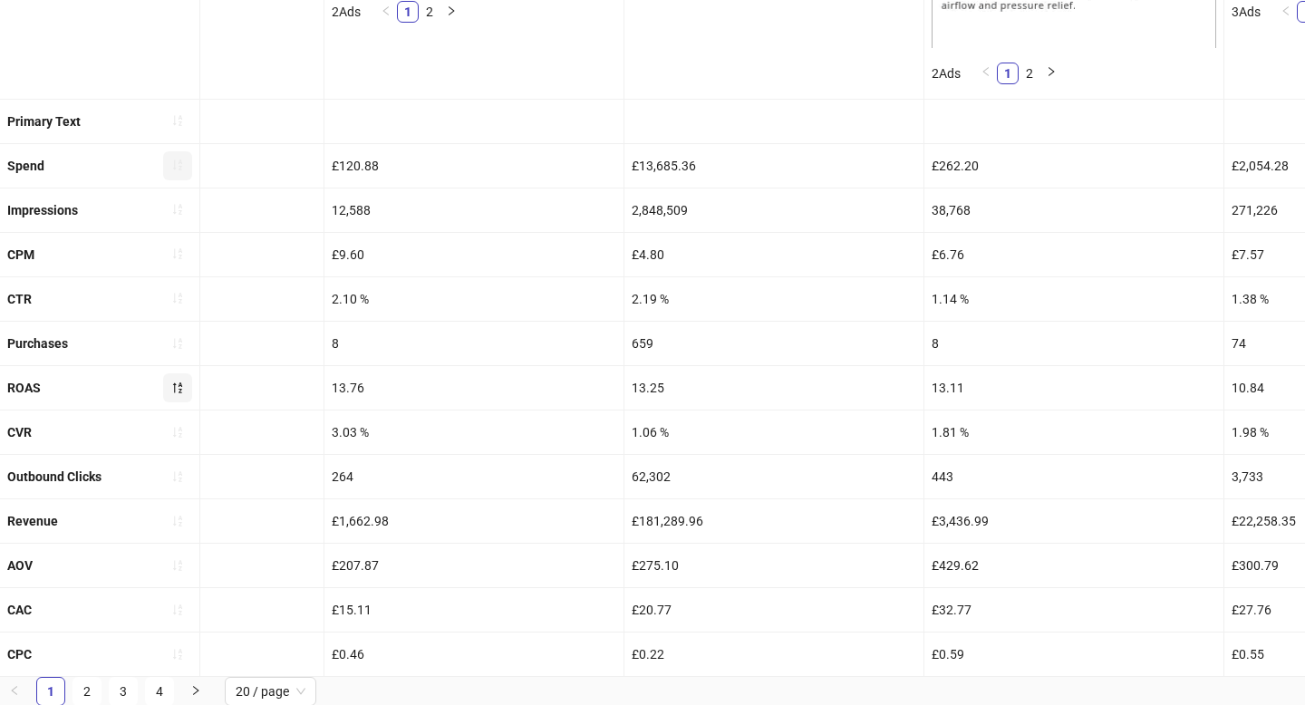
click at [175, 174] on button "button" at bounding box center [177, 165] width 29 height 29
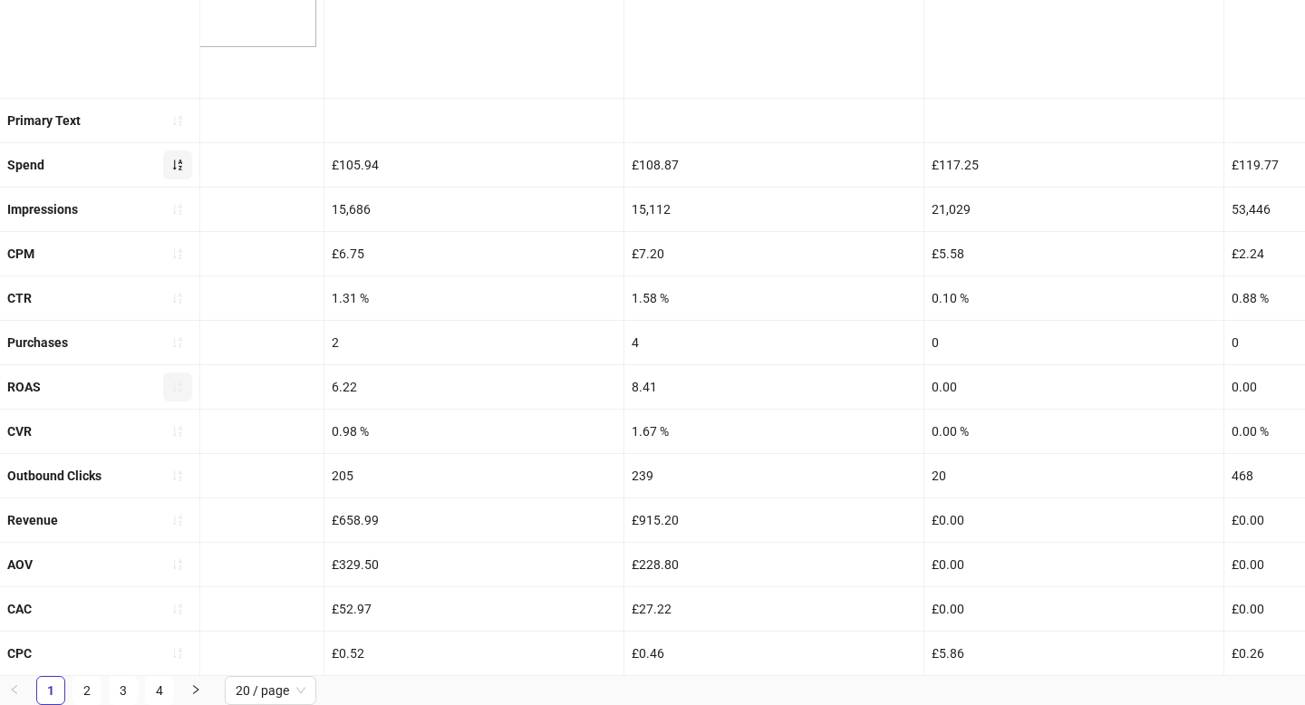
click at [176, 168] on icon "sort-ascending" at bounding box center [177, 165] width 13 height 13
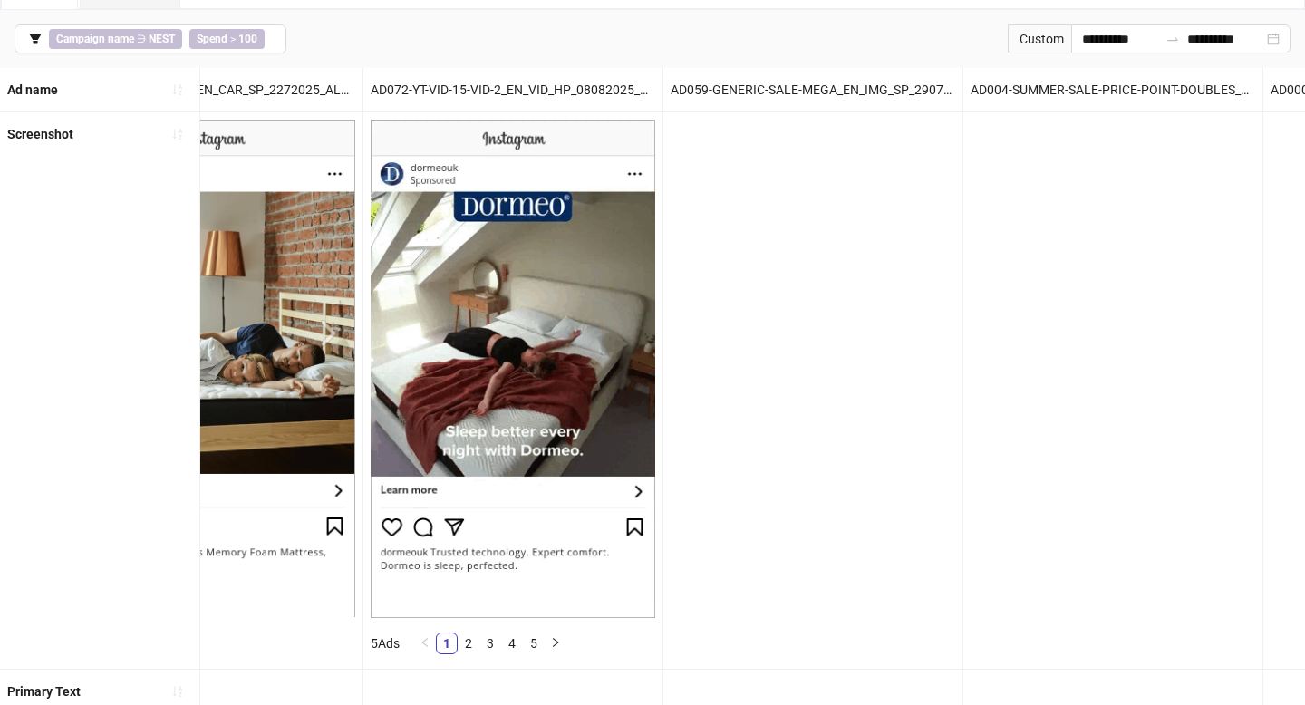
scroll to position [0, 0]
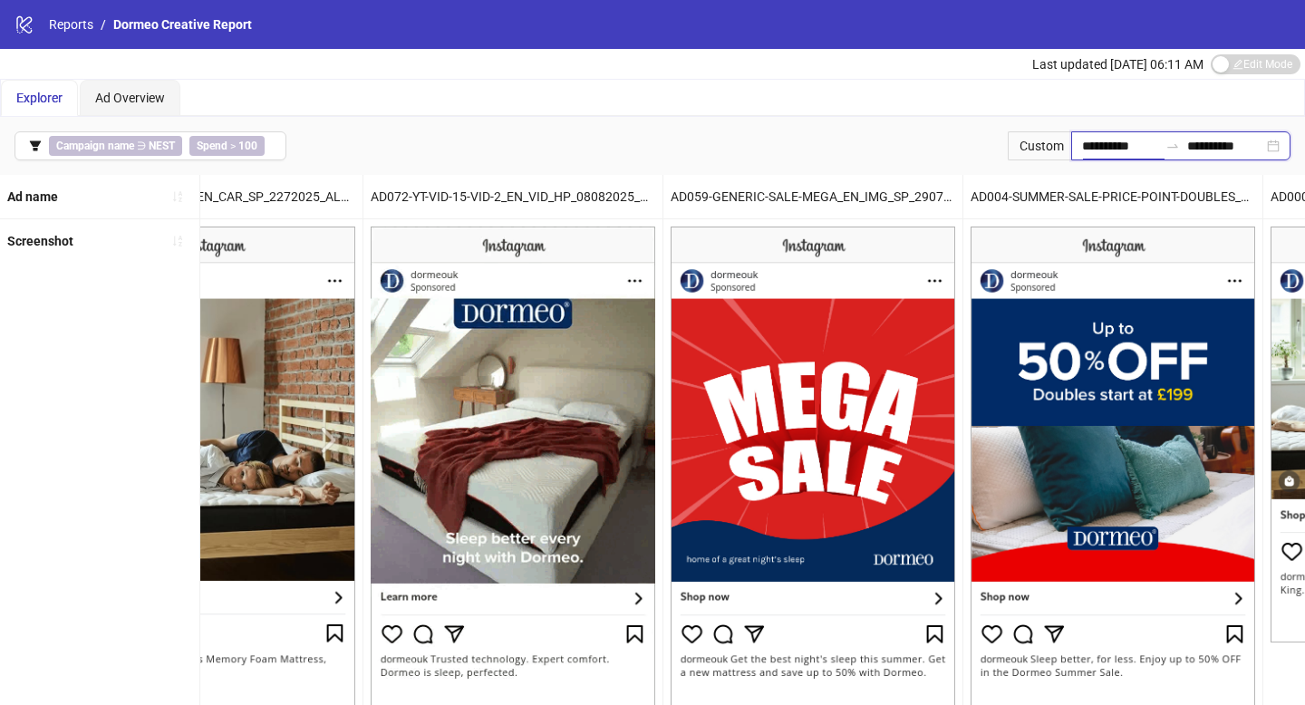
click at [1092, 149] on input "**********" at bounding box center [1120, 146] width 76 height 20
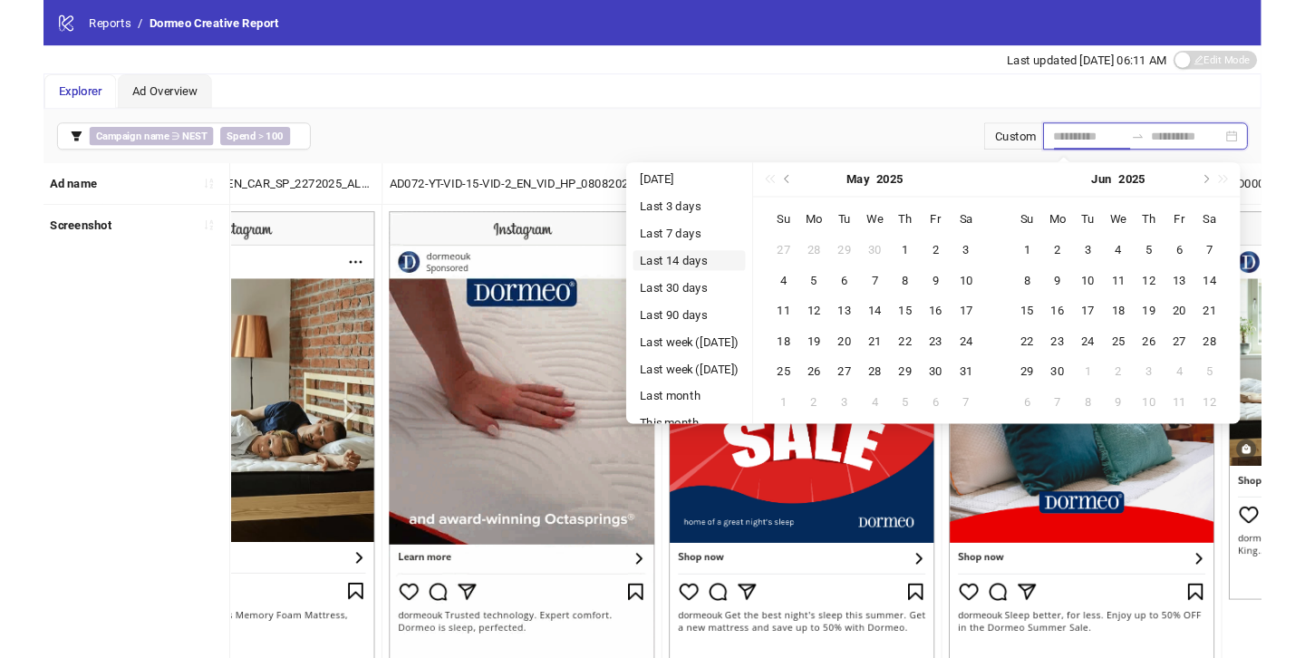
scroll to position [1, 0]
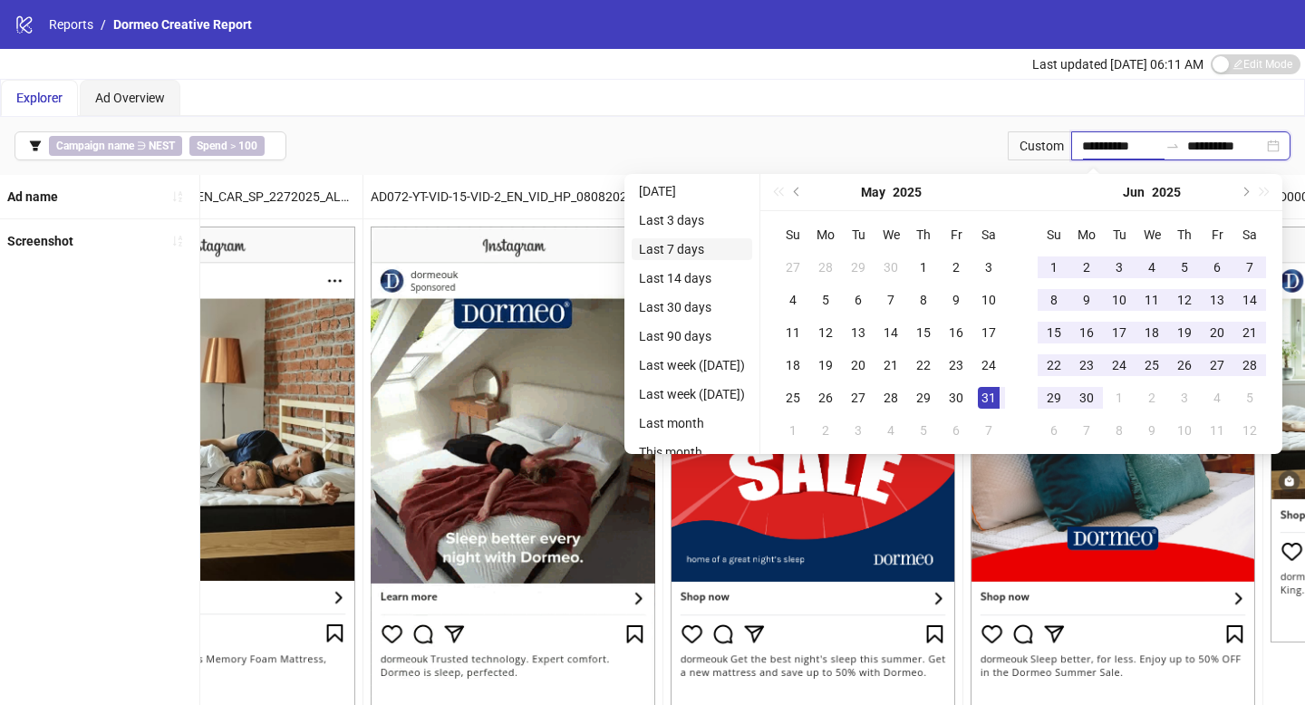
type input "**********"
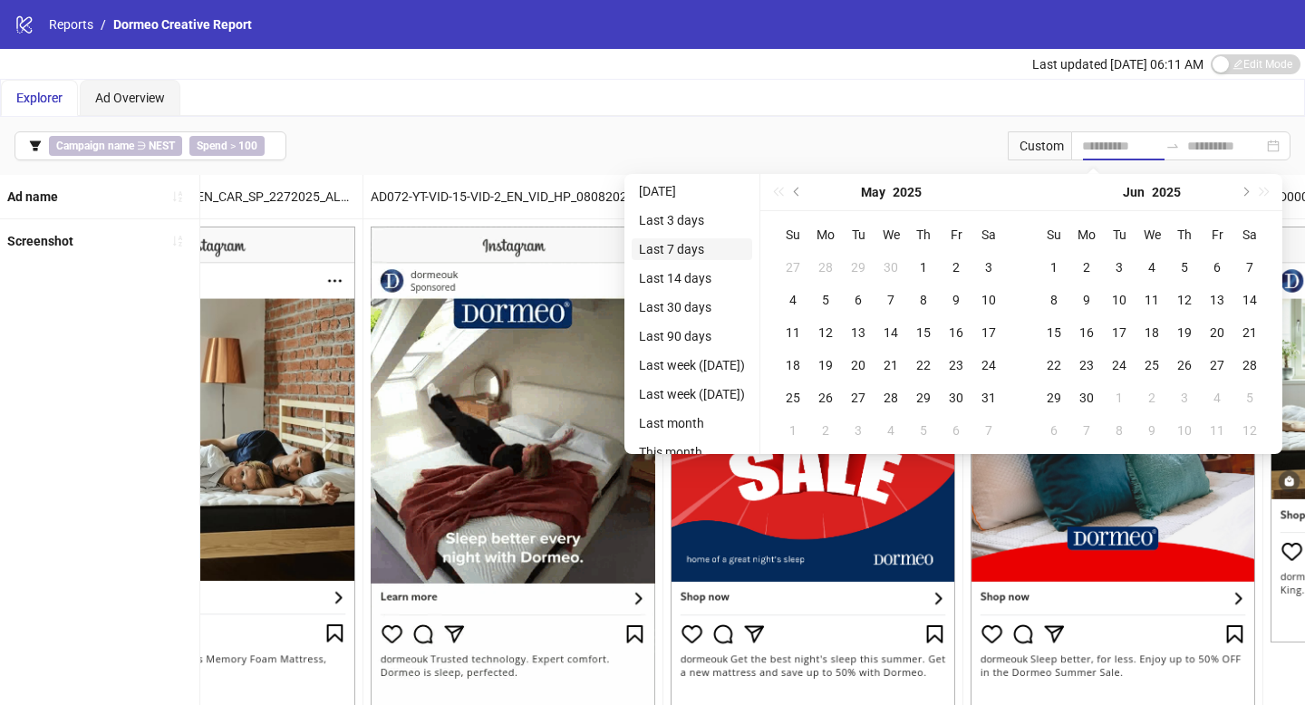
click at [710, 256] on li "Last 7 days" at bounding box center [691, 249] width 120 height 22
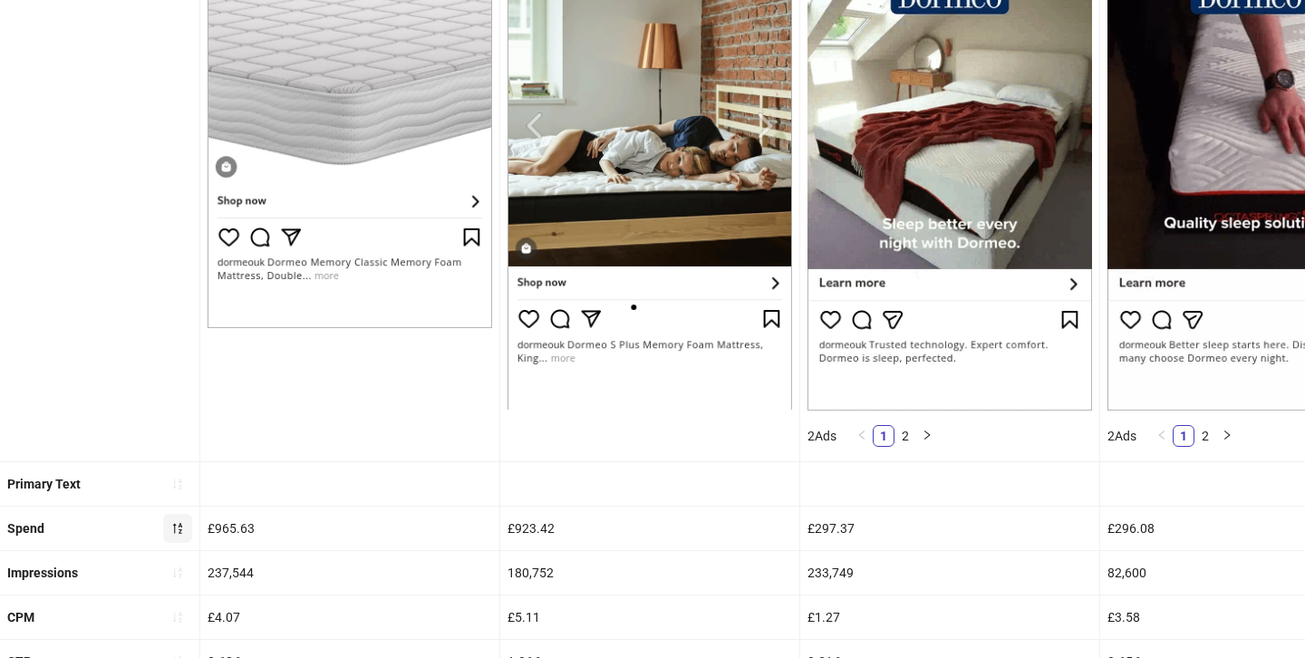
scroll to position [306, 0]
